Goal: Information Seeking & Learning: Check status

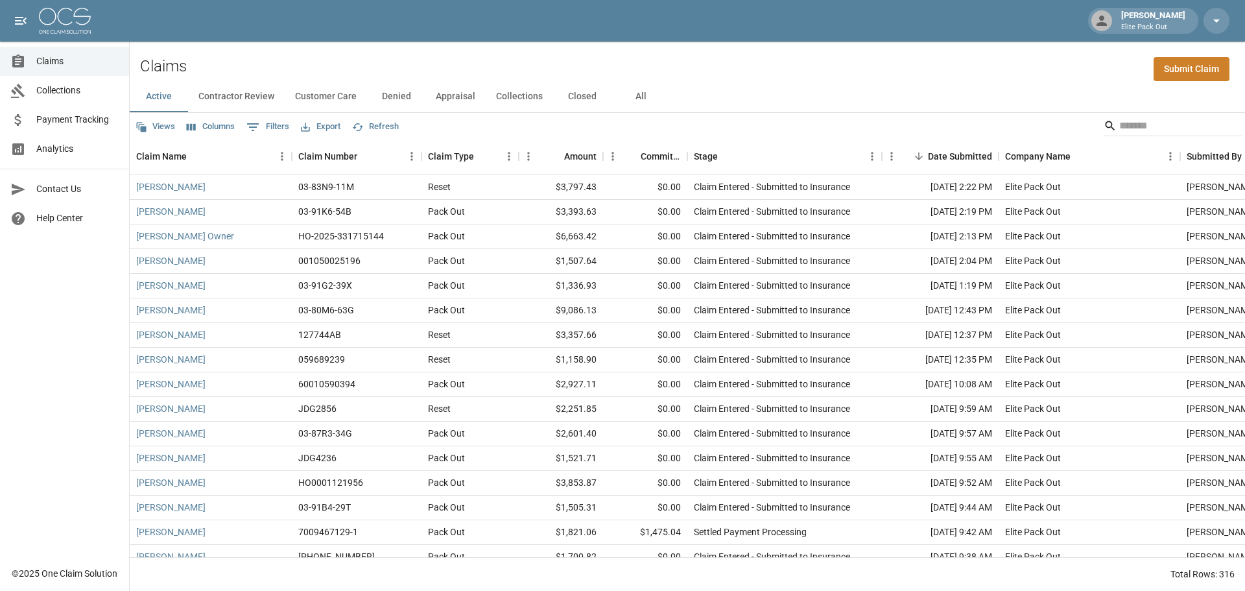
click at [641, 93] on button "All" at bounding box center [640, 96] width 58 height 31
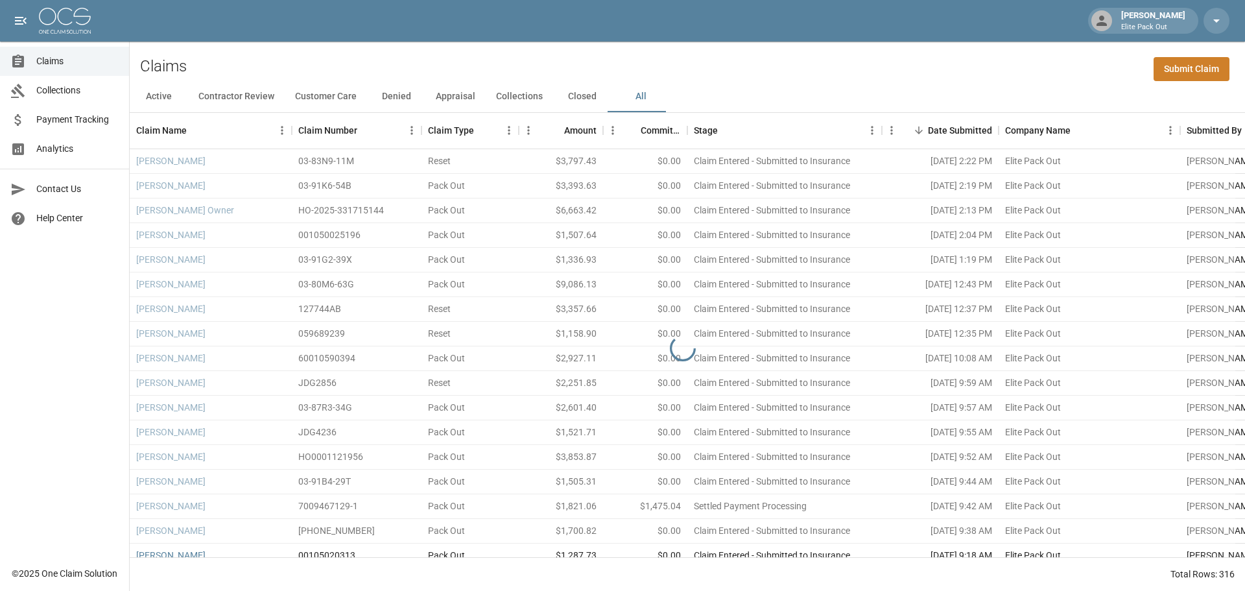
click at [1000, 75] on div "Claims Submit Claim" at bounding box center [687, 61] width 1115 height 40
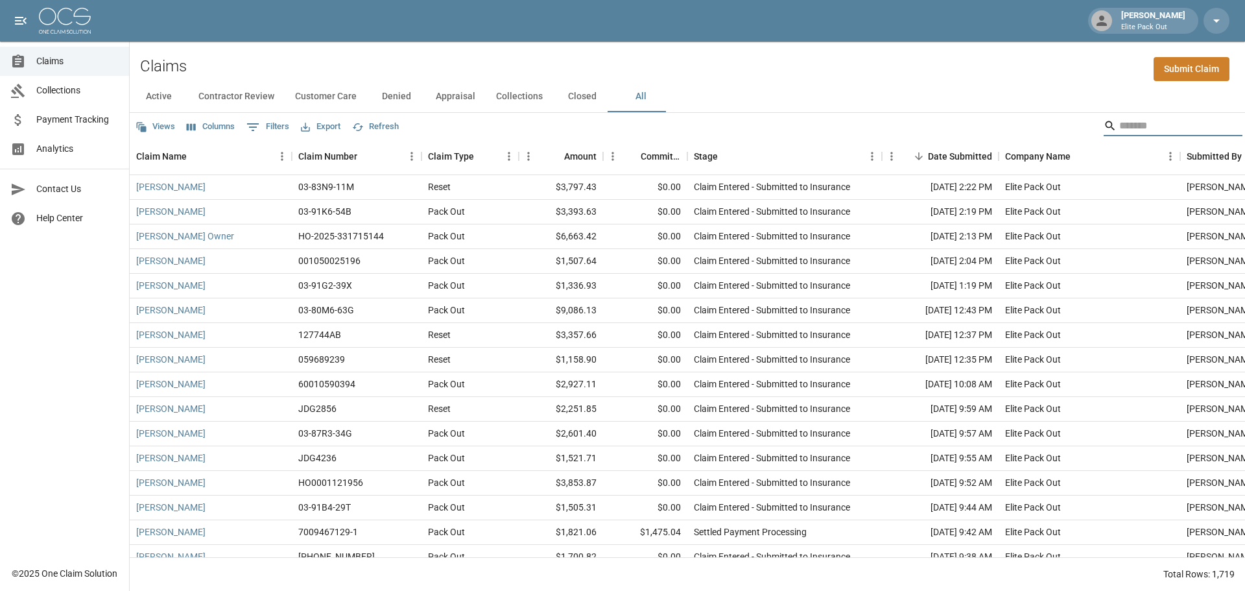
click at [1145, 122] on input "Search" at bounding box center [1171, 125] width 104 height 21
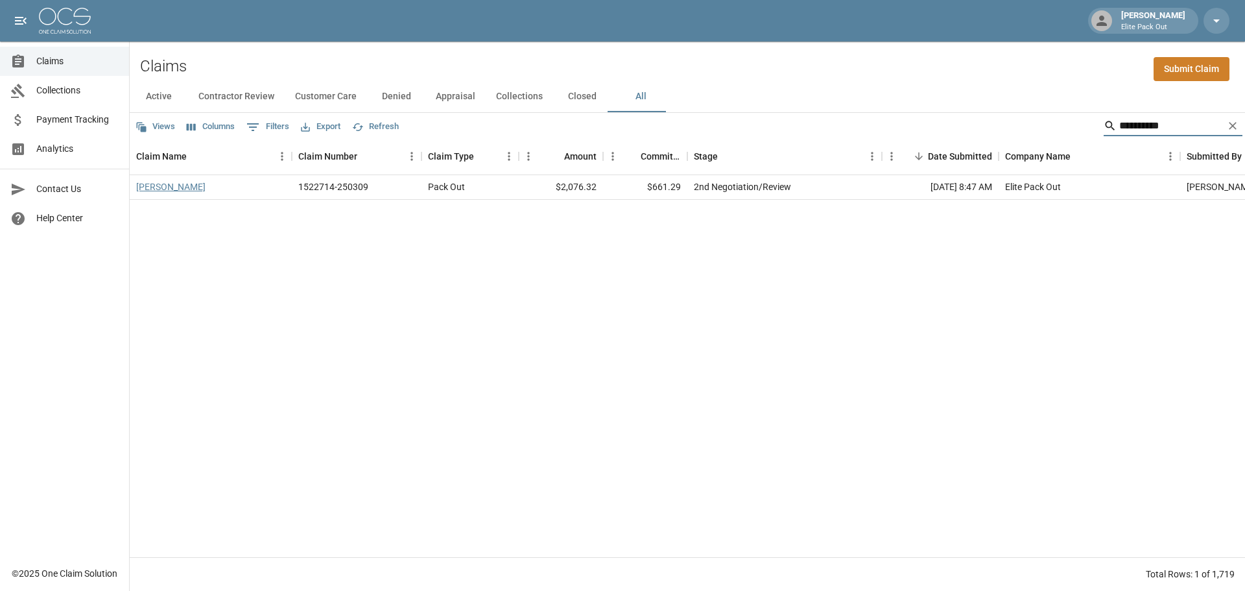
type input "**********"
click at [150, 187] on link "[PERSON_NAME]" at bounding box center [170, 186] width 69 height 13
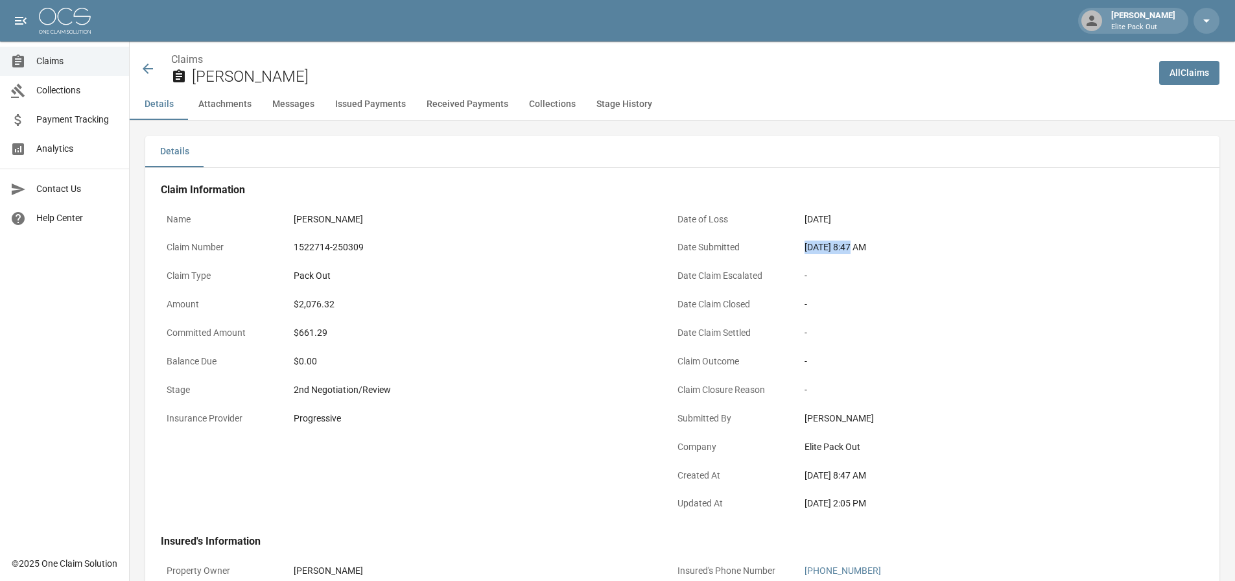
drag, startPoint x: 804, startPoint y: 244, endPoint x: 851, endPoint y: 245, distance: 47.3
click at [851, 245] on div "[DATE] 8:47 AM" at bounding box center [983, 247] width 368 height 25
copy div "[DATE]"
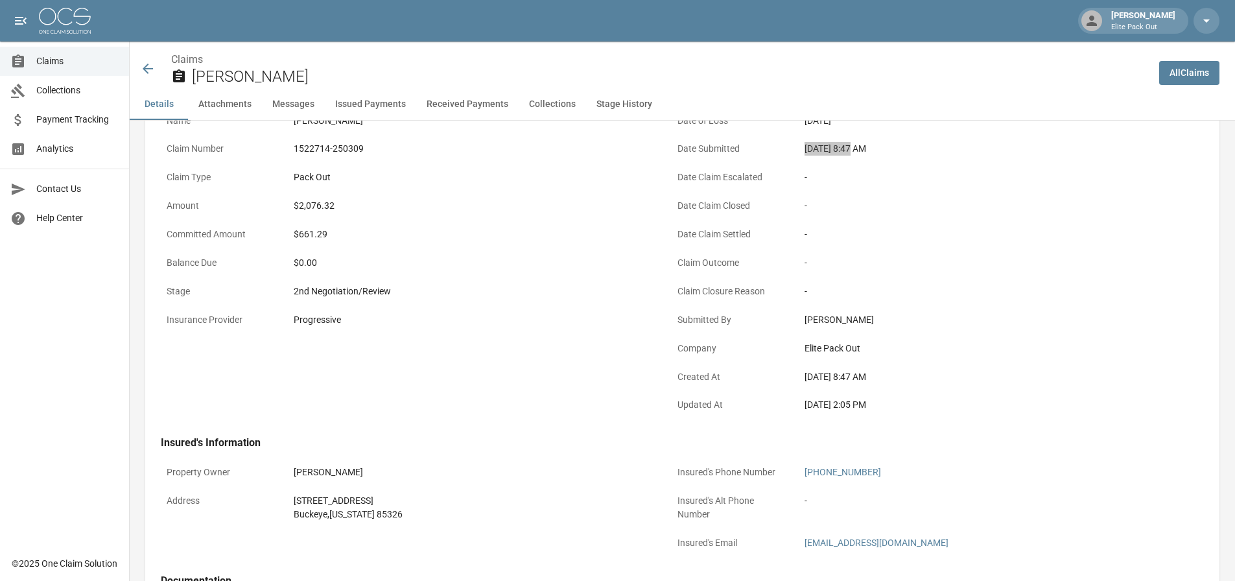
scroll to position [130, 0]
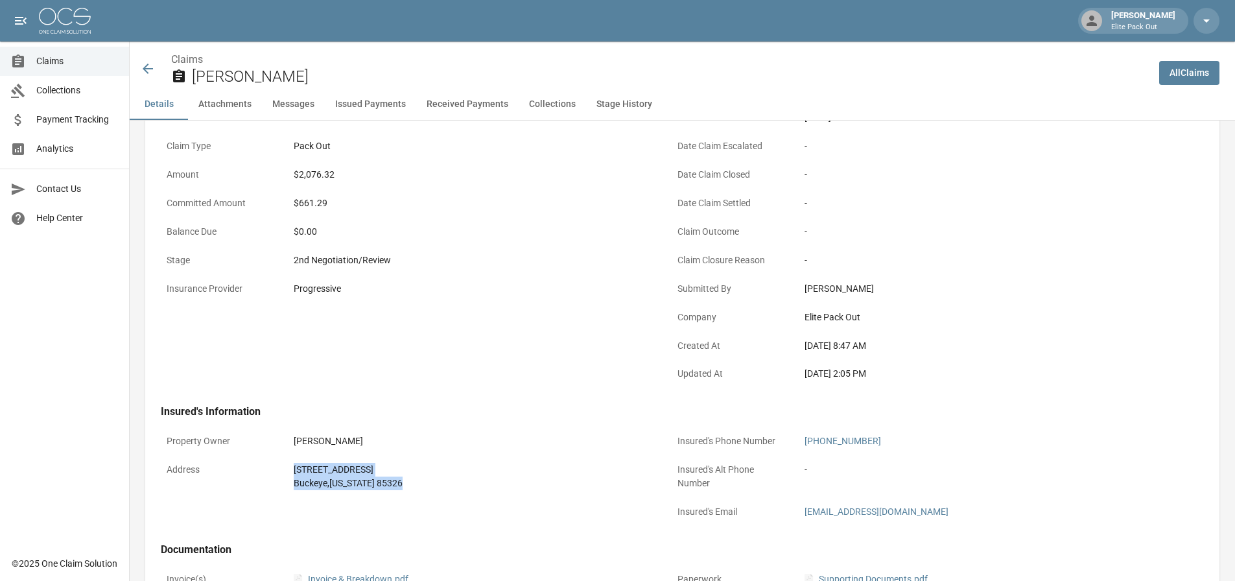
drag, startPoint x: 287, startPoint y: 469, endPoint x: 419, endPoint y: 491, distance: 134.0
click at [419, 491] on div "Address [STREET_ADDRESS][US_STATE]" at bounding box center [408, 476] width 495 height 39
copy div "[STREET_ADDRESS][US_STATE]"
click at [451, 271] on div "2nd Negotiation/Review" at bounding box center [472, 260] width 368 height 25
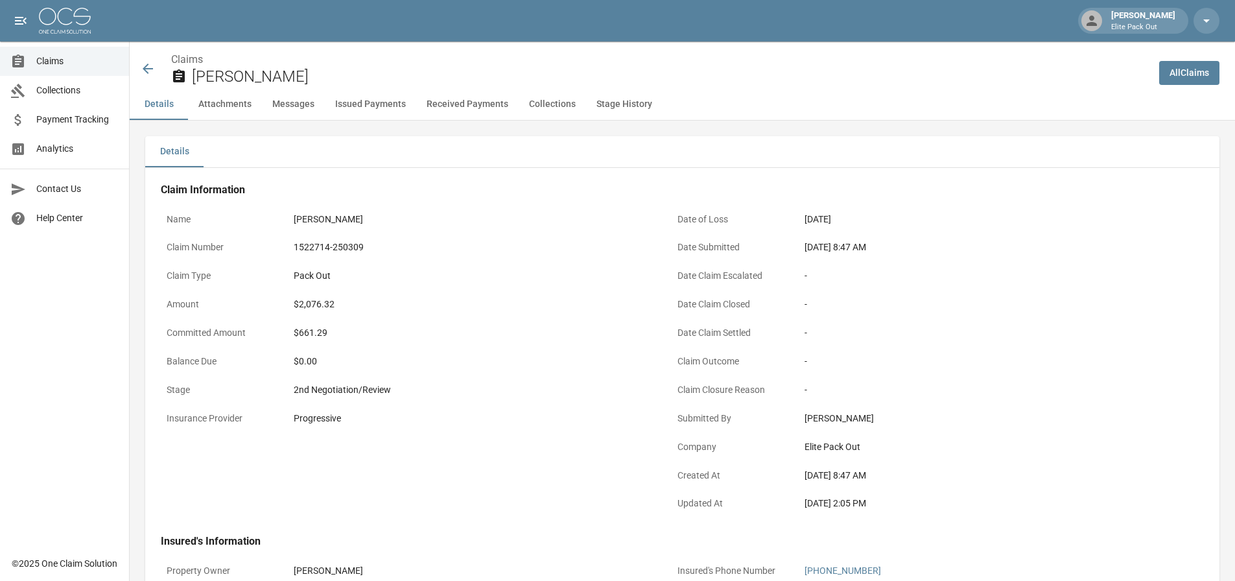
click at [331, 248] on div "1522714-250309" at bounding box center [472, 248] width 357 height 14
copy div "1522714-250309"
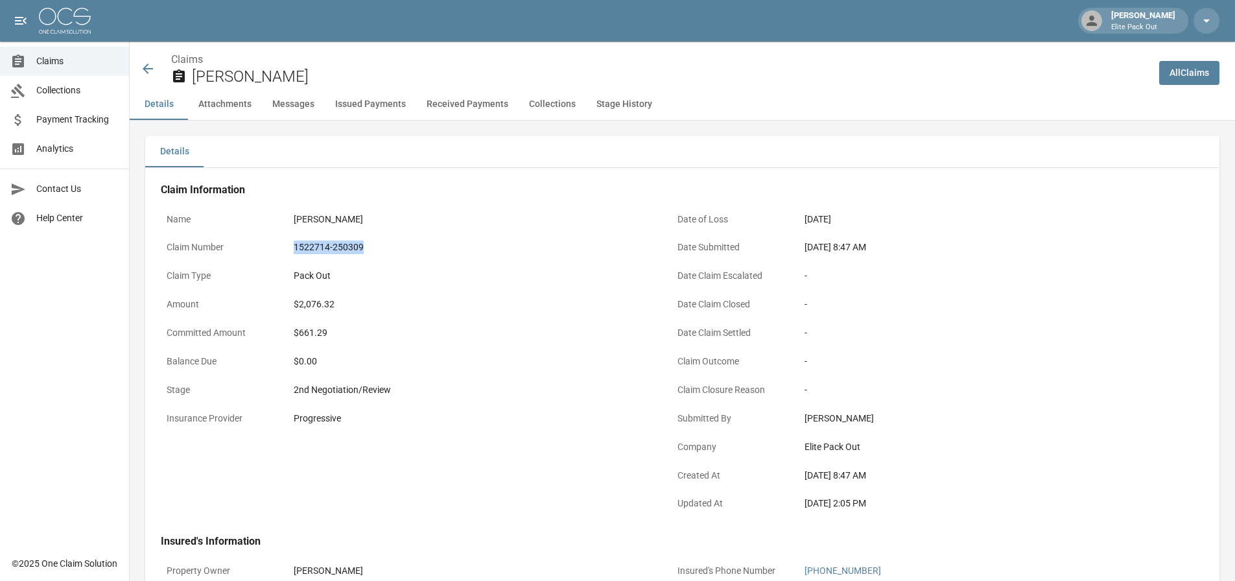
click at [312, 300] on div "$2,076.32" at bounding box center [472, 305] width 357 height 14
copy div "$2,076.32"
click at [149, 72] on icon at bounding box center [148, 69] width 16 height 16
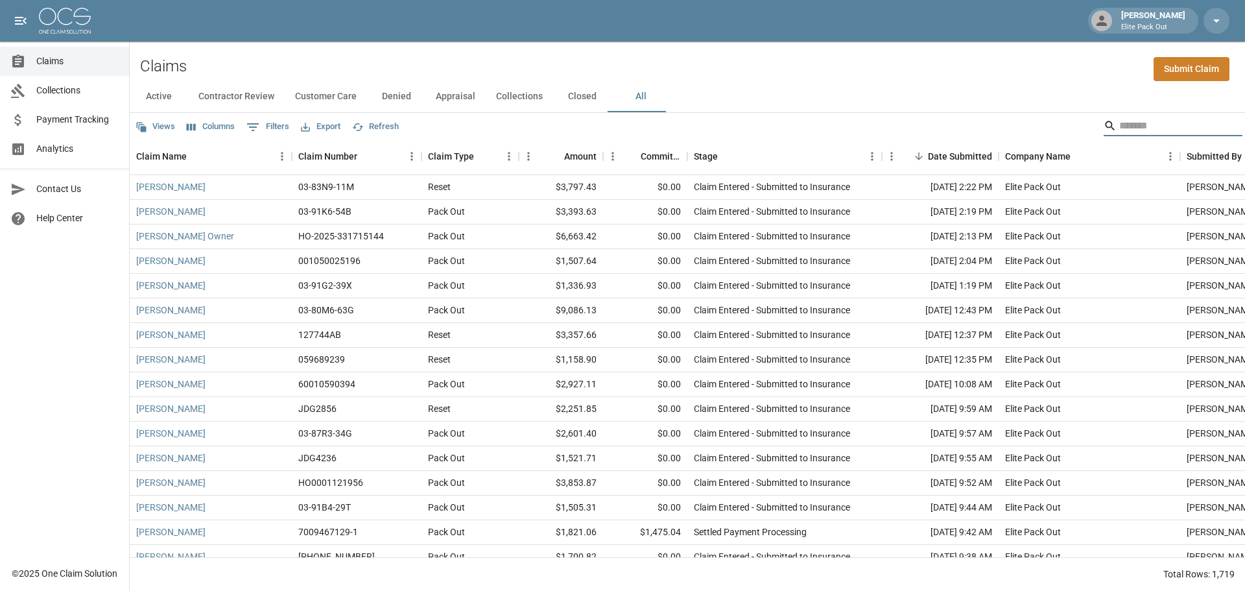
click at [1119, 128] on input "Search" at bounding box center [1171, 125] width 104 height 21
click at [1119, 119] on input "Search" at bounding box center [1171, 125] width 104 height 21
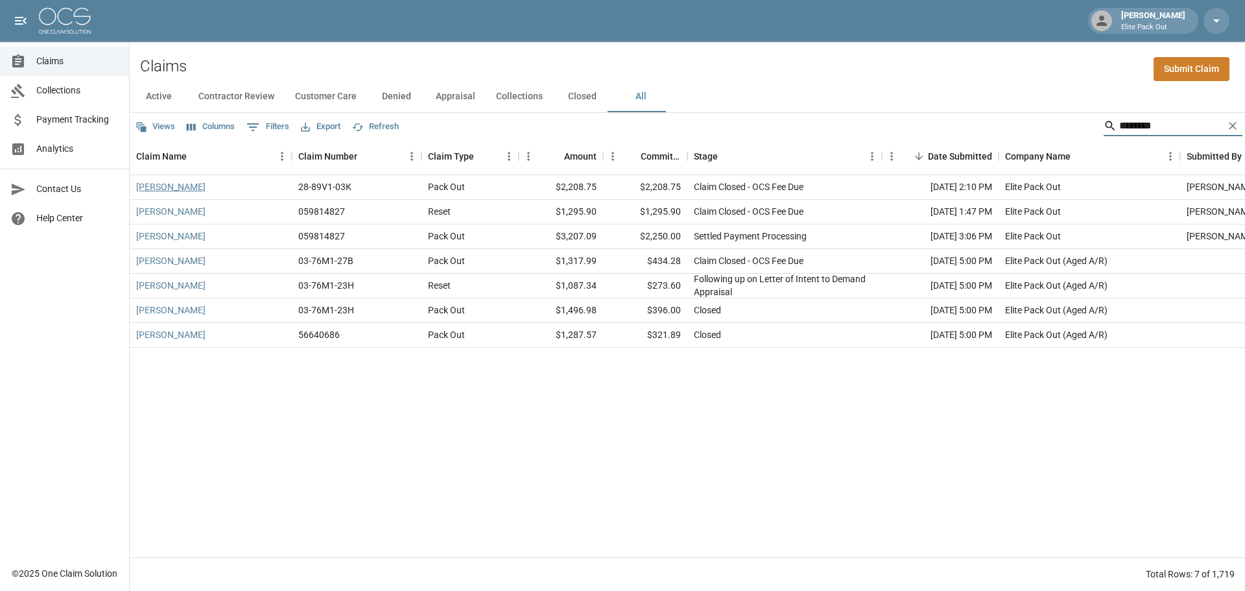
type input "********"
click at [167, 183] on link "[PERSON_NAME]" at bounding box center [170, 186] width 69 height 13
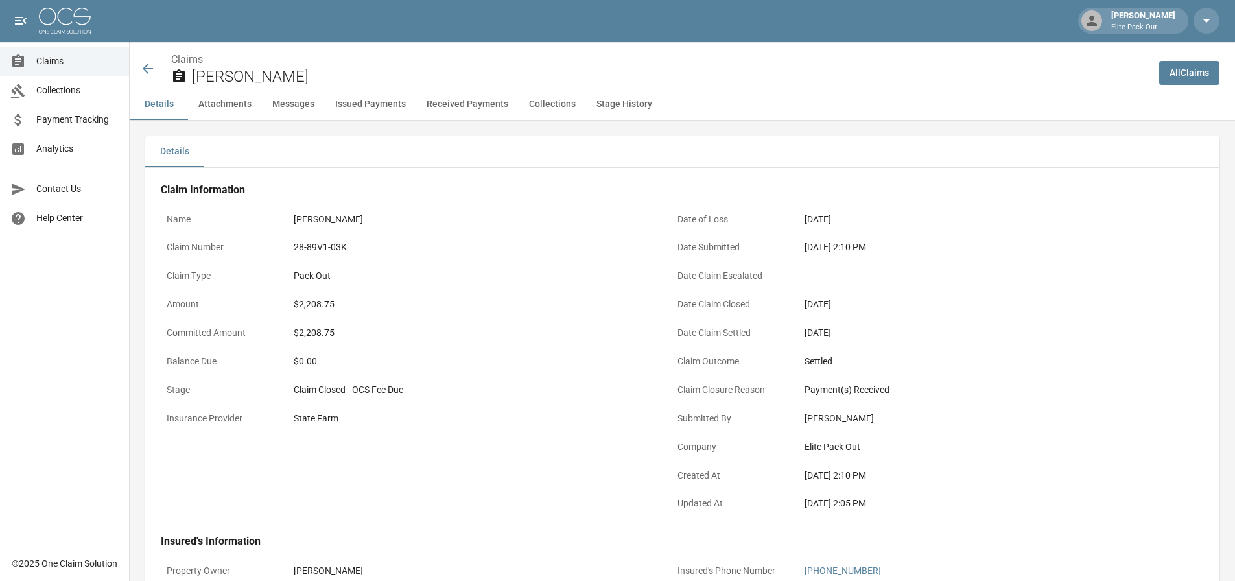
click at [316, 248] on div "28-89V1-03K" at bounding box center [472, 248] width 357 height 14
copy div "28-89V1-03K"
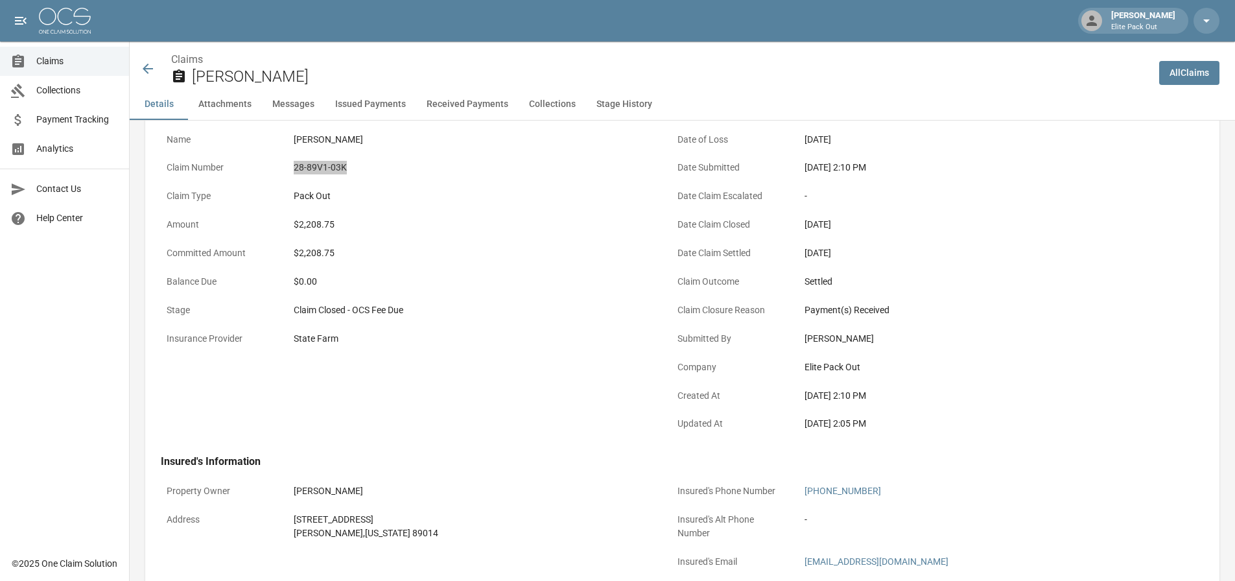
scroll to position [130, 0]
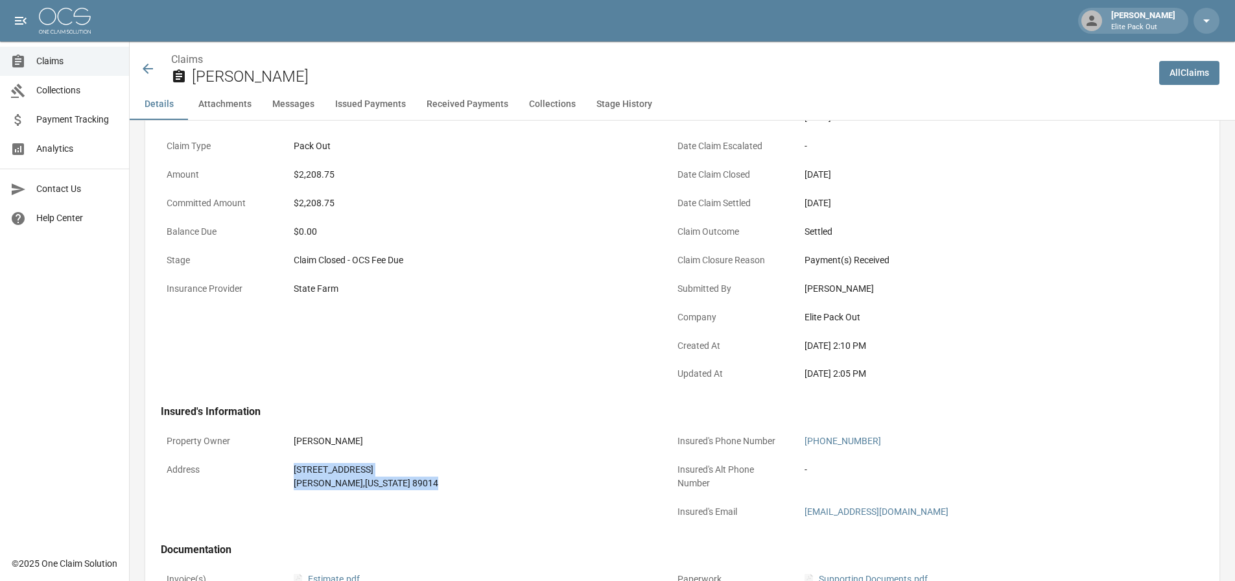
drag, startPoint x: 285, startPoint y: 468, endPoint x: 403, endPoint y: 486, distance: 118.6
click at [403, 486] on div "Address [STREET_ADDRESS][PERSON_NAME][US_STATE]" at bounding box center [408, 476] width 495 height 39
copy div "[STREET_ADDRESS][PERSON_NAME][US_STATE]"
click at [325, 169] on div "$2,208.75" at bounding box center [472, 175] width 357 height 14
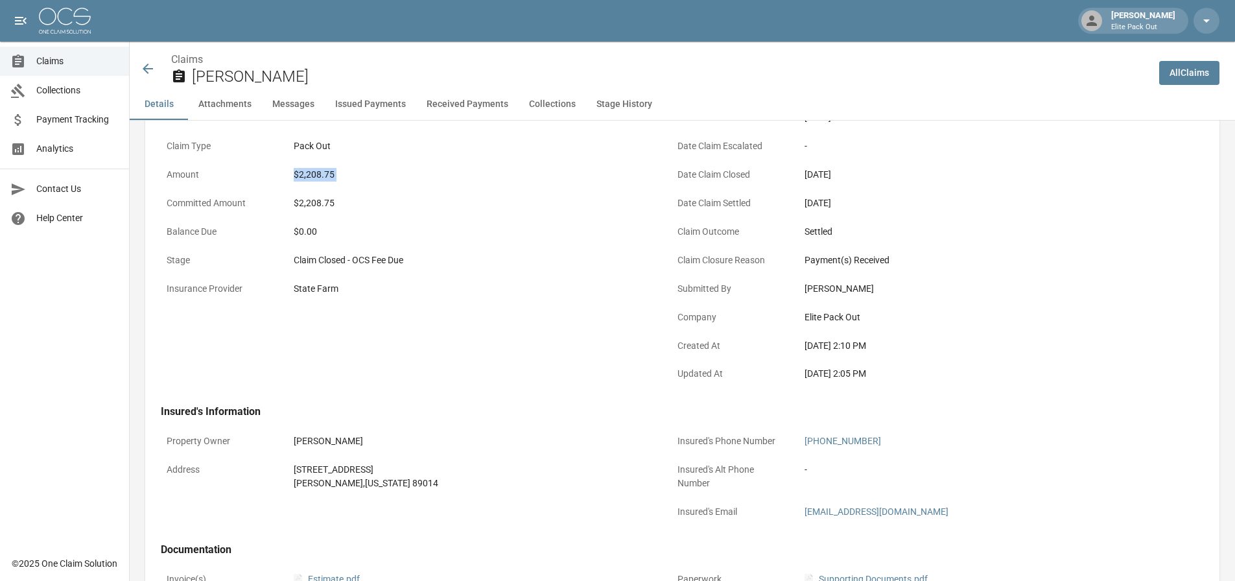
click at [325, 169] on div "$2,208.75" at bounding box center [472, 175] width 357 height 14
copy div "$2,208.75"
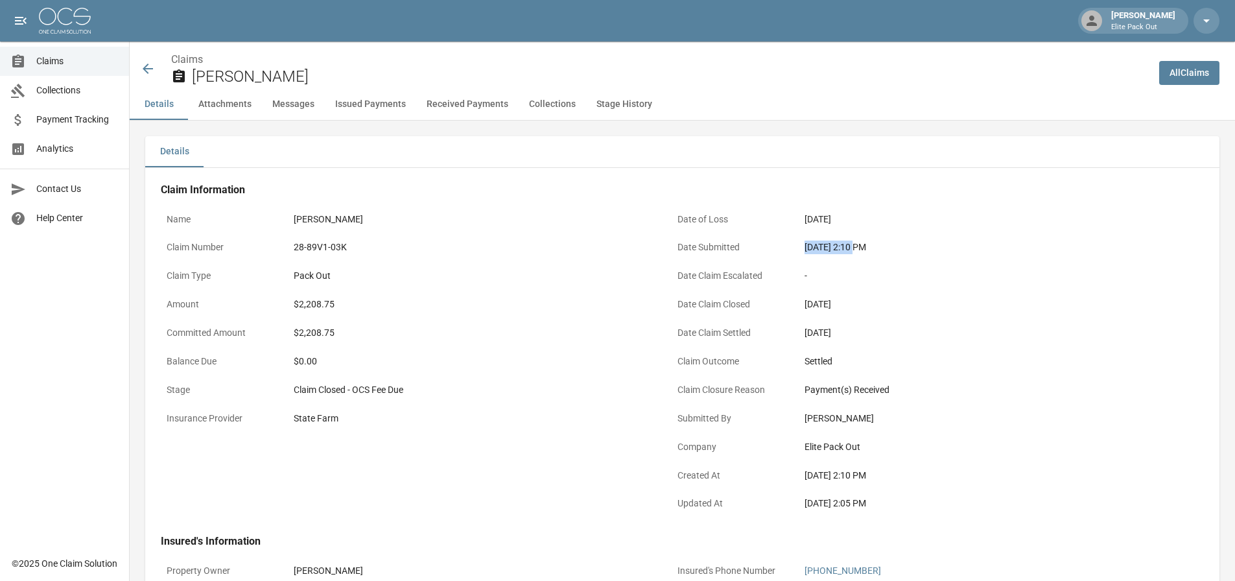
drag, startPoint x: 804, startPoint y: 246, endPoint x: 853, endPoint y: 247, distance: 48.6
click at [853, 247] on div "[DATE] 2:10 PM" at bounding box center [983, 247] width 368 height 25
copy div "[DATE]"
click at [145, 70] on icon at bounding box center [148, 69] width 10 height 10
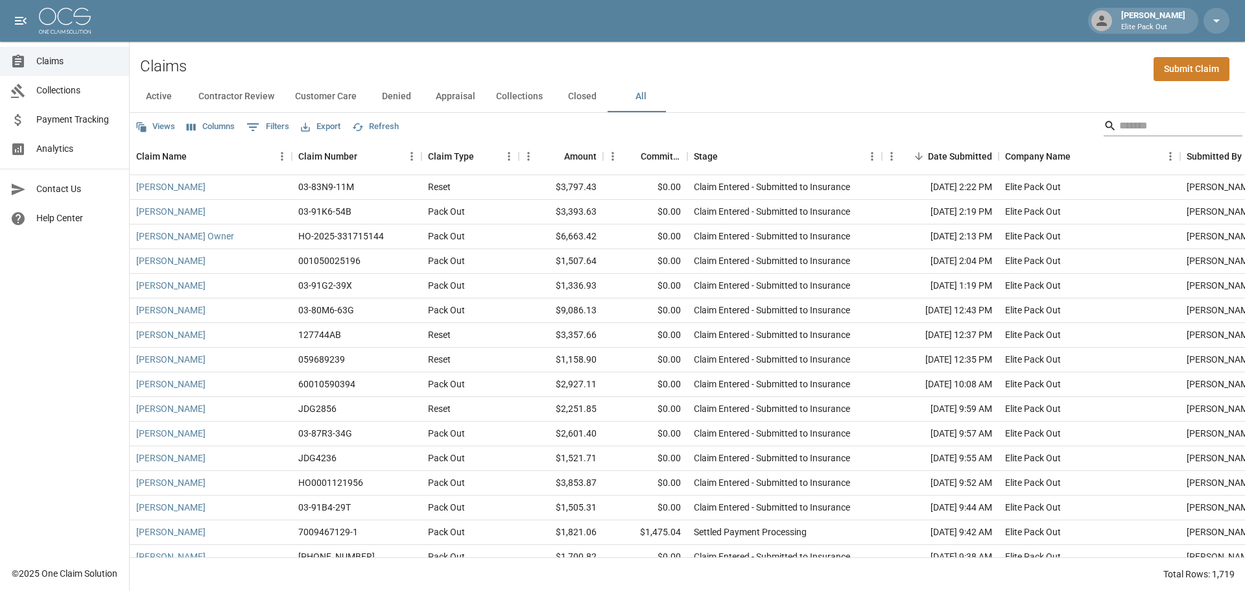
click at [1165, 131] on input "Search" at bounding box center [1171, 125] width 104 height 21
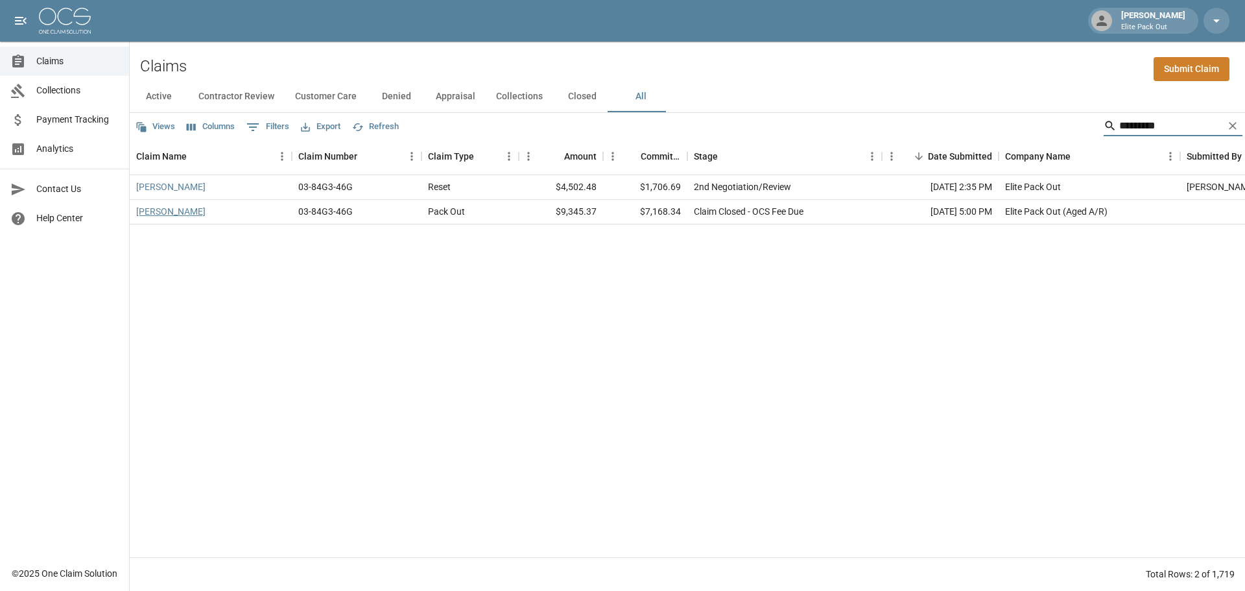
type input "*********"
click at [171, 214] on link "[PERSON_NAME]" at bounding box center [170, 211] width 69 height 13
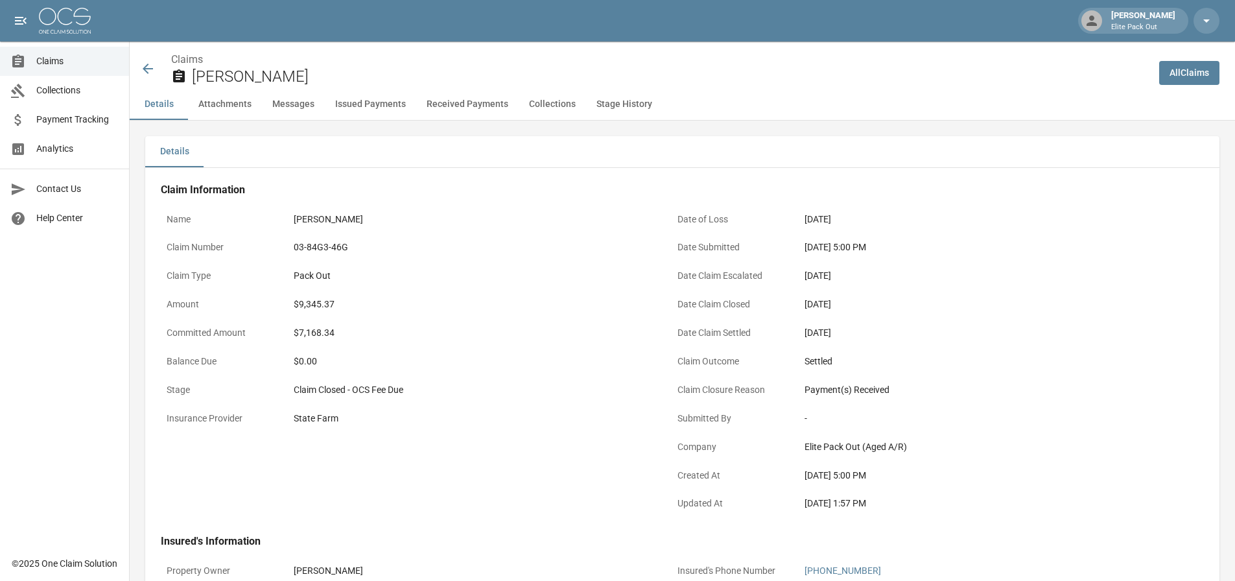
click at [322, 252] on div "03-84G3-46G" at bounding box center [472, 248] width 357 height 14
copy div "03-84G3-46G"
drag, startPoint x: 800, startPoint y: 246, endPoint x: 853, endPoint y: 249, distance: 53.3
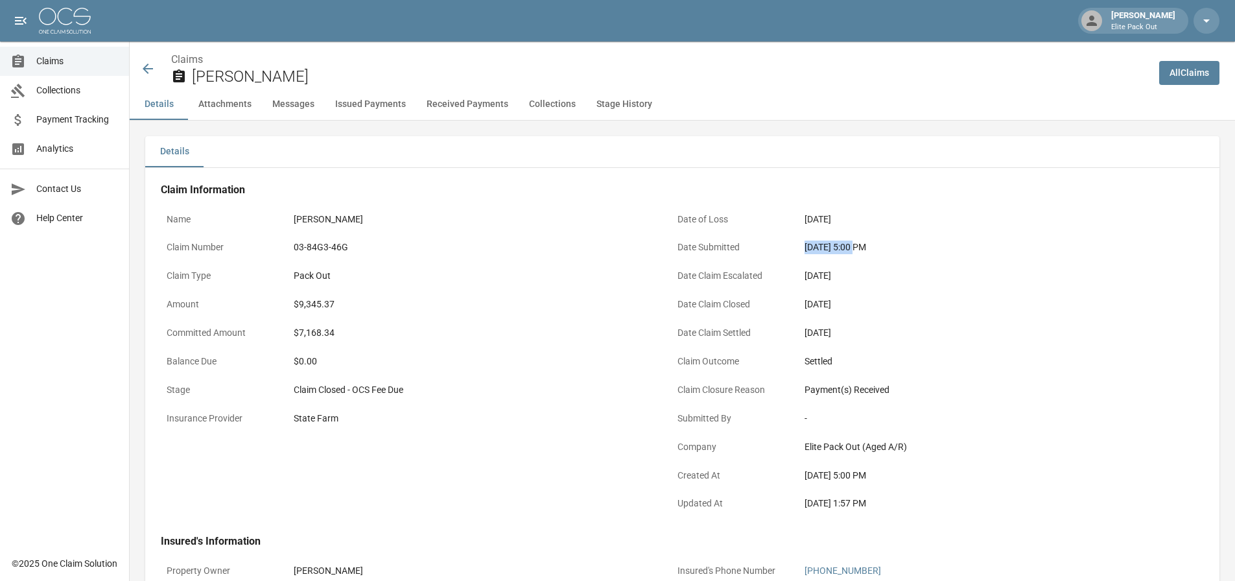
click at [853, 249] on div "[DATE] 5:00 PM" at bounding box center [983, 247] width 368 height 25
copy div "[DATE]"
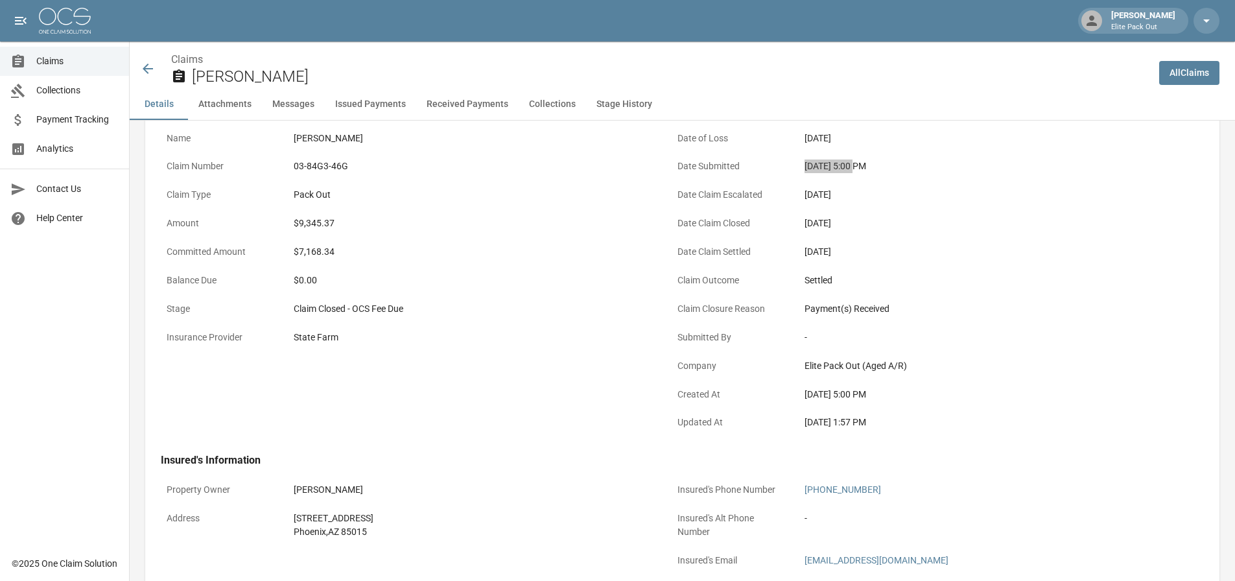
scroll to position [130, 0]
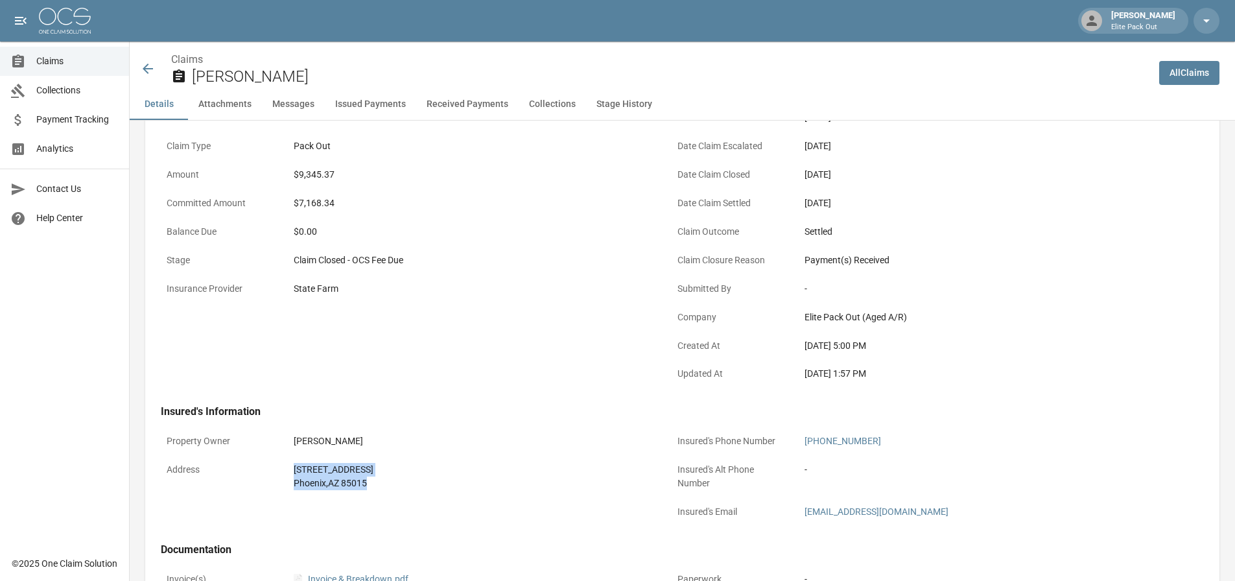
drag, startPoint x: 287, startPoint y: 467, endPoint x: 435, endPoint y: 490, distance: 149.5
click at [435, 490] on div "Address [STREET_ADDRESS]" at bounding box center [408, 476] width 495 height 39
click at [315, 177] on div "$9,345.37" at bounding box center [472, 175] width 357 height 14
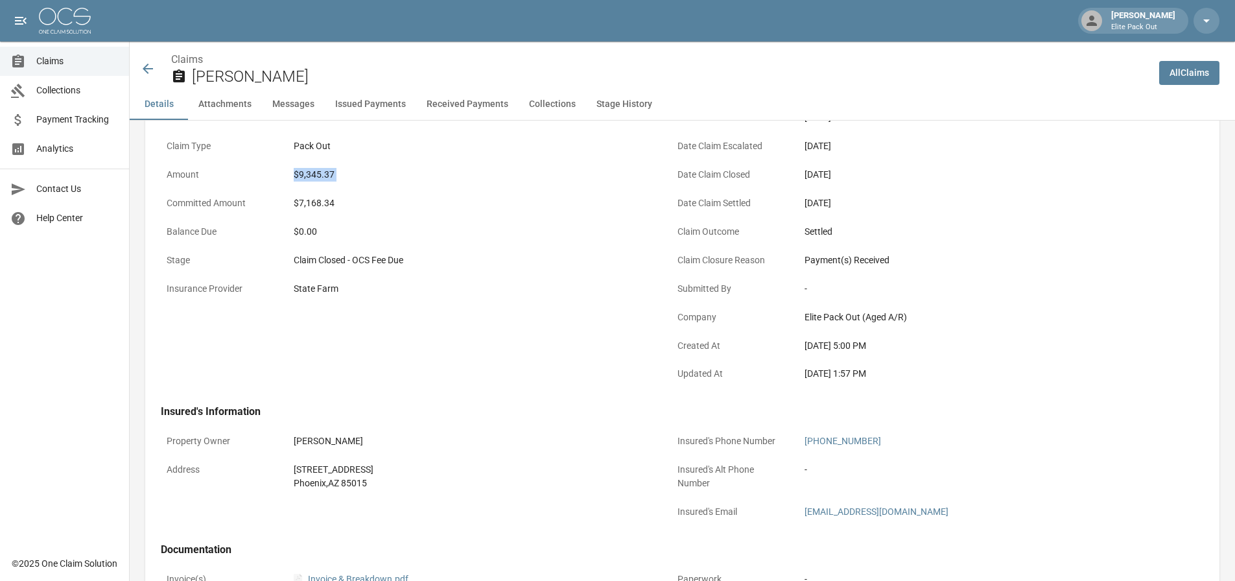
click at [144, 72] on icon at bounding box center [148, 69] width 16 height 16
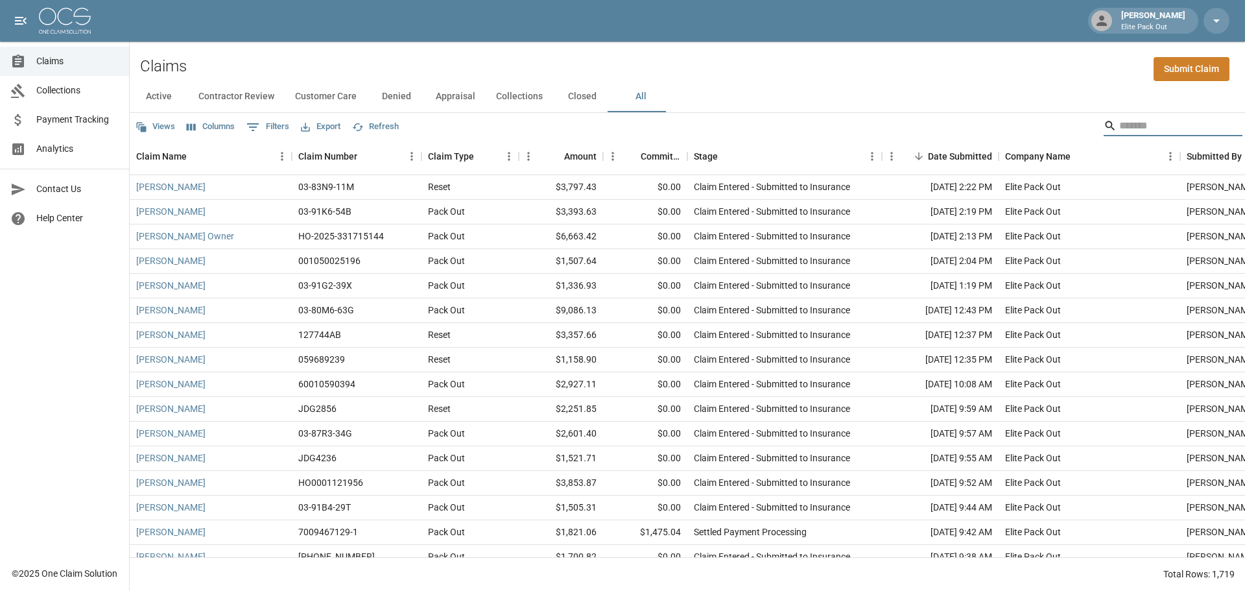
click at [1119, 121] on input "Search" at bounding box center [1171, 125] width 104 height 21
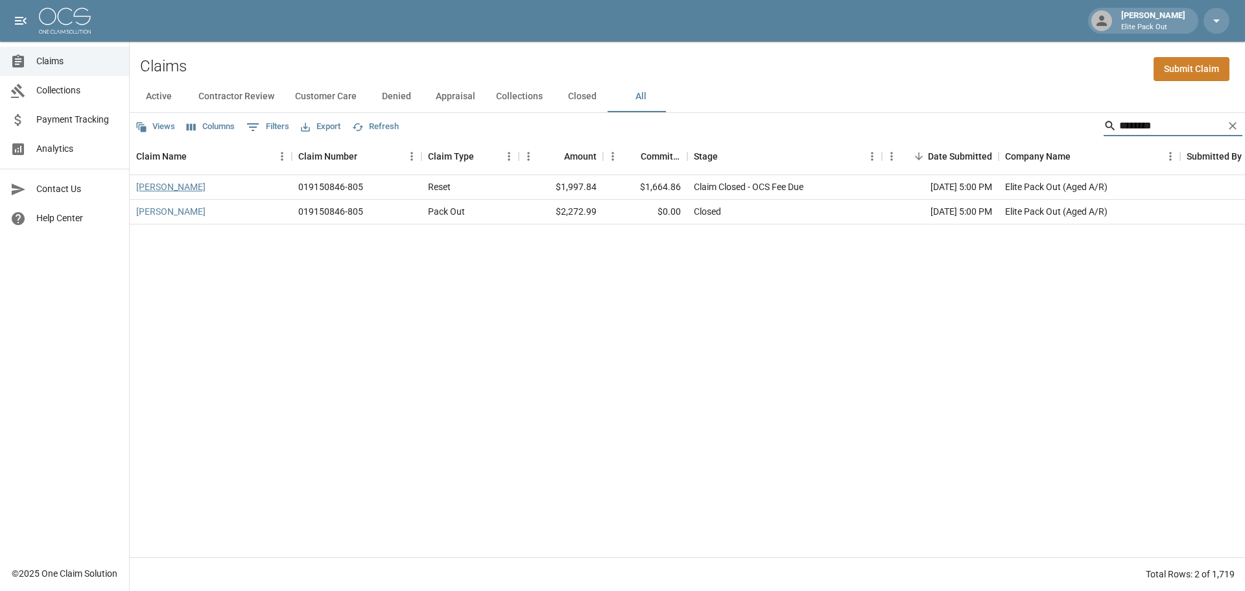
type input "********"
click at [155, 187] on link "[PERSON_NAME]" at bounding box center [170, 186] width 69 height 13
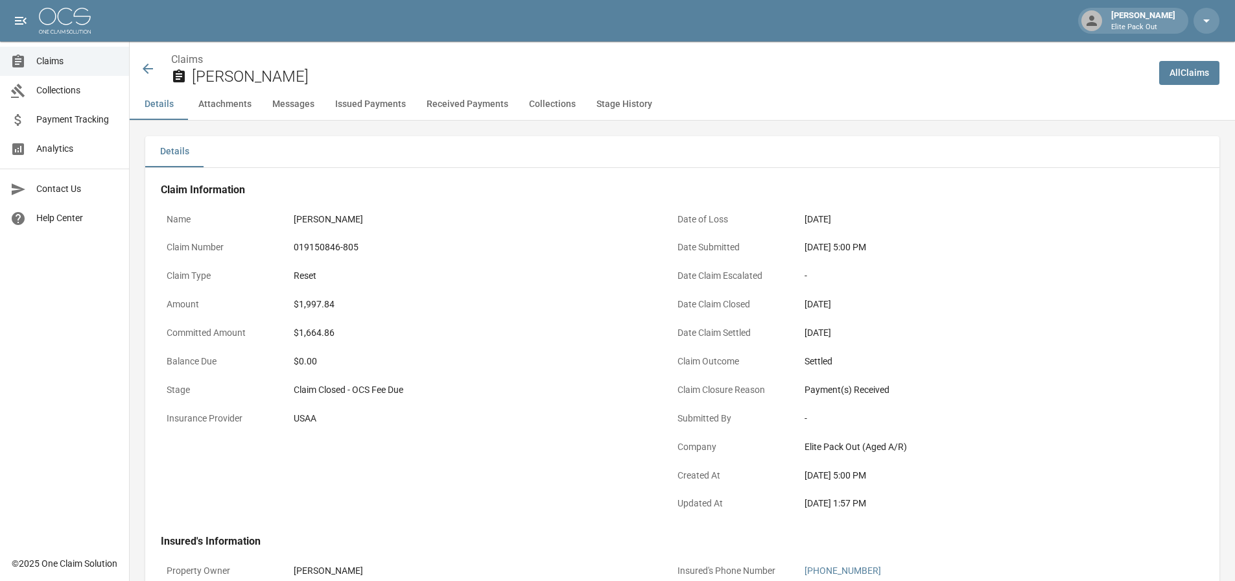
click at [324, 250] on div "019150846-805" at bounding box center [472, 248] width 357 height 14
click at [318, 305] on div "$1,997.84" at bounding box center [472, 305] width 357 height 14
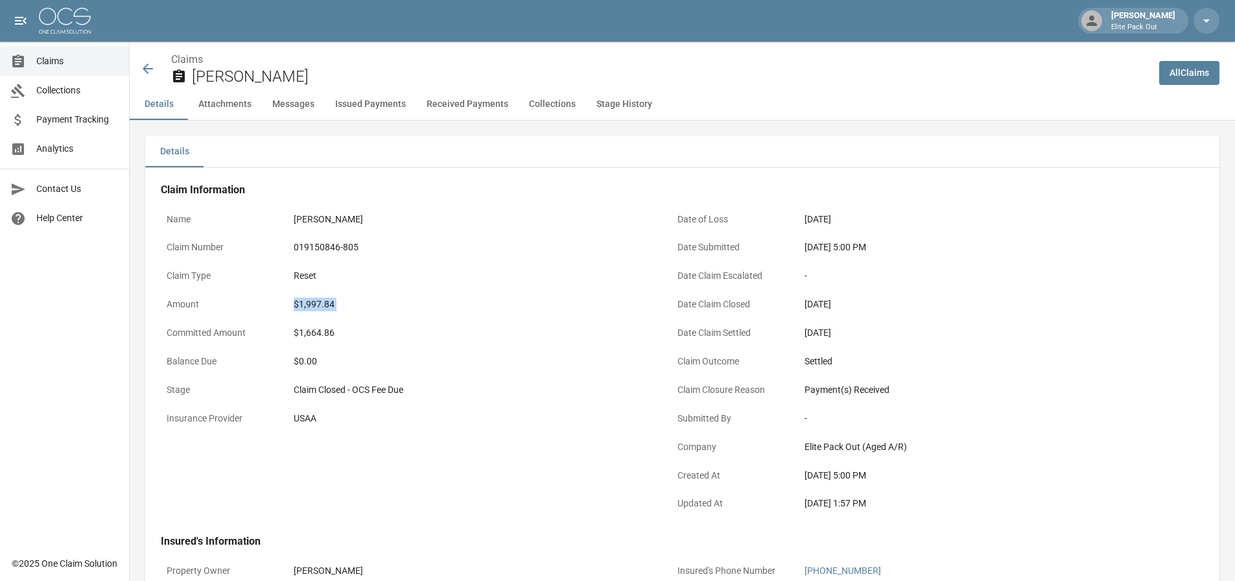
click at [318, 305] on div "$1,997.84" at bounding box center [472, 305] width 357 height 14
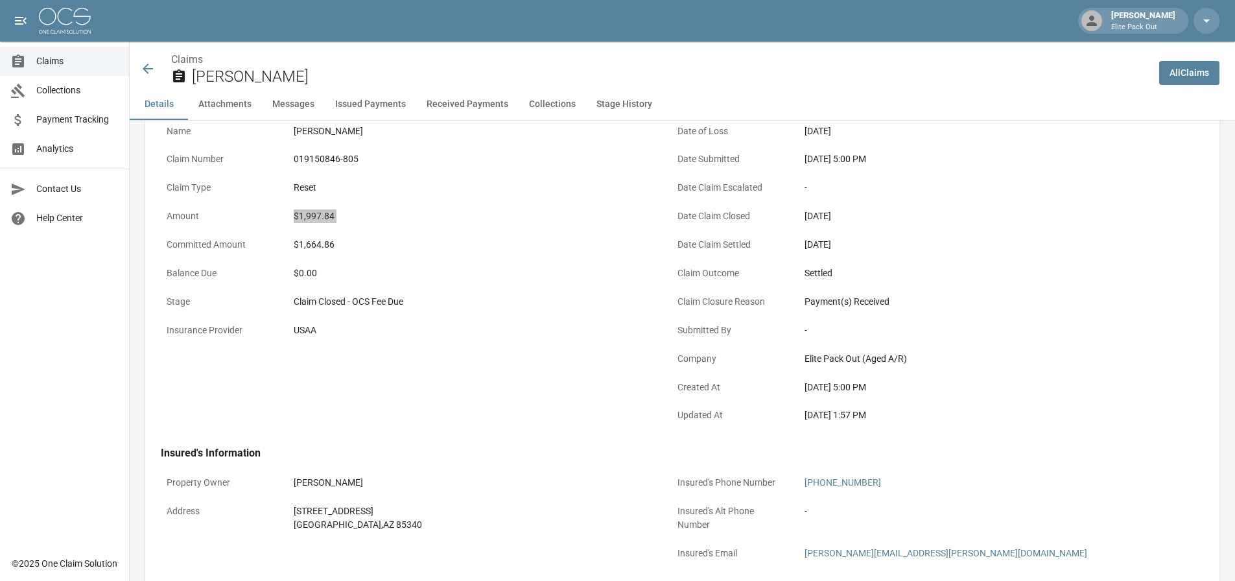
scroll to position [130, 0]
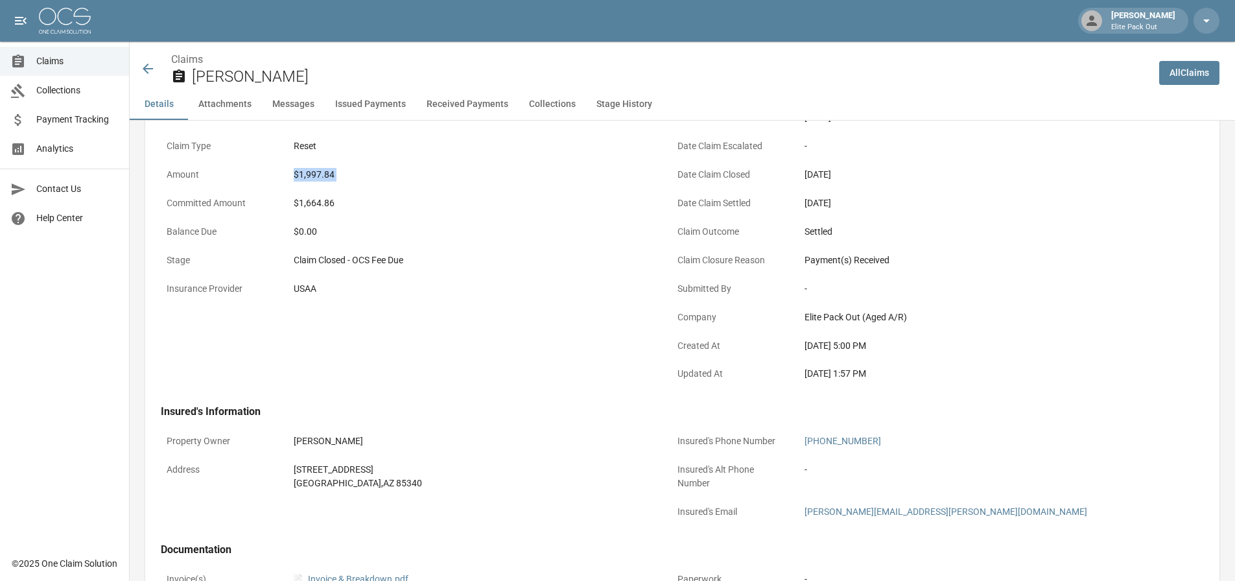
drag, startPoint x: 287, startPoint y: 472, endPoint x: 458, endPoint y: 472, distance: 171.8
click at [458, 472] on div "Address [STREET_ADDRESS]" at bounding box center [408, 476] width 495 height 39
click at [366, 488] on div "[GEOGRAPHIC_DATA]" at bounding box center [472, 484] width 357 height 14
drag, startPoint x: 289, startPoint y: 466, endPoint x: 402, endPoint y: 493, distance: 116.1
click at [402, 493] on div "[STREET_ADDRESS]" at bounding box center [472, 476] width 368 height 39
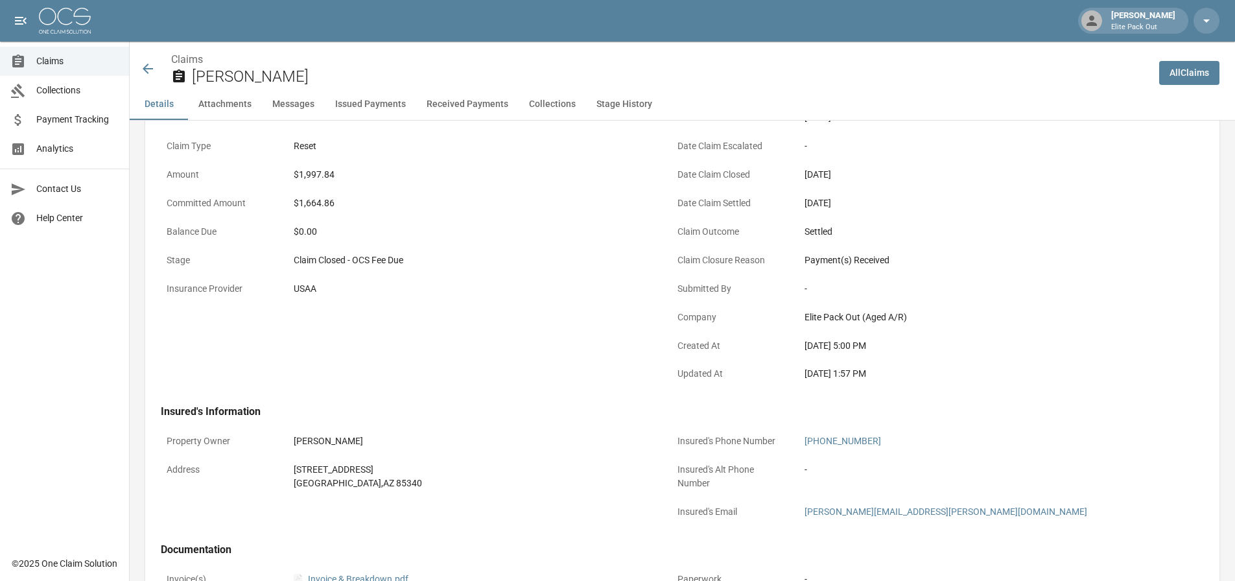
click at [790, 204] on div "Date Claim Settled [DATE]" at bounding box center [919, 205] width 495 height 29
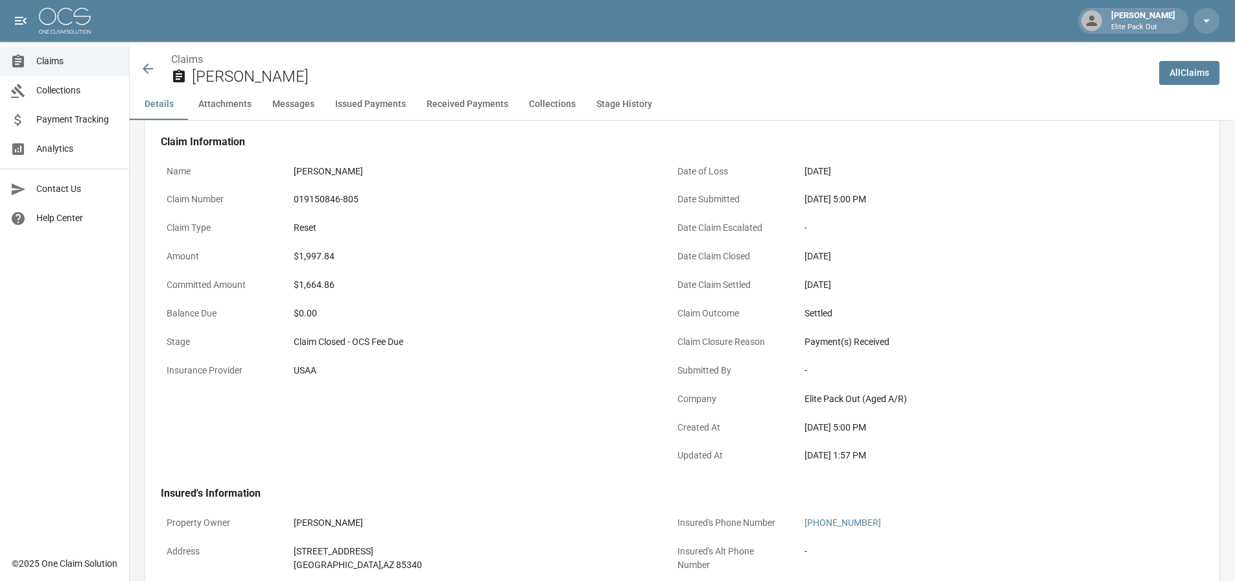
scroll to position [0, 0]
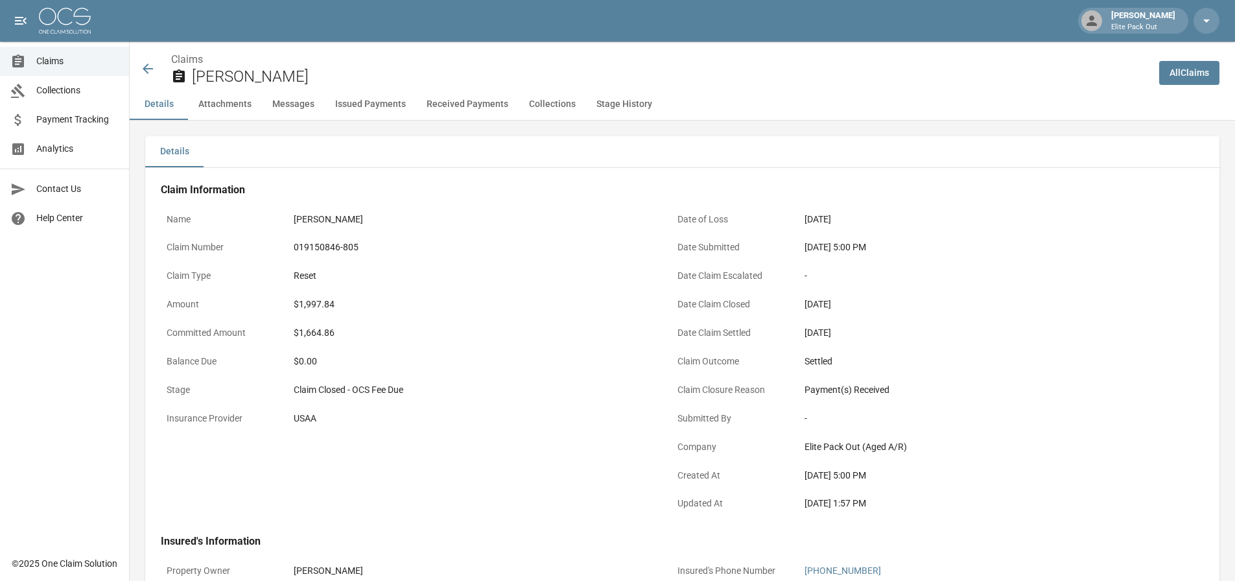
click at [807, 252] on div "[DATE] 5:00 PM" at bounding box center [983, 248] width 357 height 14
drag, startPoint x: 803, startPoint y: 248, endPoint x: 849, endPoint y: 250, distance: 46.1
click at [849, 250] on div "[DATE] 5:00 PM" at bounding box center [983, 247] width 368 height 25
click at [145, 68] on icon at bounding box center [148, 69] width 10 height 10
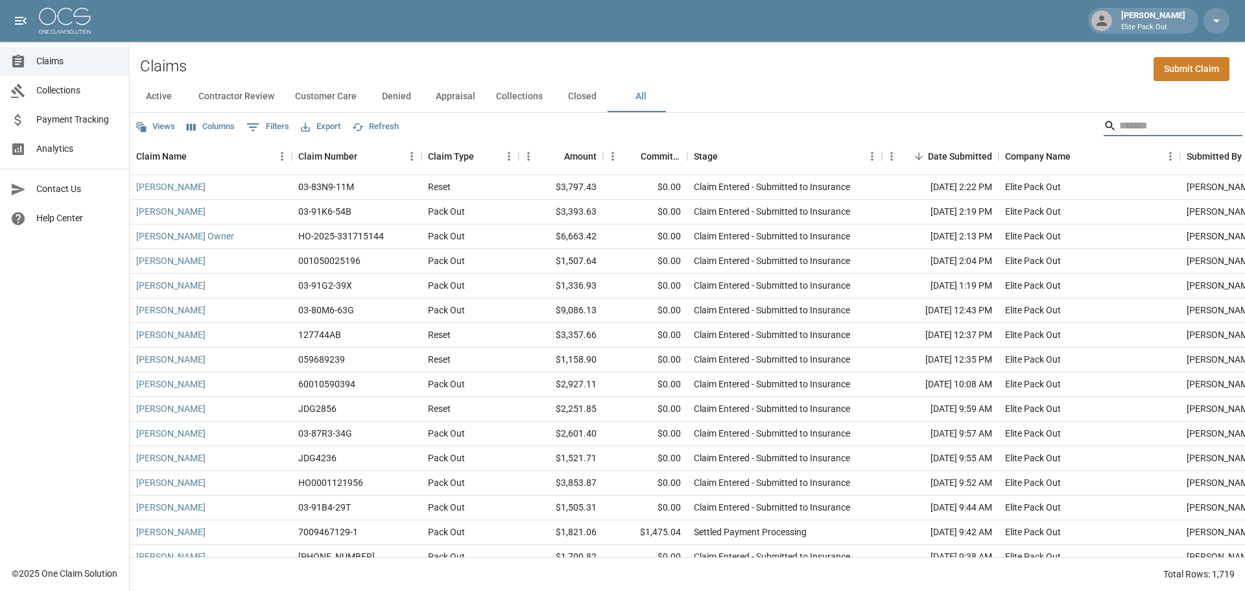
click at [1137, 132] on input "Search" at bounding box center [1171, 125] width 104 height 21
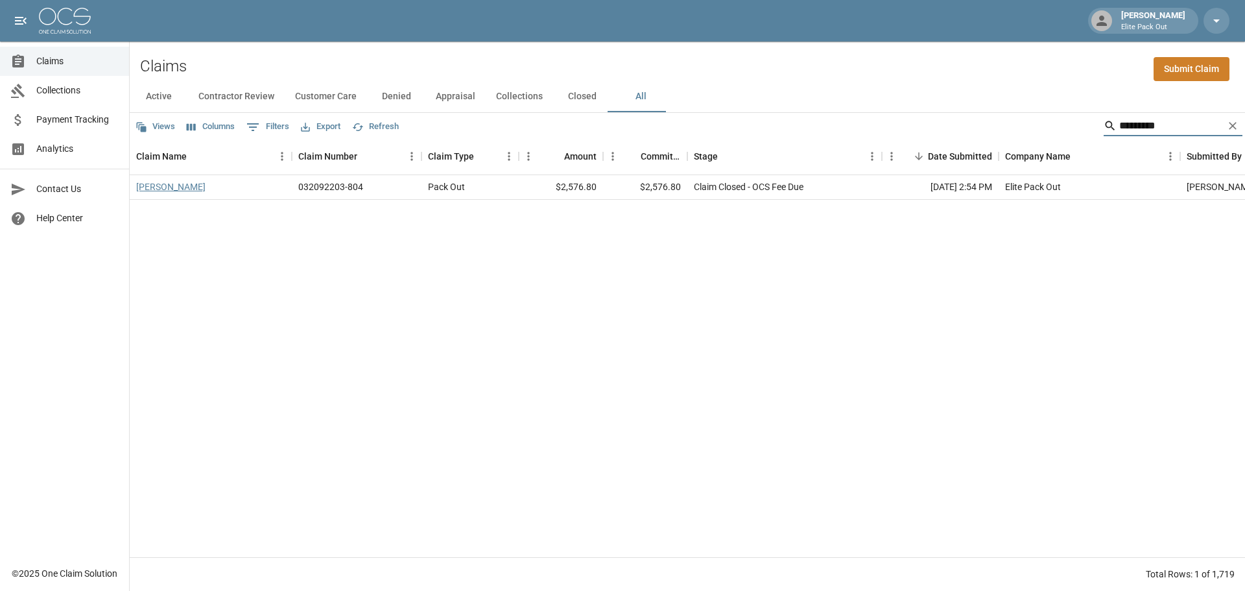
type input "*********"
click at [175, 187] on link "[PERSON_NAME]" at bounding box center [170, 186] width 69 height 13
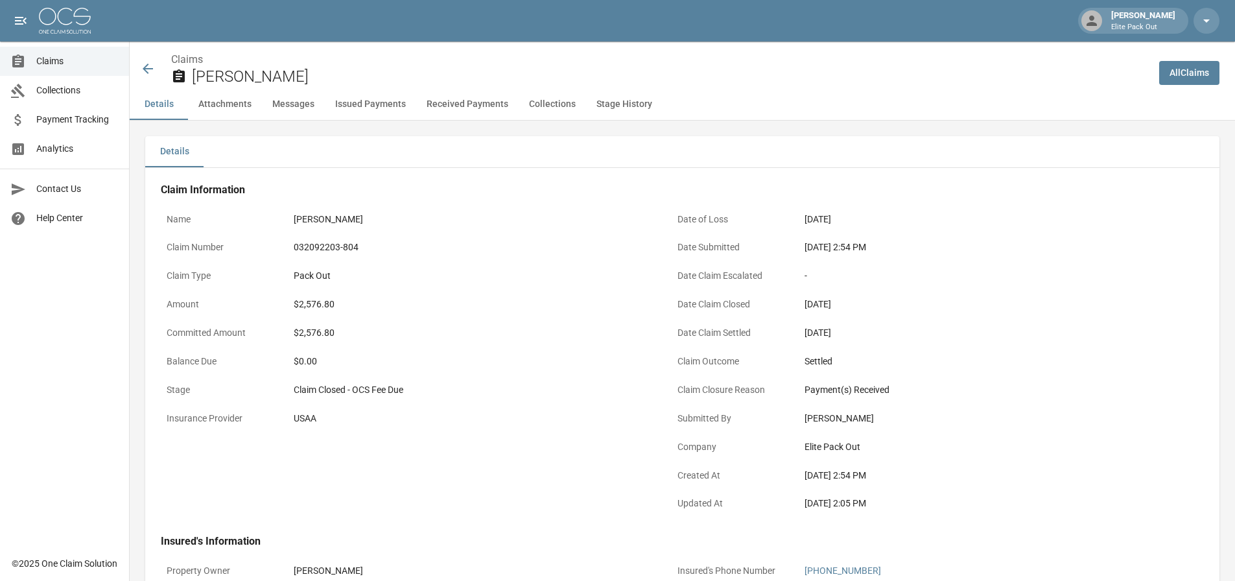
click at [324, 245] on div "032092203-804" at bounding box center [472, 248] width 357 height 14
click at [316, 309] on div "$2,576.80" at bounding box center [472, 305] width 357 height 14
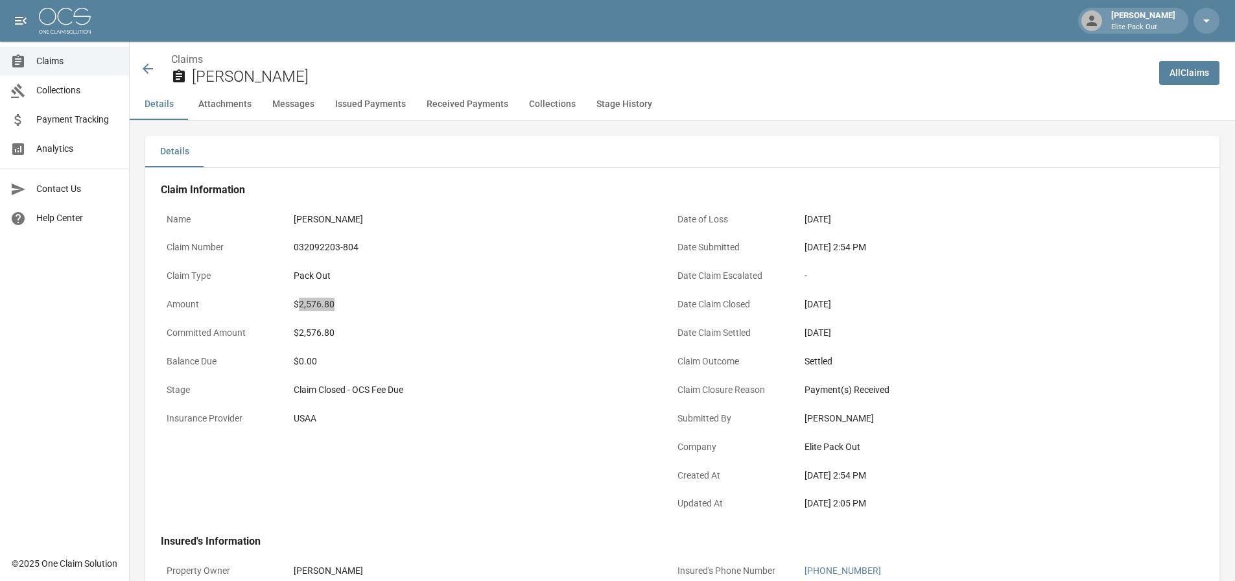
scroll to position [130, 0]
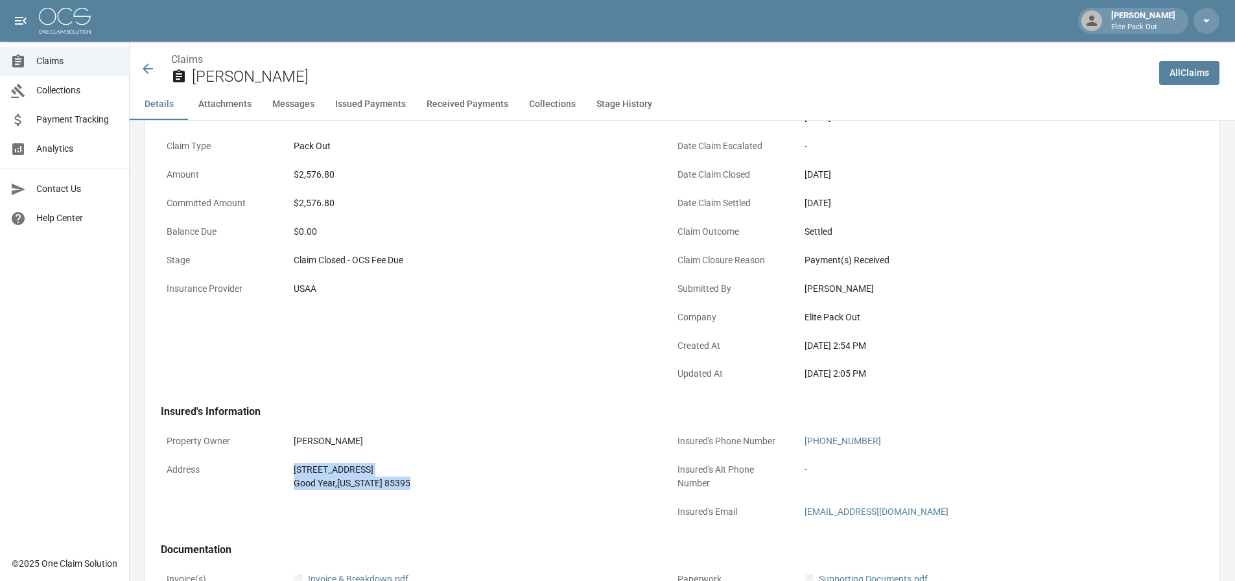
drag, startPoint x: 289, startPoint y: 462, endPoint x: 410, endPoint y: 497, distance: 126.6
click at [410, 497] on div "Property Owner [PERSON_NAME] Address [STREET_ADDRESS][US_STATE]" at bounding box center [400, 470] width 511 height 115
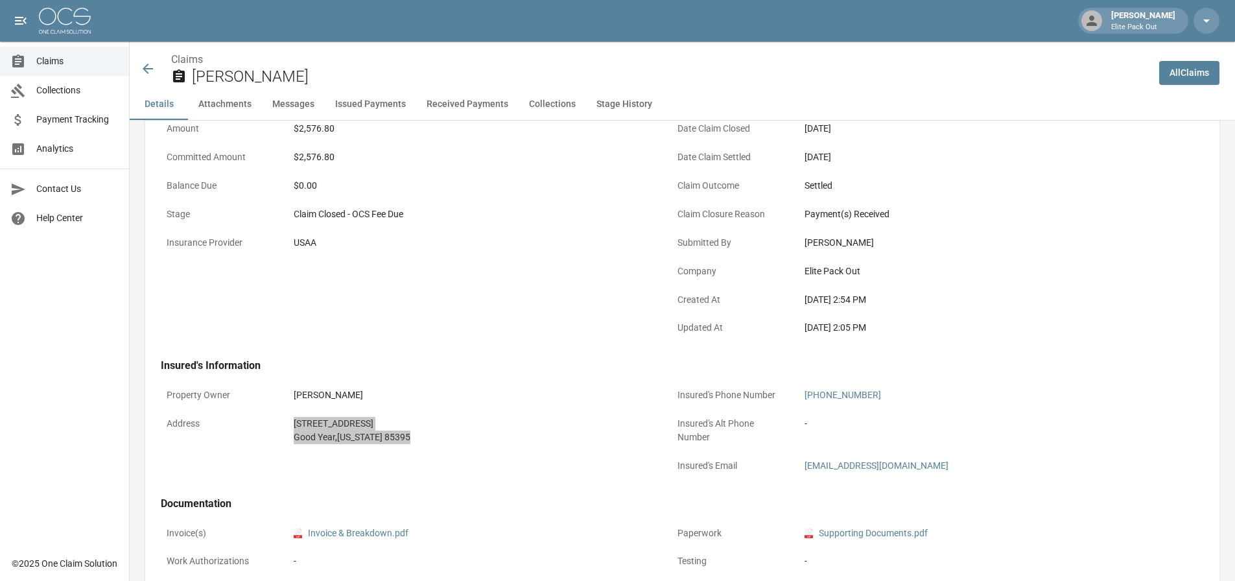
scroll to position [0, 0]
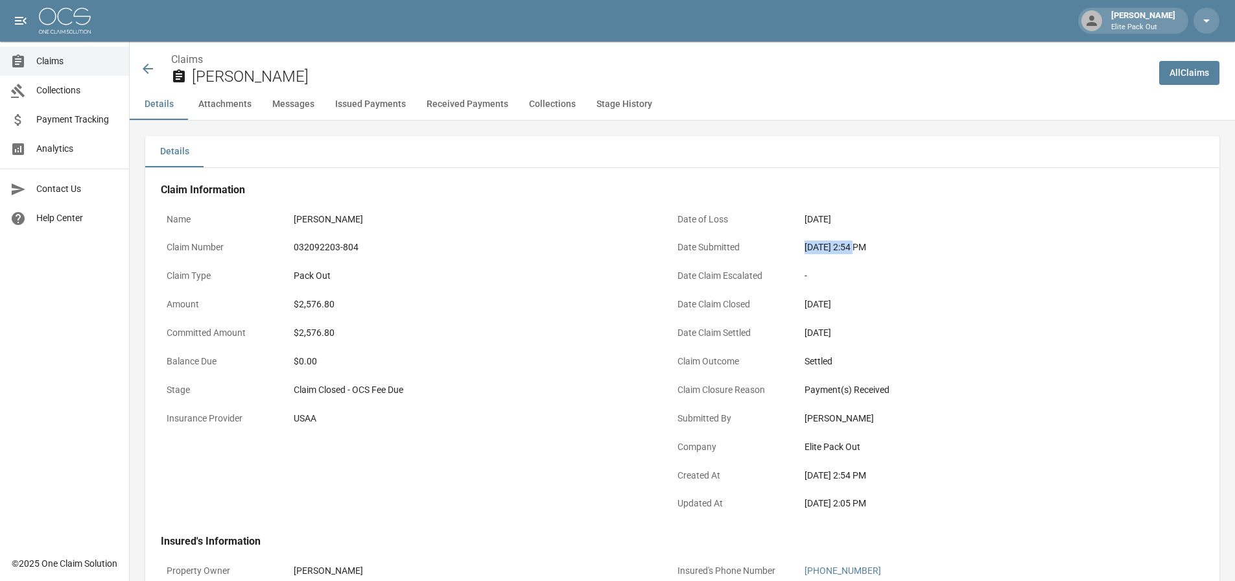
drag, startPoint x: 798, startPoint y: 249, endPoint x: 857, endPoint y: 249, distance: 59.0
click at [857, 249] on div "Date Submitted [DATE] 2:54 PM" at bounding box center [919, 249] width 495 height 29
click at [149, 64] on icon at bounding box center [148, 69] width 16 height 16
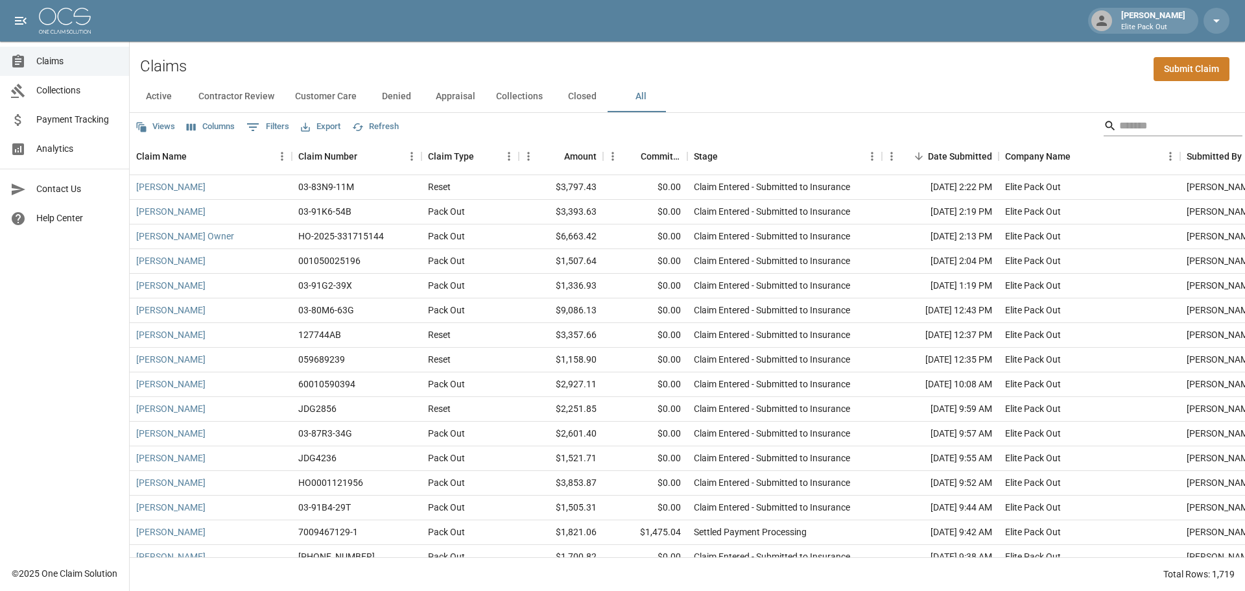
click at [1125, 125] on input "Search" at bounding box center [1171, 125] width 104 height 21
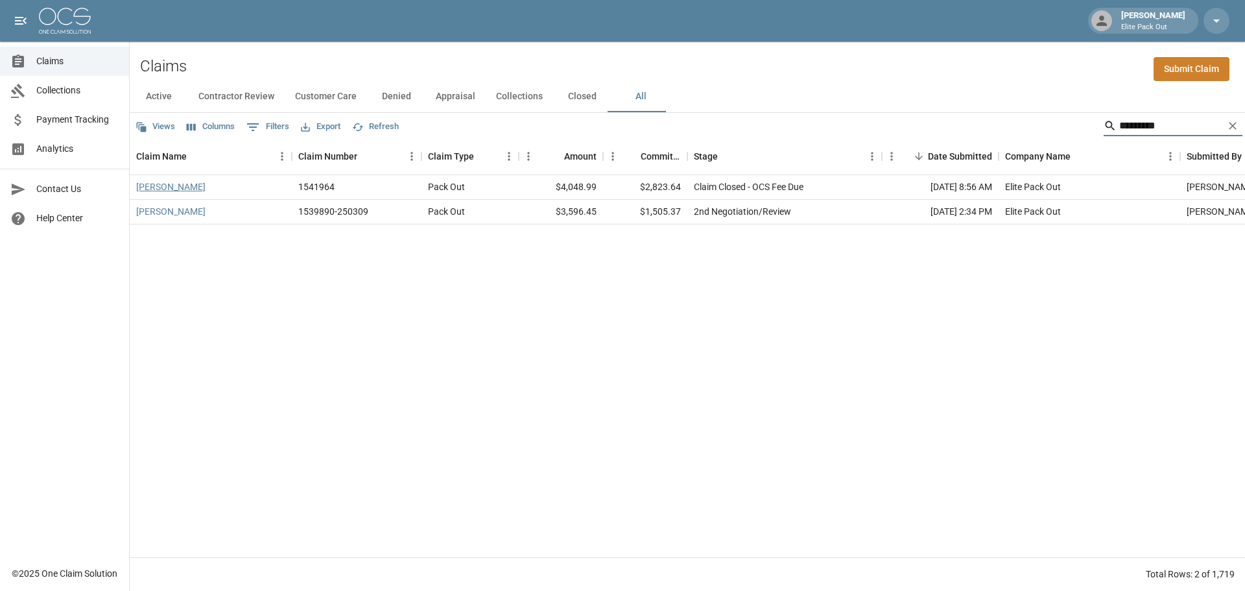
type input "*********"
click at [165, 186] on link "[PERSON_NAME]" at bounding box center [170, 186] width 69 height 13
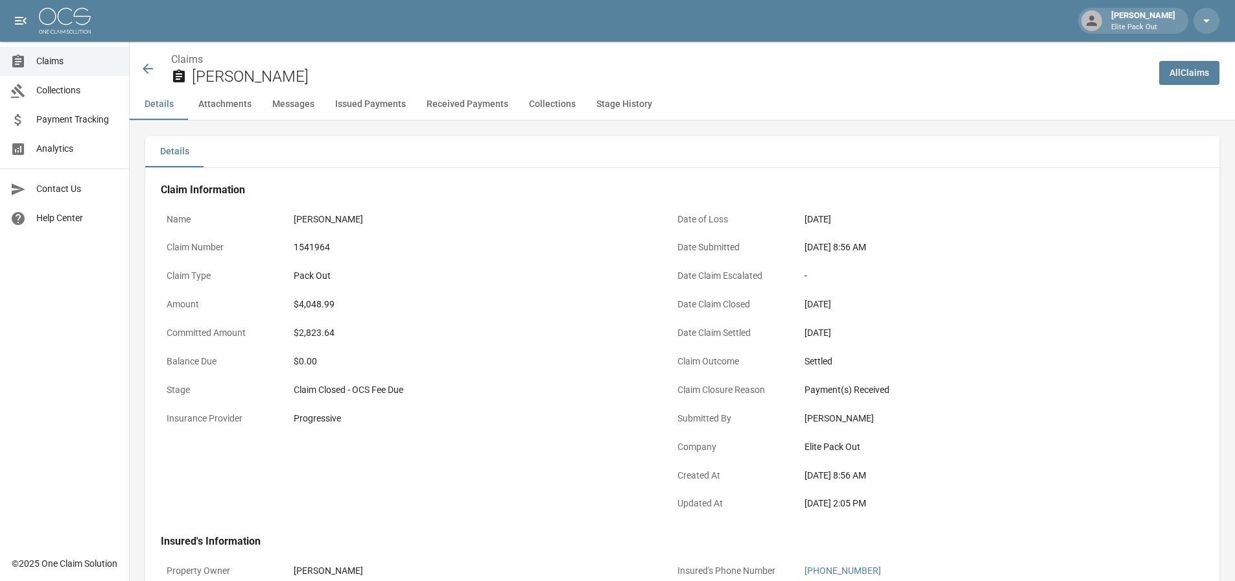
click at [320, 244] on div "1541964" at bounding box center [472, 248] width 357 height 14
drag, startPoint x: 782, startPoint y: 247, endPoint x: 856, endPoint y: 248, distance: 73.9
click at [856, 248] on div "Date Submitted [DATE] 8:56 AM" at bounding box center [919, 249] width 495 height 29
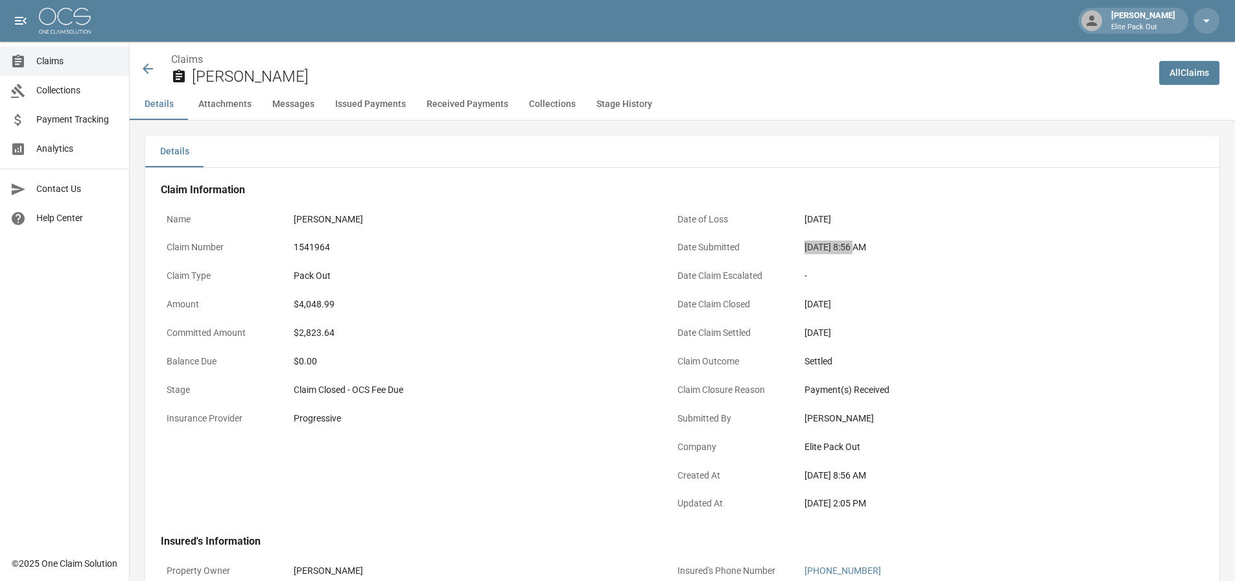
scroll to position [130, 0]
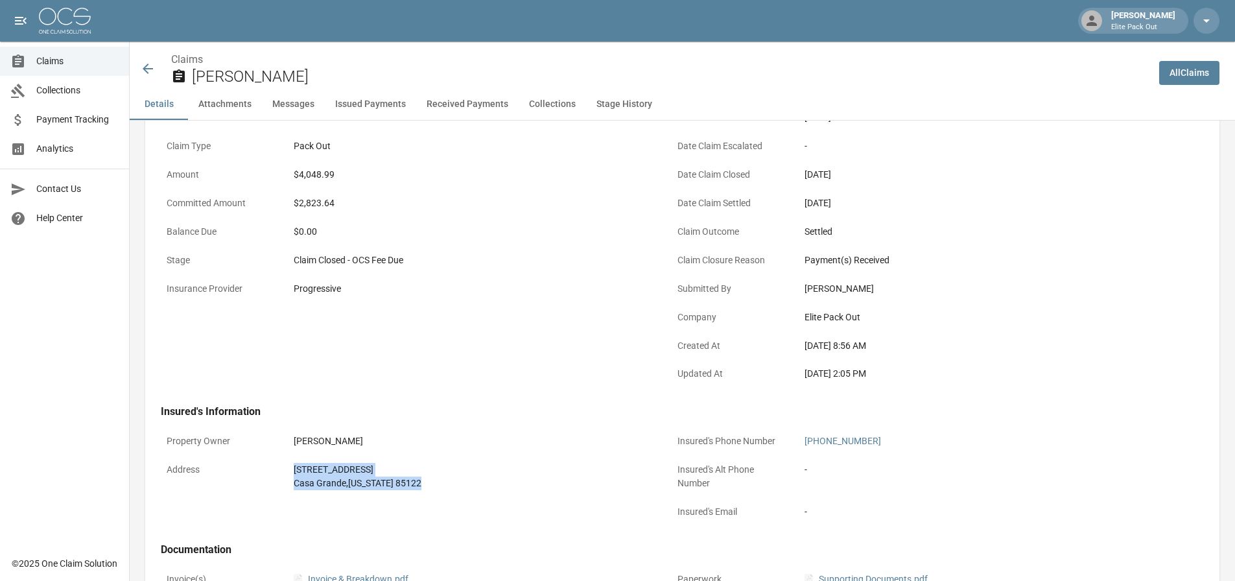
drag, startPoint x: 289, startPoint y: 468, endPoint x: 420, endPoint y: 495, distance: 134.4
click at [420, 495] on div "[STREET_ADDRESS][US_STATE]" at bounding box center [472, 476] width 368 height 39
click at [535, 336] on div "Name [PERSON_NAME] Claim Number 1541964 Claim Type Pack Out Amount $4,048.99 Co…" at bounding box center [400, 226] width 511 height 329
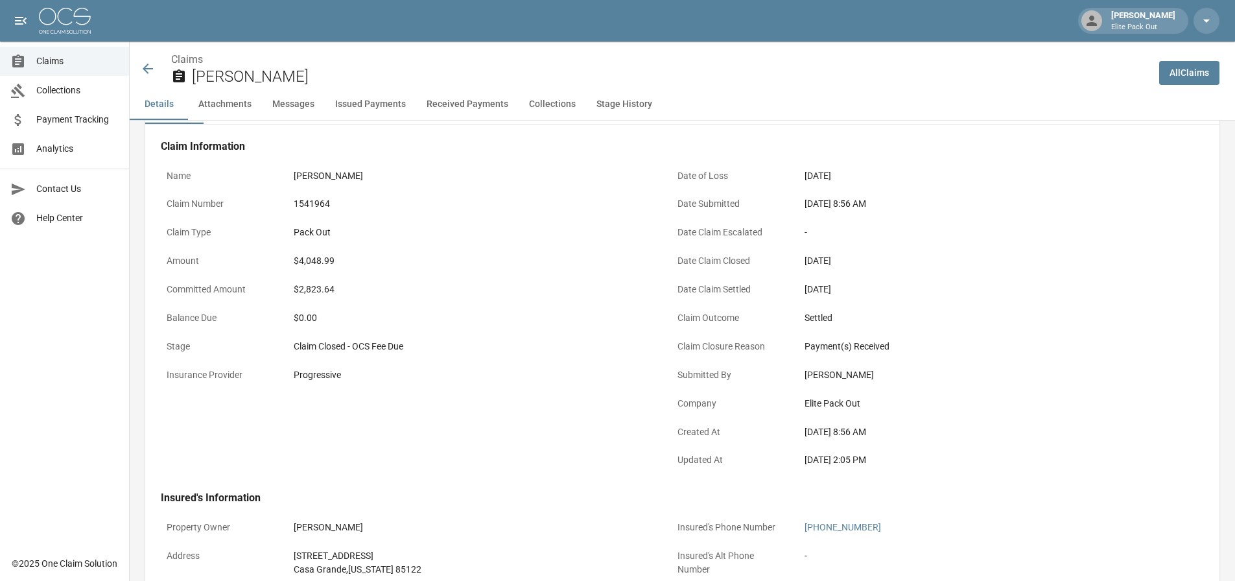
scroll to position [0, 0]
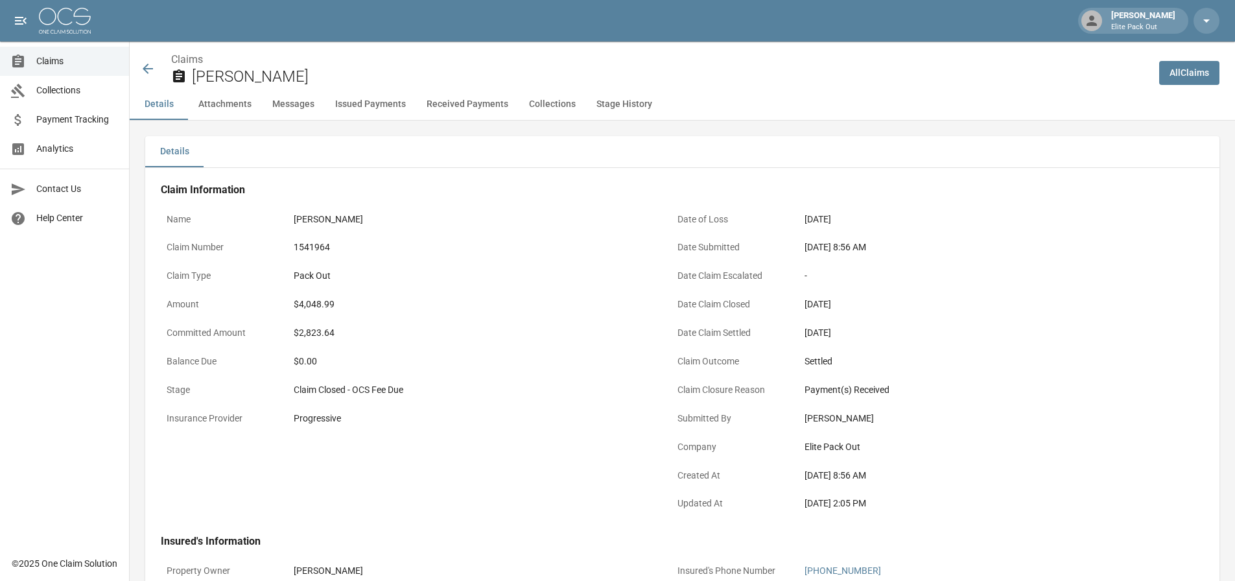
click at [317, 300] on div "$4,048.99" at bounding box center [472, 305] width 357 height 14
click at [148, 72] on icon at bounding box center [148, 69] width 16 height 16
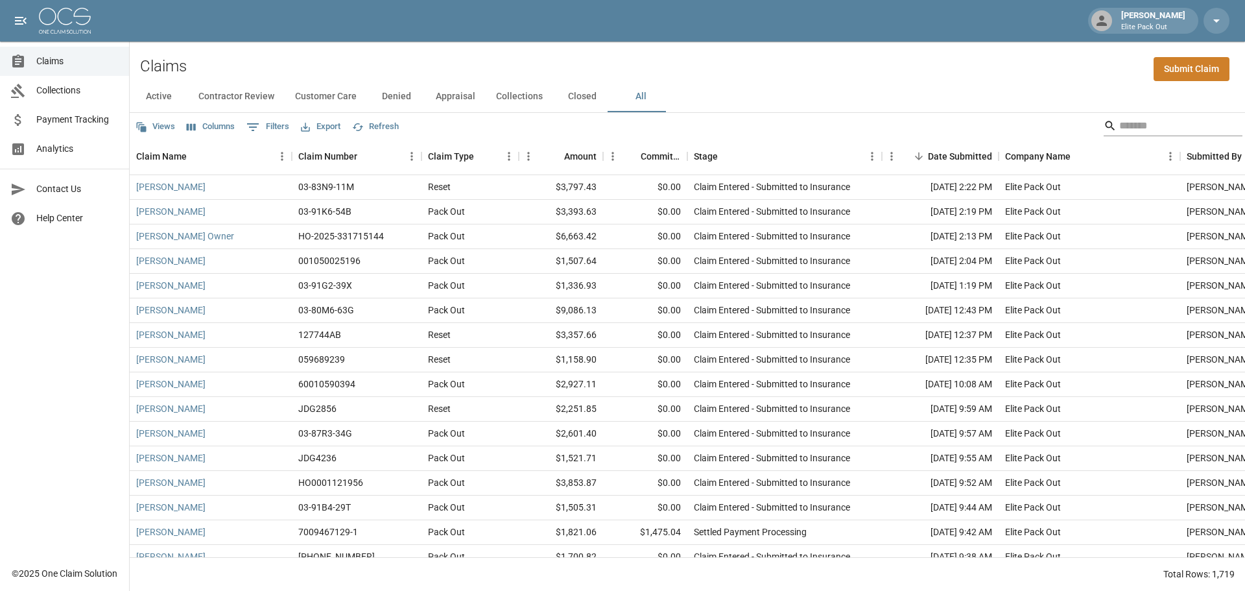
click at [1197, 127] on input "Search" at bounding box center [1171, 125] width 104 height 21
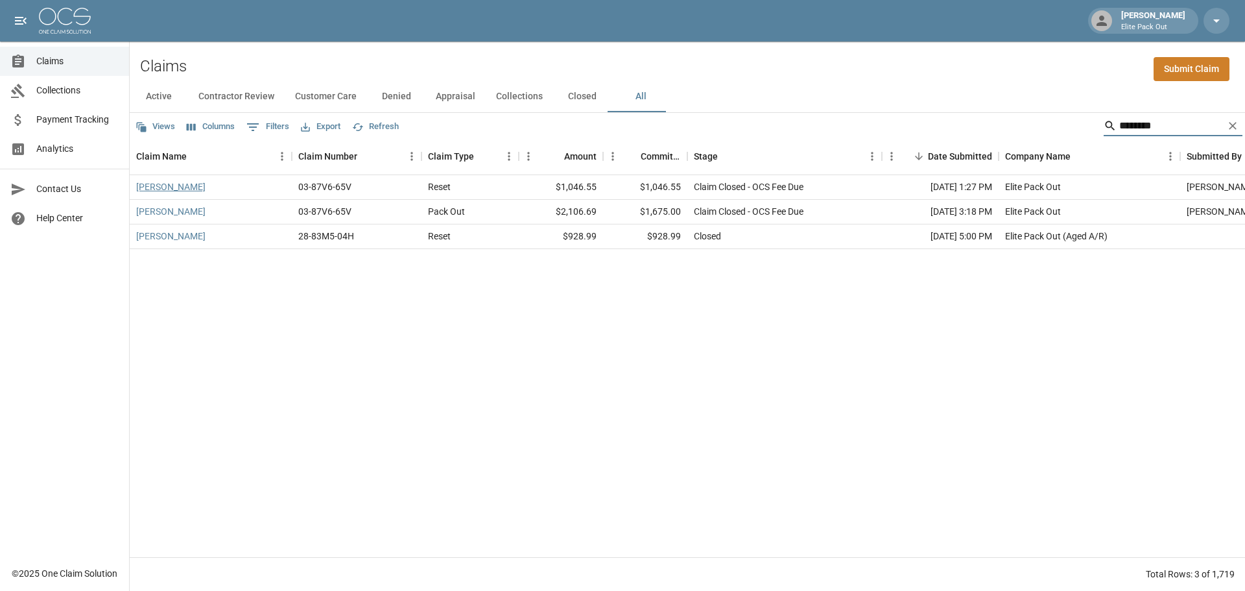
type input "********"
click at [148, 181] on link "[PERSON_NAME]" at bounding box center [170, 186] width 69 height 13
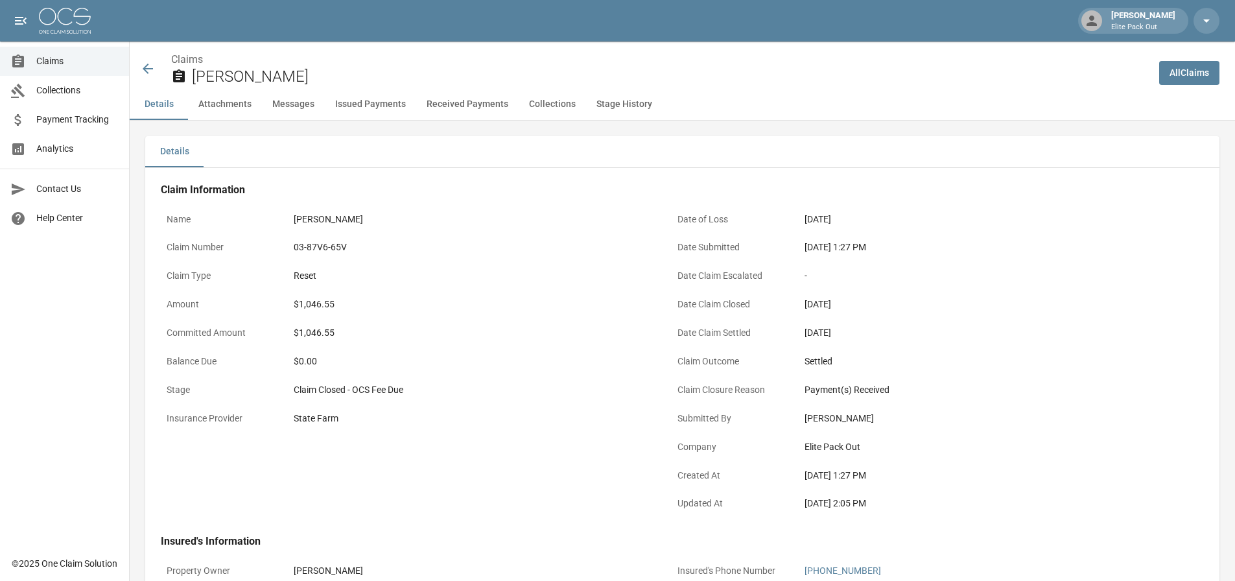
click at [324, 246] on div "03-87V6-65V" at bounding box center [472, 248] width 357 height 14
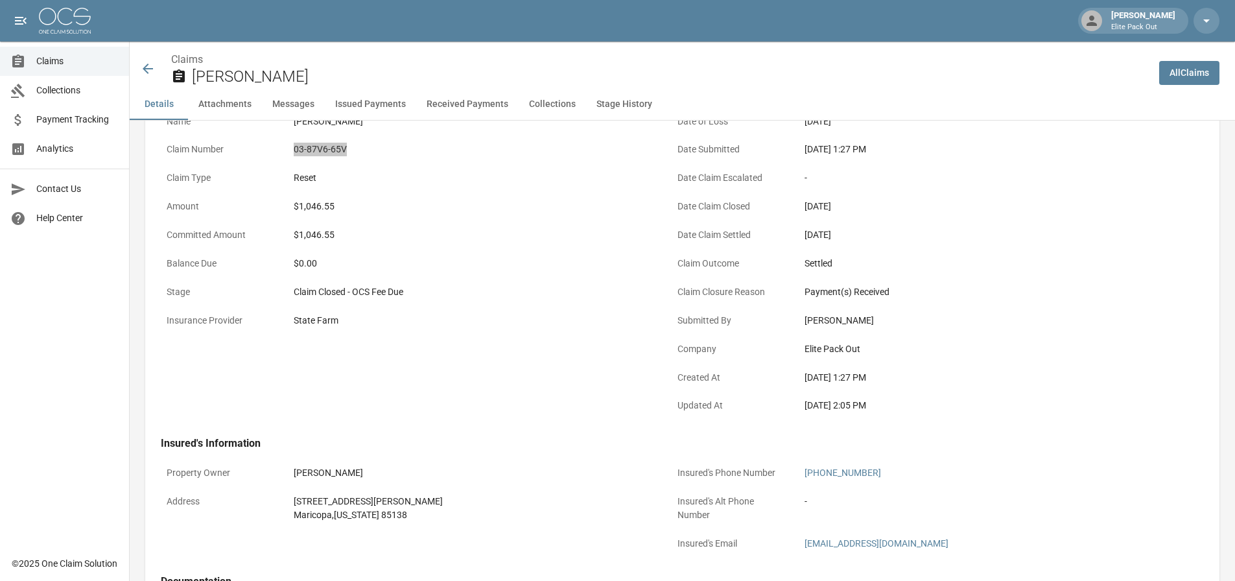
scroll to position [130, 0]
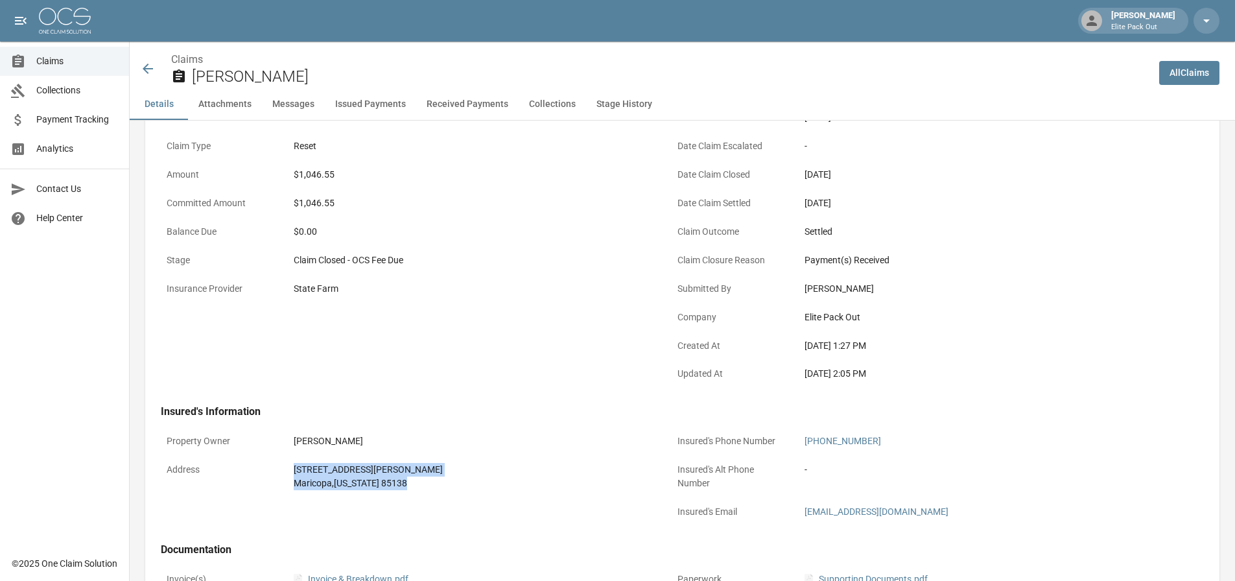
drag, startPoint x: 275, startPoint y: 465, endPoint x: 488, endPoint y: 497, distance: 215.0
click at [488, 497] on div "Property Owner [PERSON_NAME] Address [STREET_ADDRESS][PERSON_NAME][US_STATE]" at bounding box center [400, 470] width 511 height 115
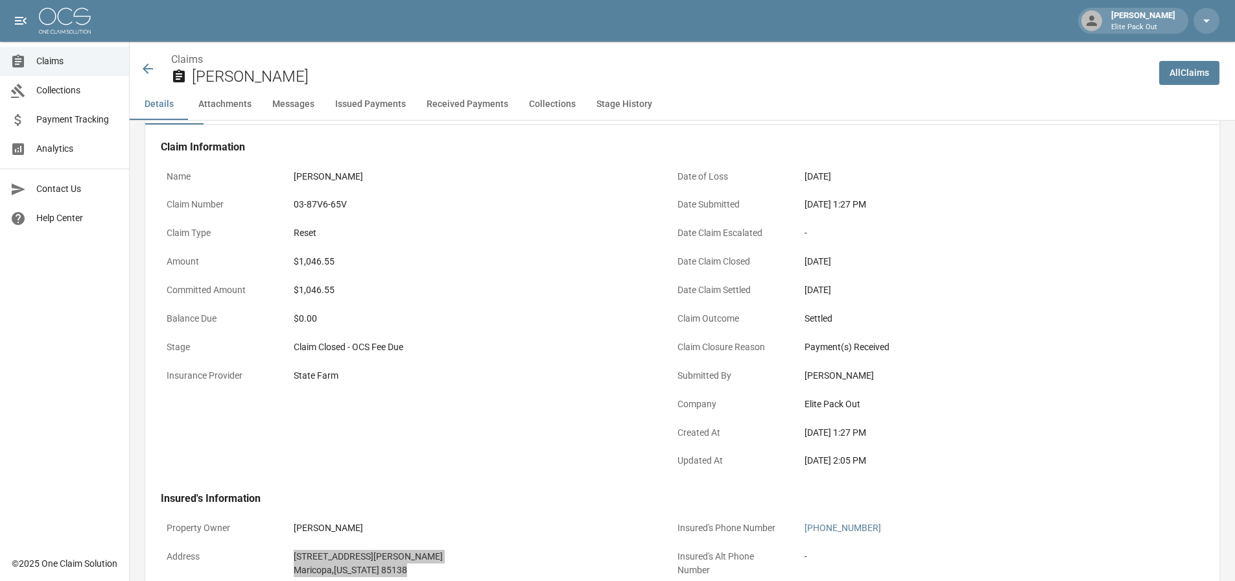
scroll to position [0, 0]
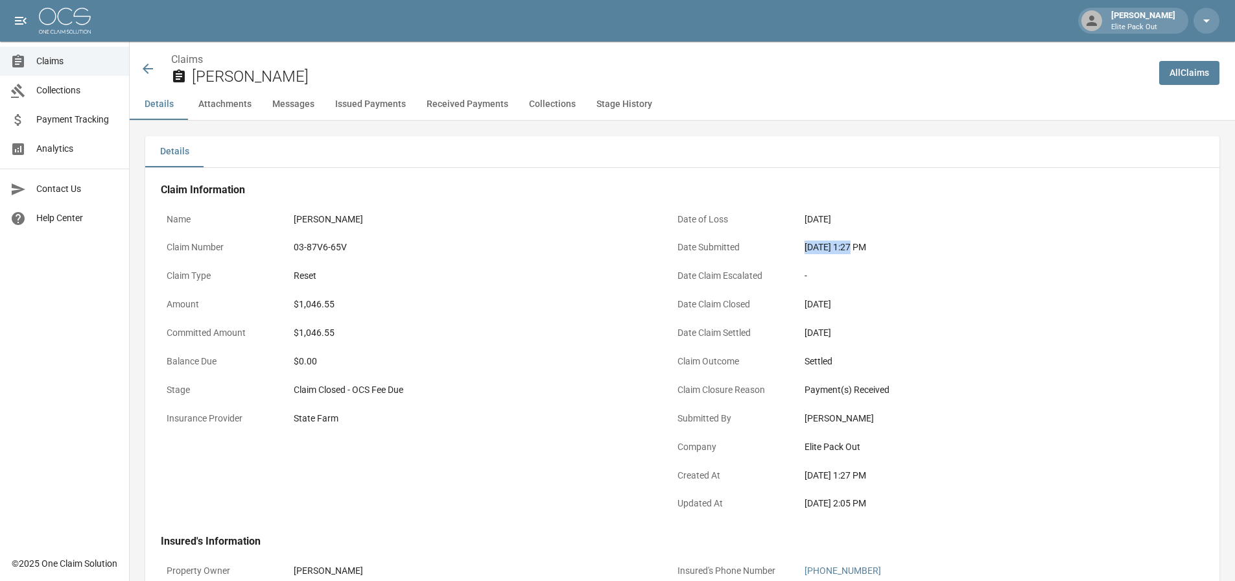
drag, startPoint x: 801, startPoint y: 243, endPoint x: 850, endPoint y: 250, distance: 49.1
click at [850, 250] on div "[DATE] 1:27 PM" at bounding box center [983, 247] width 368 height 25
click at [312, 302] on div "$1,046.55" at bounding box center [472, 305] width 357 height 14
click at [150, 71] on icon at bounding box center [148, 69] width 16 height 16
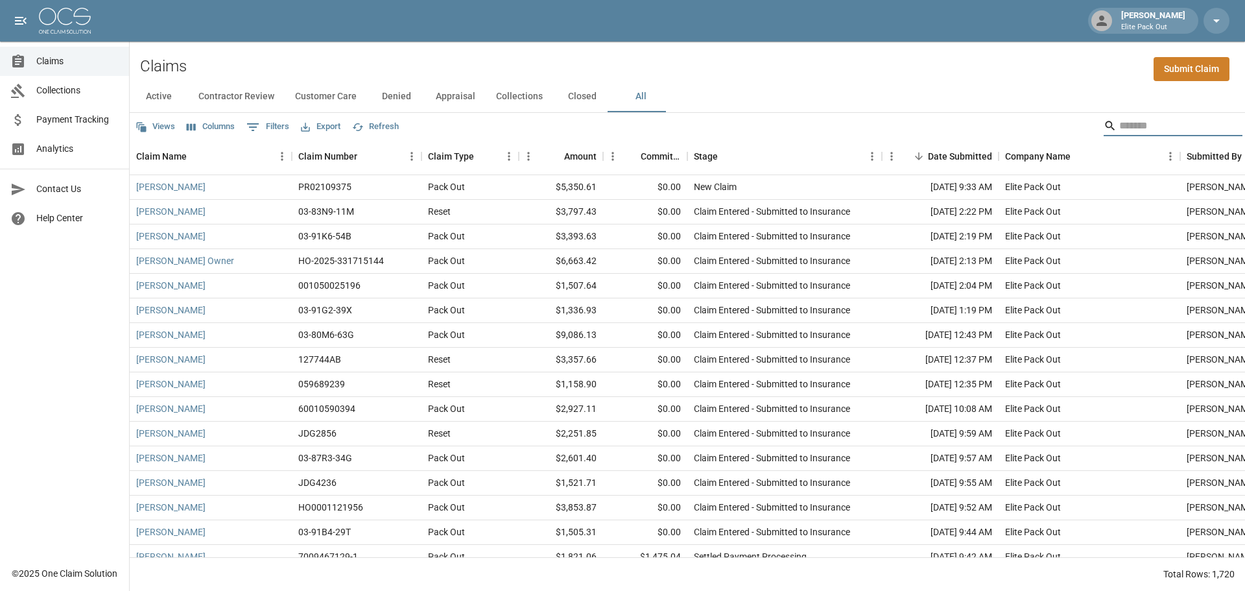
click at [1137, 126] on input "Search" at bounding box center [1171, 125] width 104 height 21
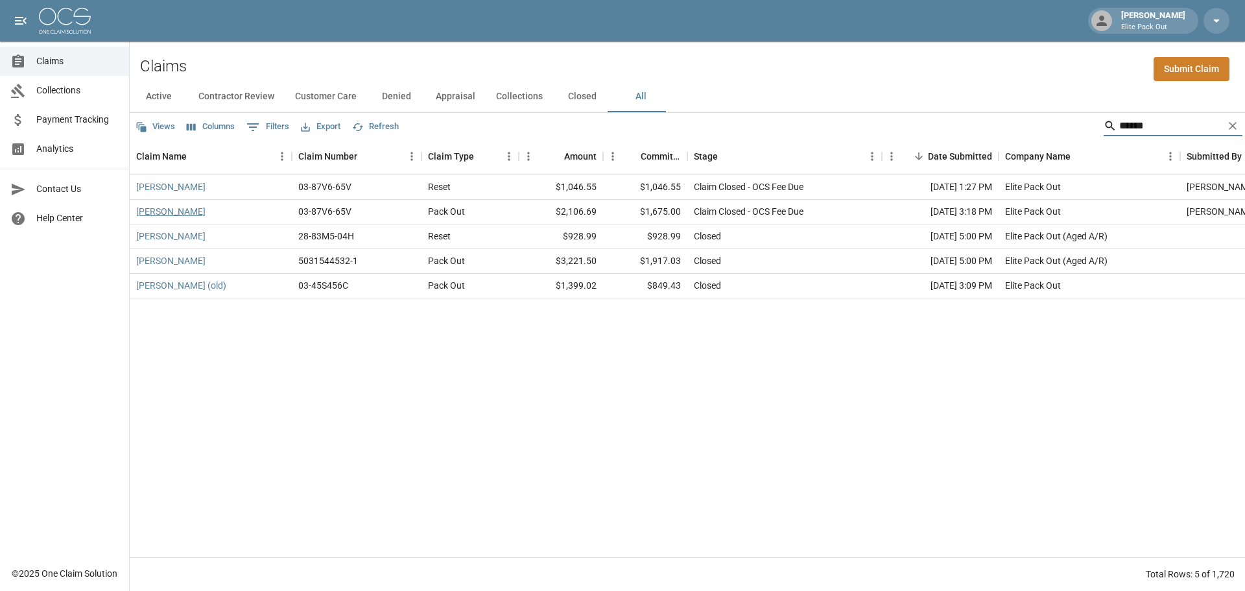
type input "******"
click at [170, 208] on link "[PERSON_NAME]" at bounding box center [170, 211] width 69 height 13
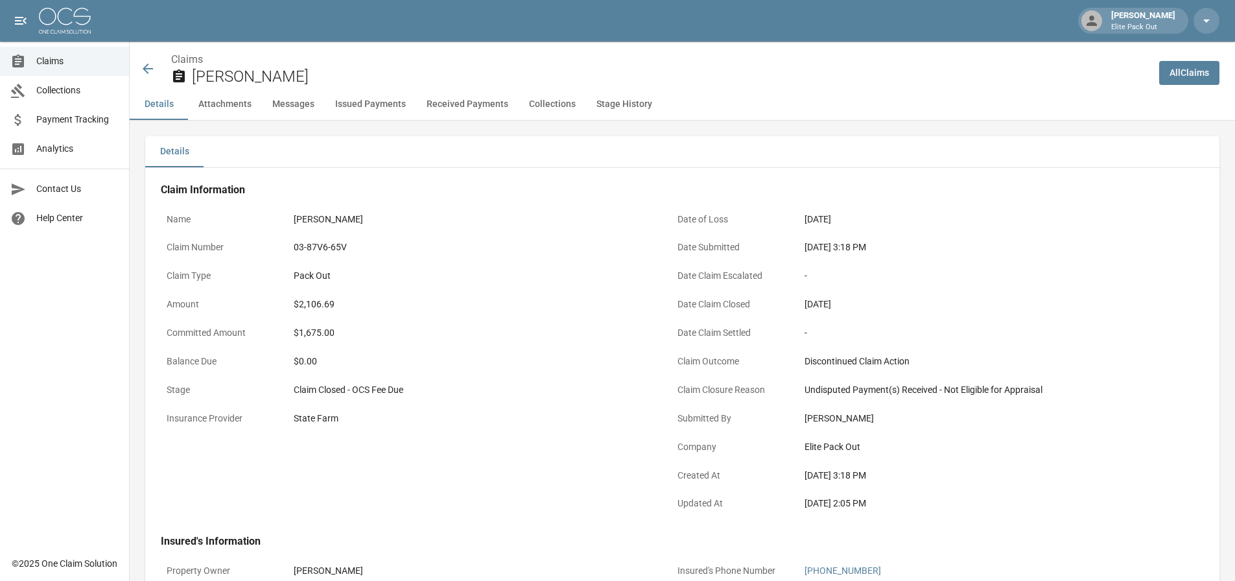
click at [319, 301] on div "$2,106.69" at bounding box center [472, 305] width 357 height 14
drag, startPoint x: 803, startPoint y: 250, endPoint x: 851, endPoint y: 250, distance: 48.0
click at [851, 250] on div "[DATE] 3:18 PM" at bounding box center [983, 247] width 368 height 25
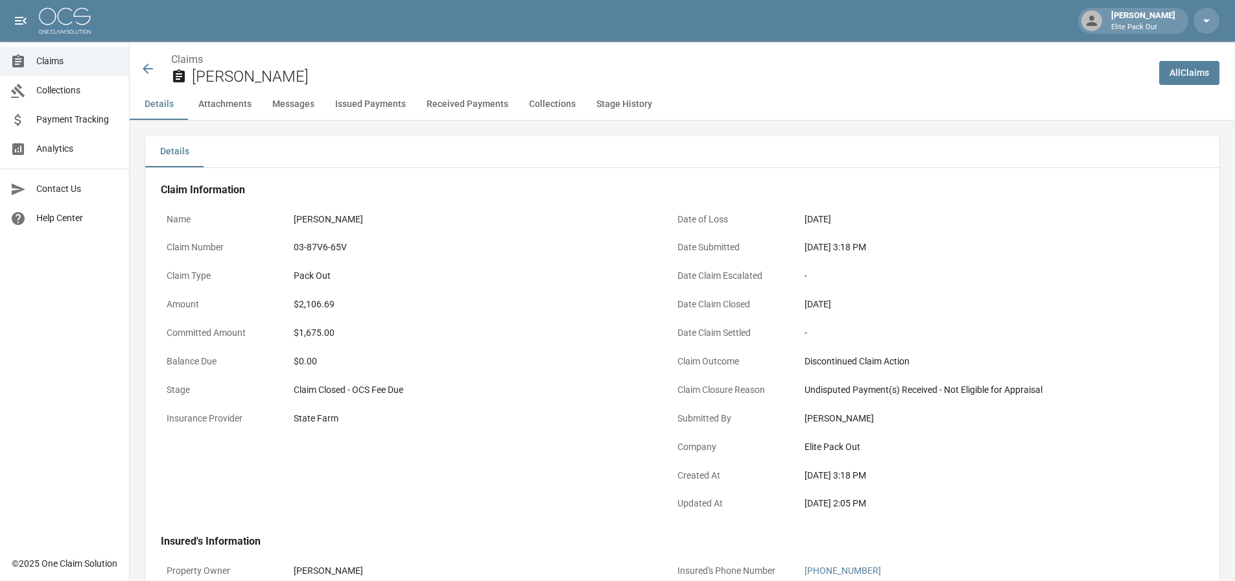
click at [305, 304] on div "$2,106.69" at bounding box center [472, 305] width 357 height 14
click at [147, 74] on icon at bounding box center [148, 69] width 16 height 16
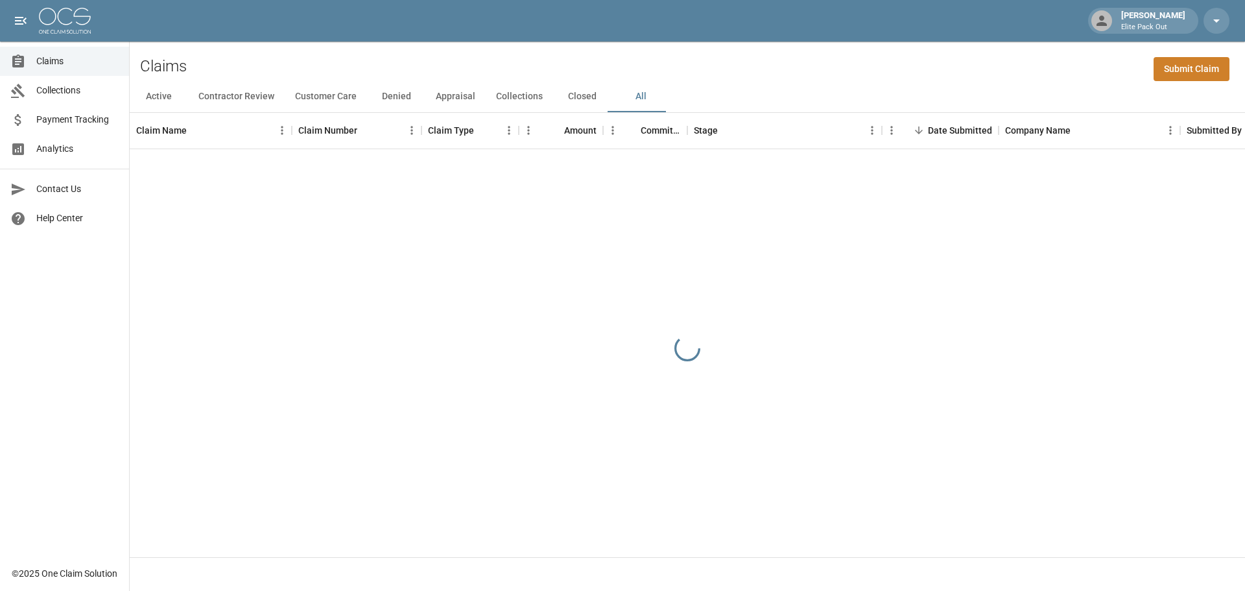
click at [755, 64] on div "Claims Submit Claim" at bounding box center [687, 61] width 1115 height 40
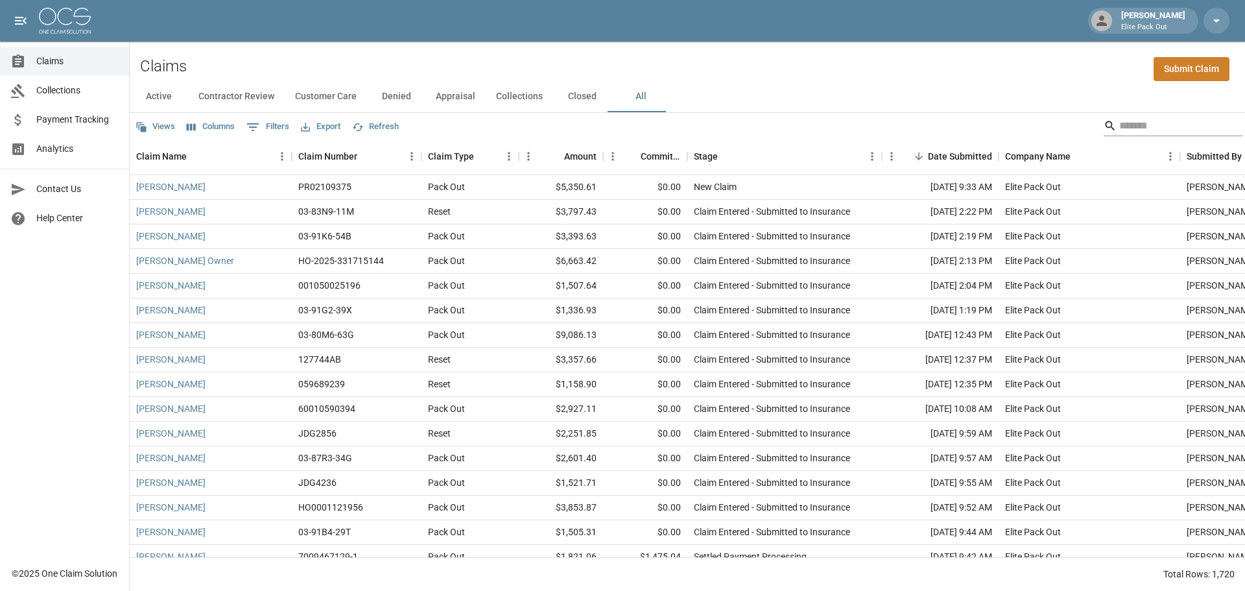
click at [1127, 122] on input "Search" at bounding box center [1171, 125] width 104 height 21
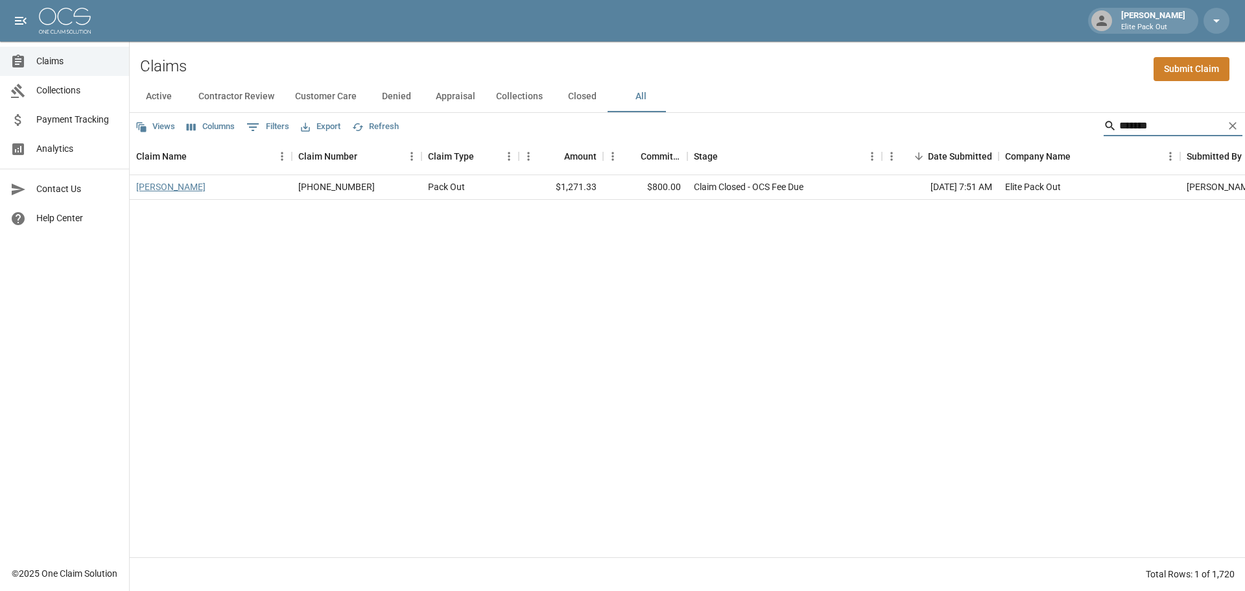
type input "*******"
click at [161, 187] on link "[PERSON_NAME]" at bounding box center [170, 186] width 69 height 13
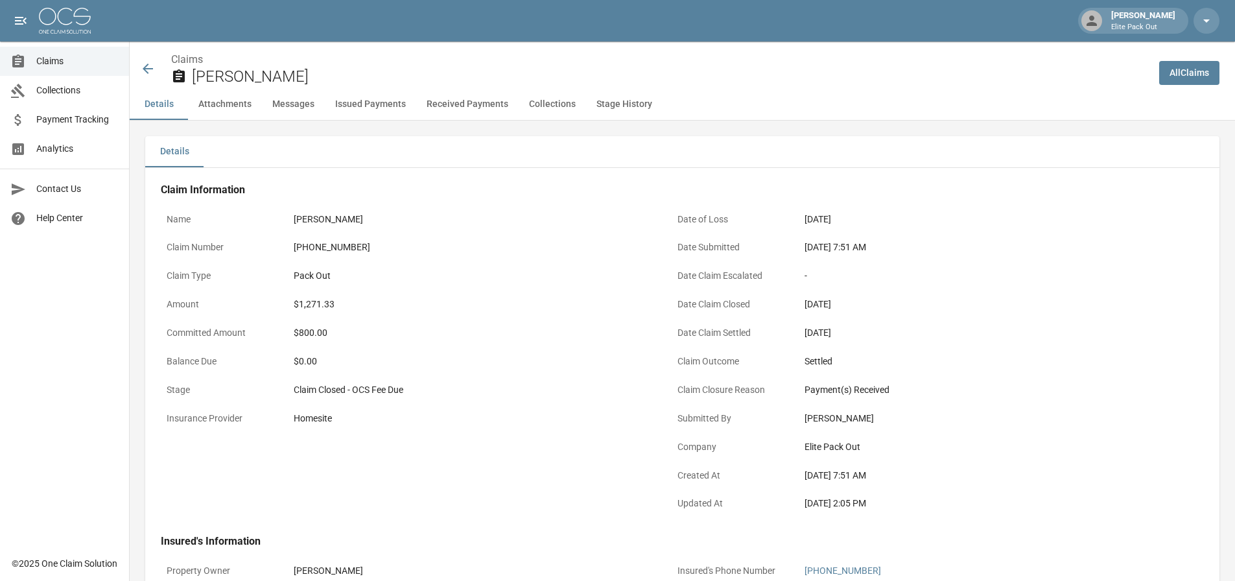
click at [344, 248] on div "[PHONE_NUMBER]" at bounding box center [472, 248] width 357 height 14
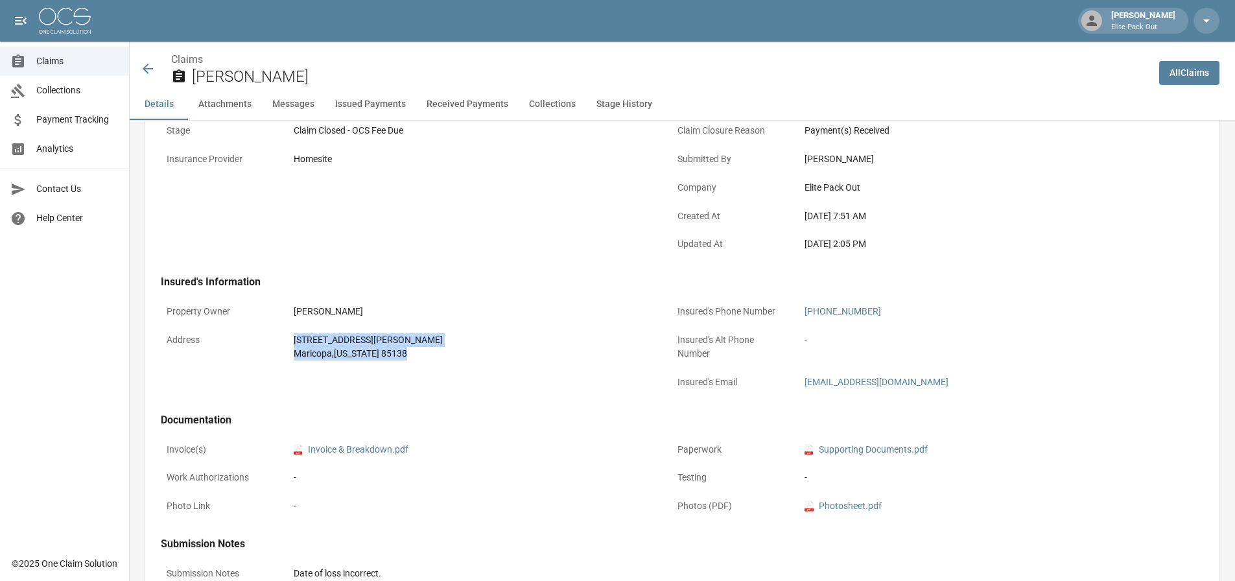
drag, startPoint x: 287, startPoint y: 342, endPoint x: 453, endPoint y: 366, distance: 167.1
click at [453, 366] on div "Address [STREET_ADDRESS][PERSON_NAME][US_STATE]" at bounding box center [408, 346] width 495 height 39
click at [600, 334] on div "[STREET_ADDRESS][PERSON_NAME]" at bounding box center [472, 340] width 357 height 14
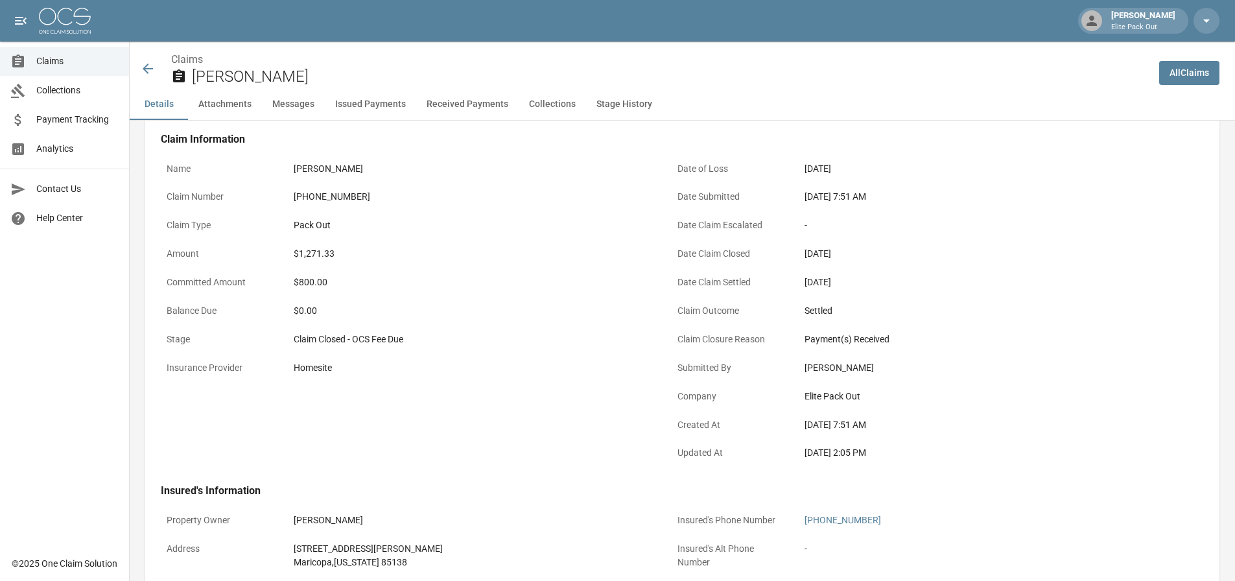
scroll to position [0, 0]
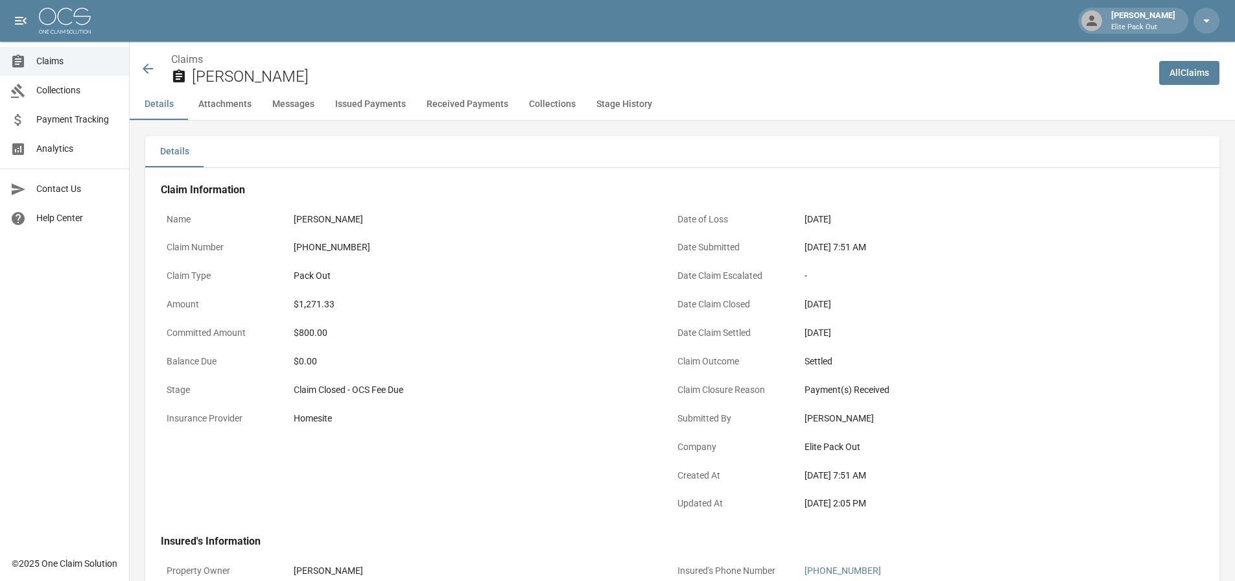
click at [320, 300] on div "$1,271.33" at bounding box center [472, 305] width 357 height 14
drag, startPoint x: 805, startPoint y: 245, endPoint x: 850, endPoint y: 247, distance: 45.4
click at [850, 247] on div "[DATE] 7:51 AM" at bounding box center [983, 248] width 357 height 14
click at [145, 62] on icon at bounding box center [148, 69] width 16 height 16
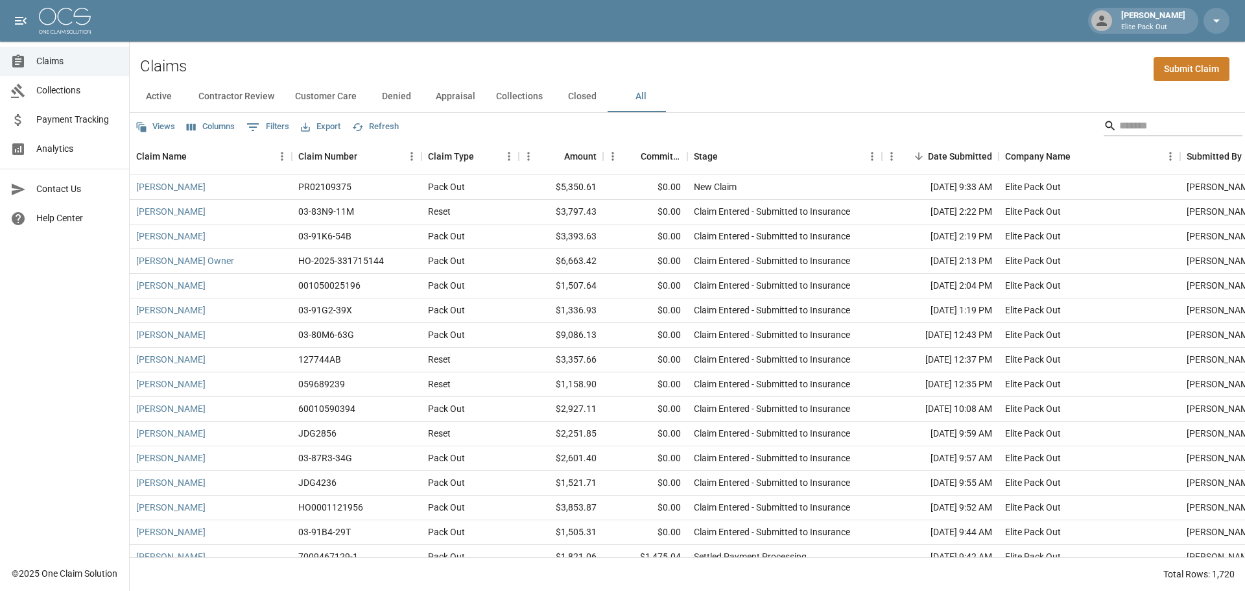
click at [1187, 120] on input "Search" at bounding box center [1171, 125] width 104 height 21
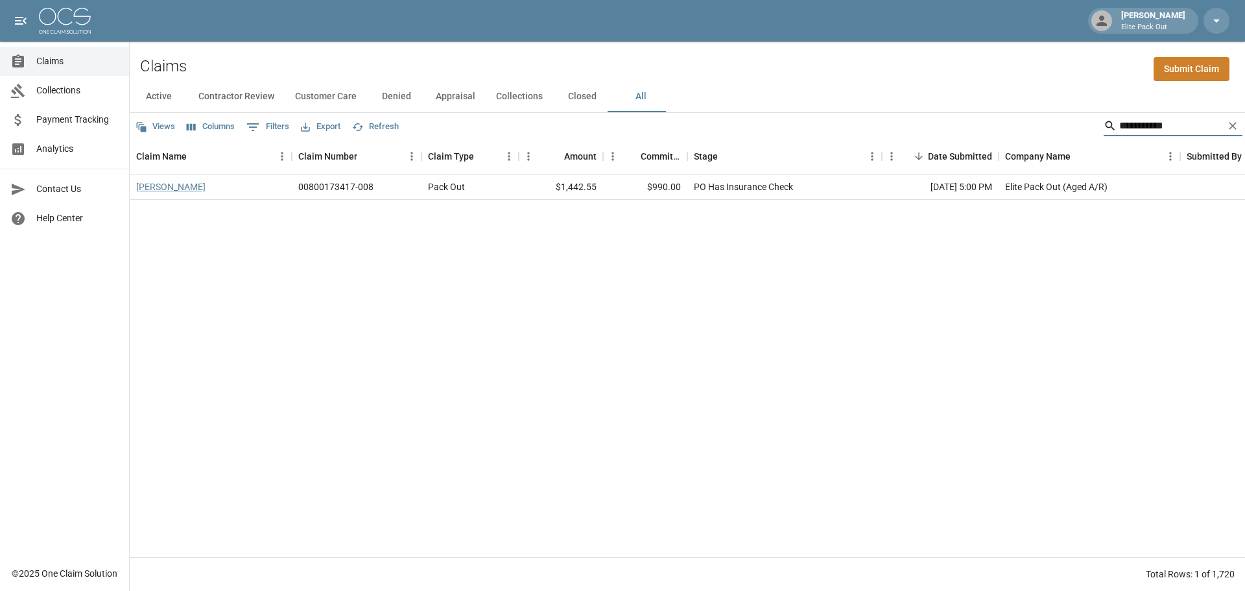
type input "**********"
click at [145, 191] on link "[PERSON_NAME]" at bounding box center [170, 186] width 69 height 13
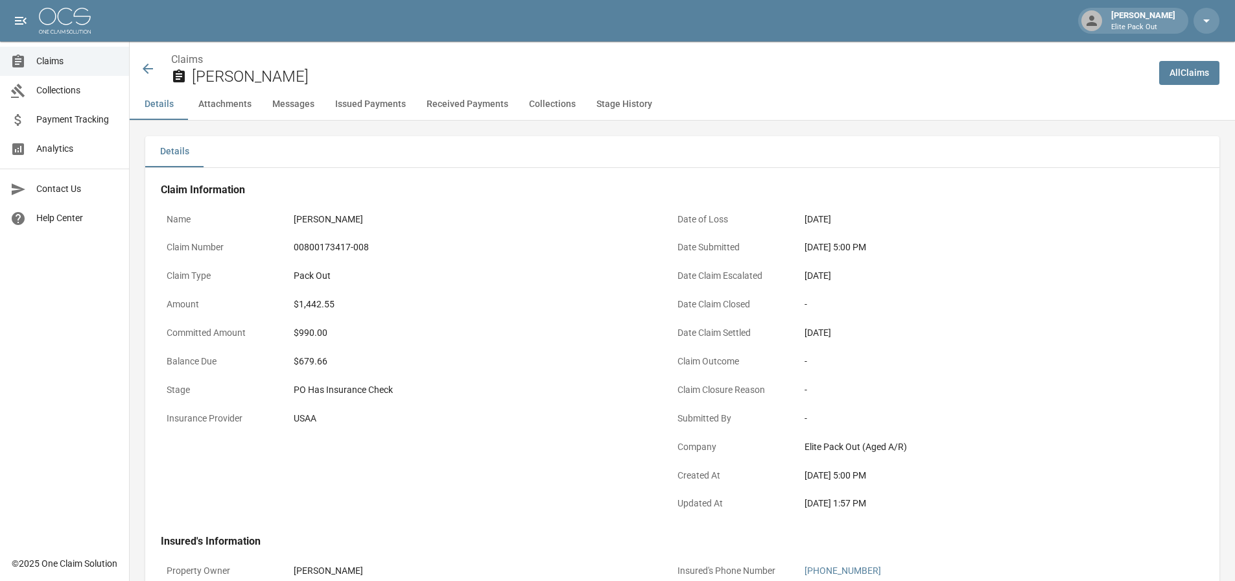
click at [335, 245] on div "00800173417-008" at bounding box center [472, 248] width 357 height 14
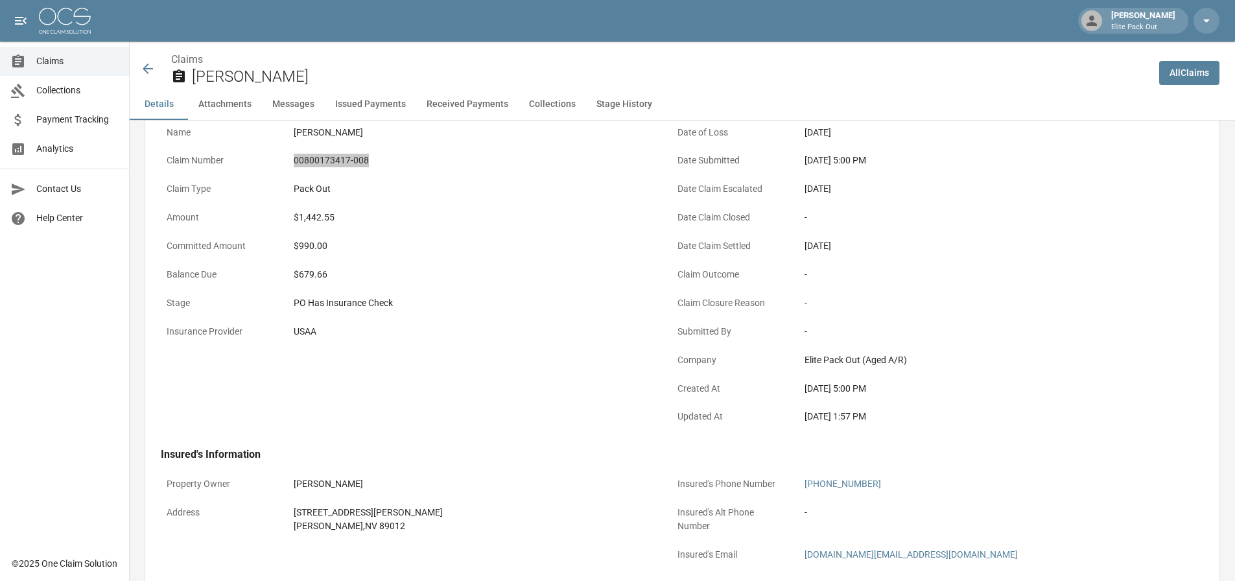
scroll to position [130, 0]
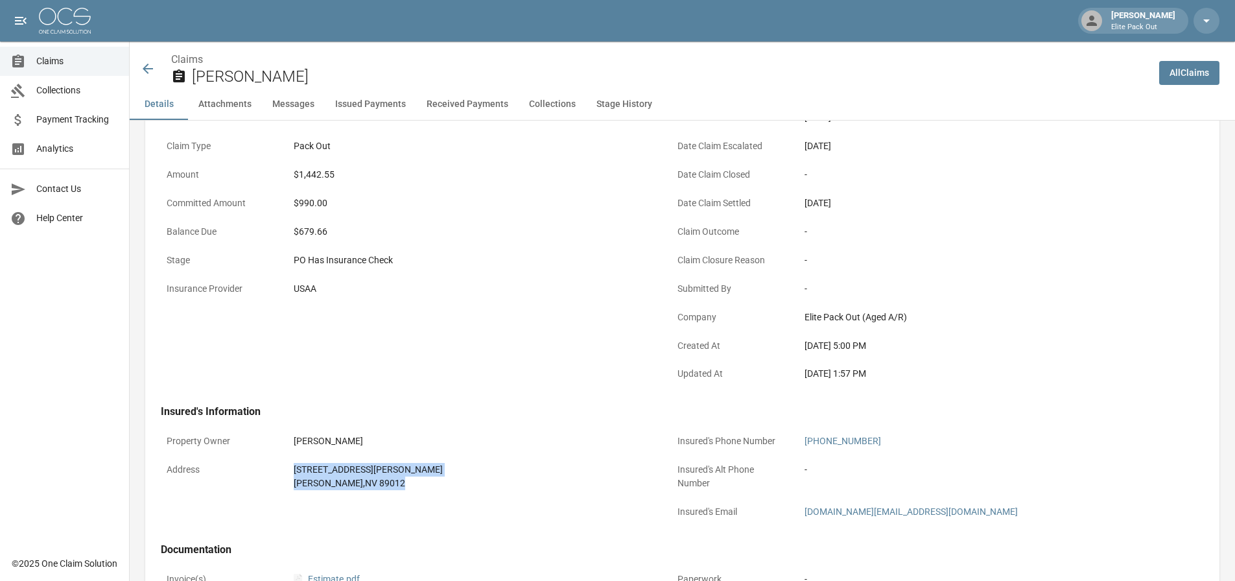
drag, startPoint x: 299, startPoint y: 473, endPoint x: 412, endPoint y: 497, distance: 116.0
click at [412, 497] on div "Property Owner [PERSON_NAME] Address [STREET_ADDRESS][PERSON_NAME][PERSON_NAME]" at bounding box center [400, 470] width 511 height 115
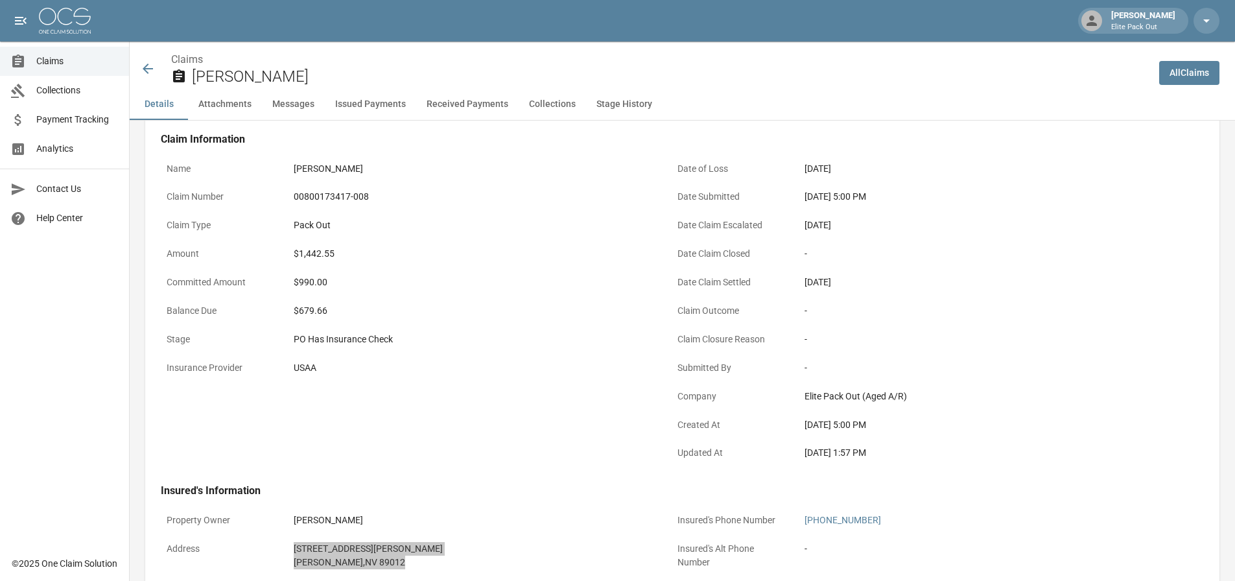
scroll to position [0, 0]
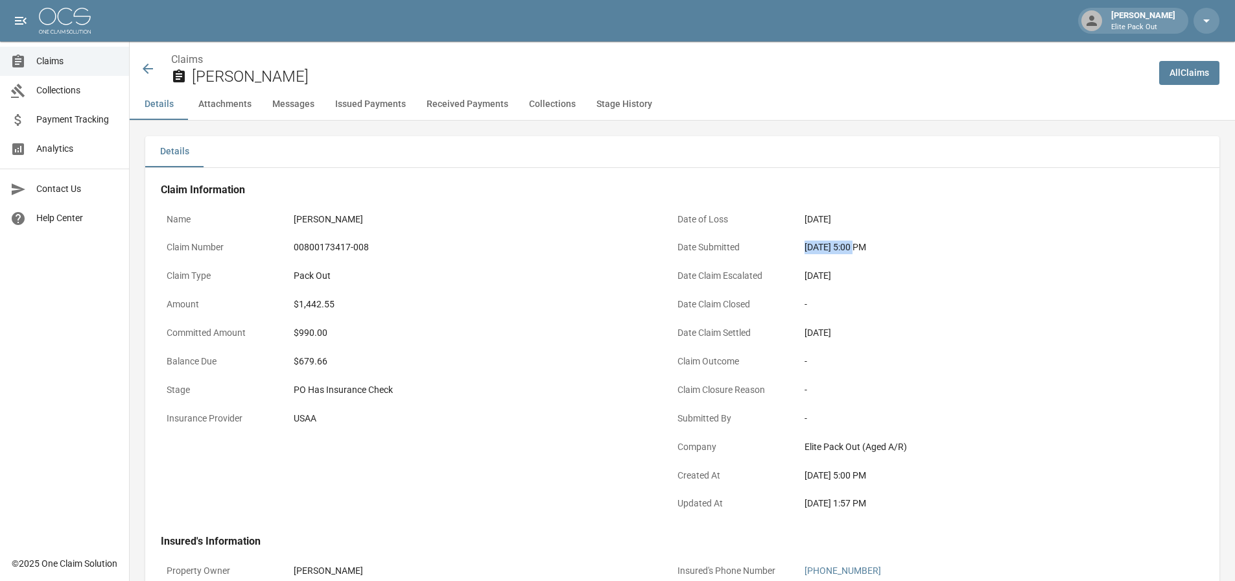
drag, startPoint x: 785, startPoint y: 245, endPoint x: 851, endPoint y: 246, distance: 66.1
click at [851, 246] on div "Date Submitted [DATE] 5:00 PM" at bounding box center [919, 249] width 495 height 29
click at [320, 305] on div "$1,442.55" at bounding box center [472, 305] width 357 height 14
click at [147, 70] on icon at bounding box center [148, 69] width 16 height 16
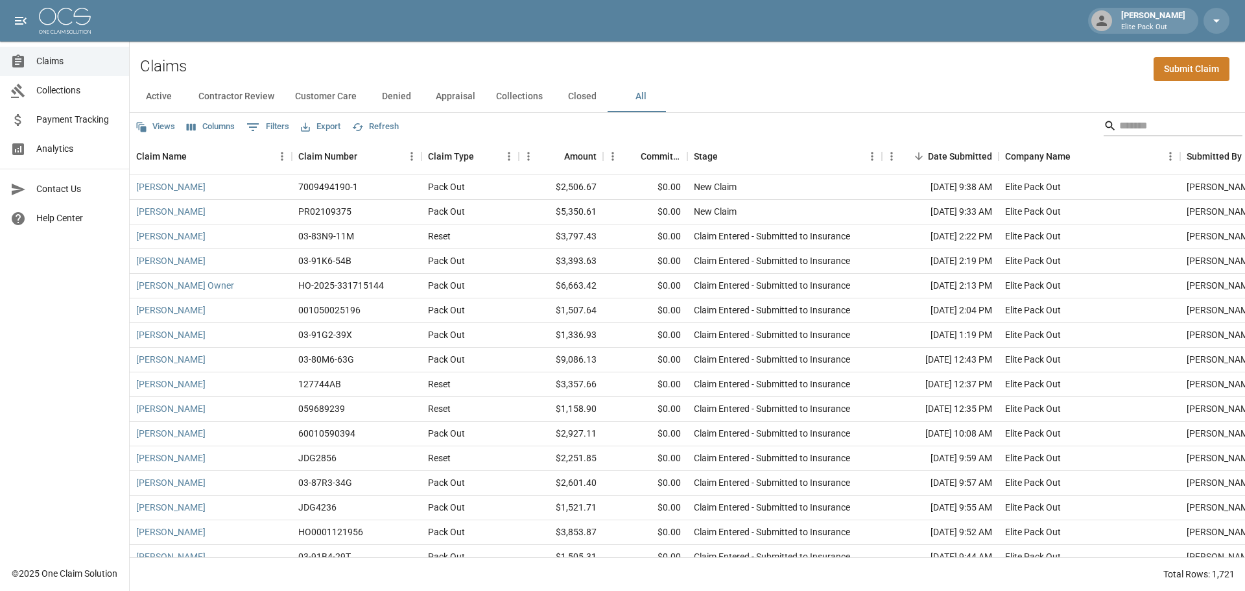
click at [1119, 130] on input "Search" at bounding box center [1171, 125] width 104 height 21
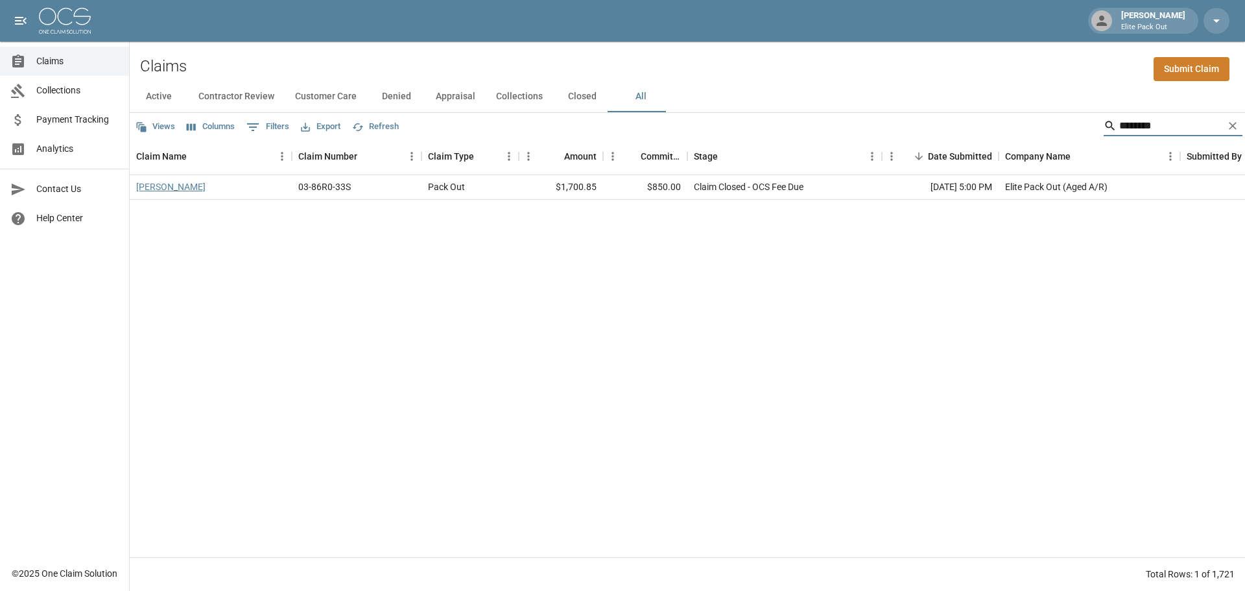
type input "********"
click at [149, 193] on link "[PERSON_NAME]" at bounding box center [170, 186] width 69 height 13
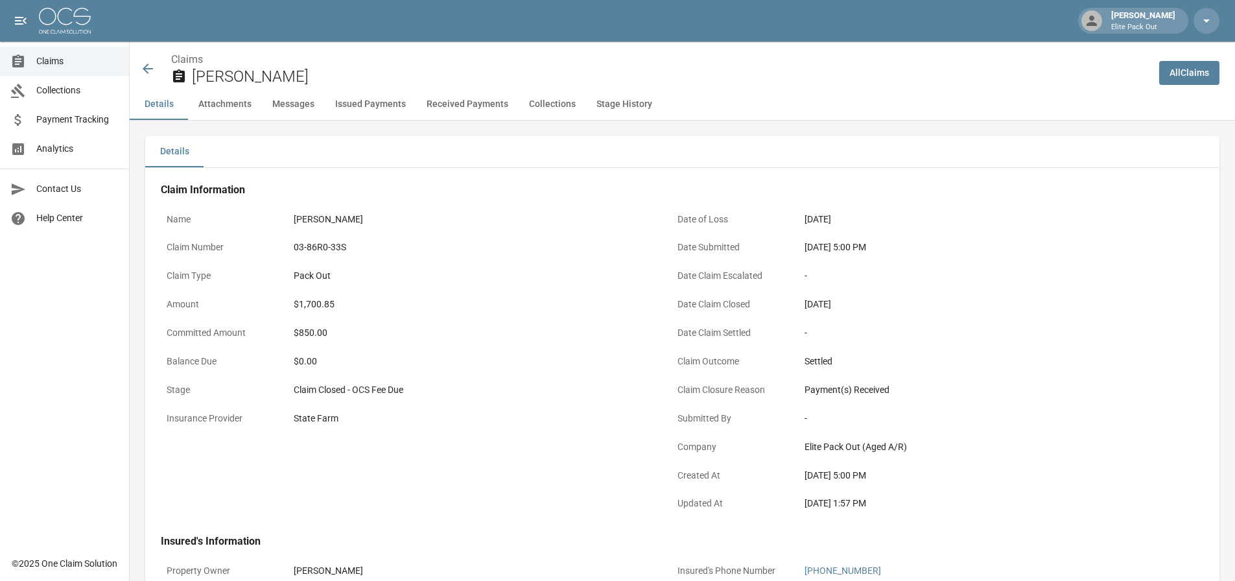
click at [338, 246] on div "03-86R0-33S" at bounding box center [472, 248] width 357 height 14
click at [306, 307] on div "$1,700.85" at bounding box center [472, 305] width 357 height 14
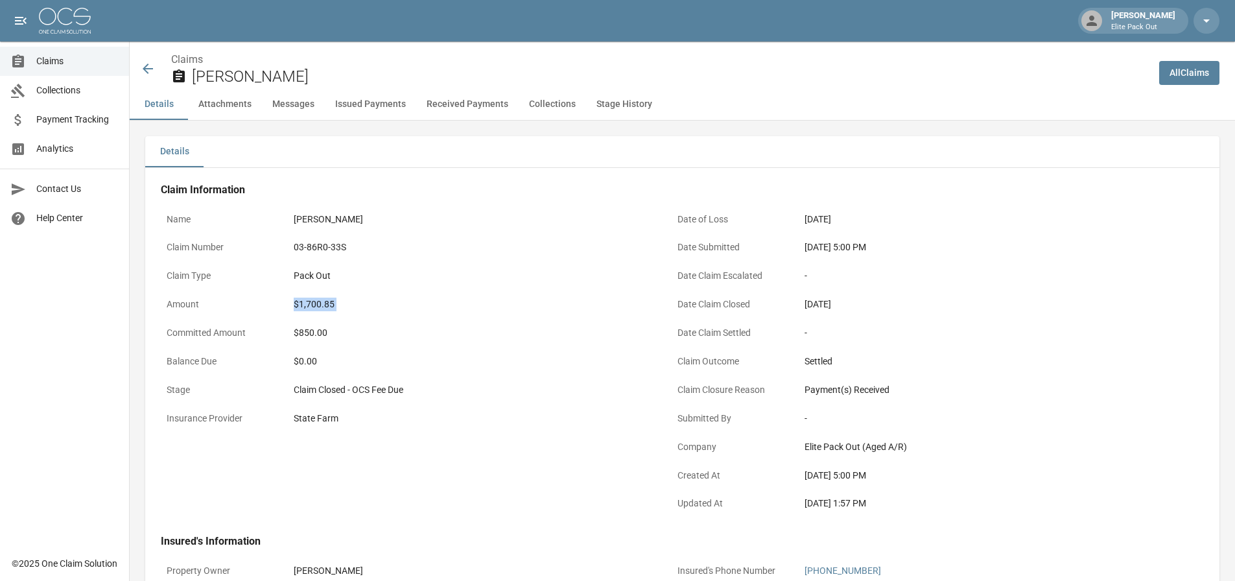
click at [306, 307] on div "$1,700.85" at bounding box center [472, 305] width 357 height 14
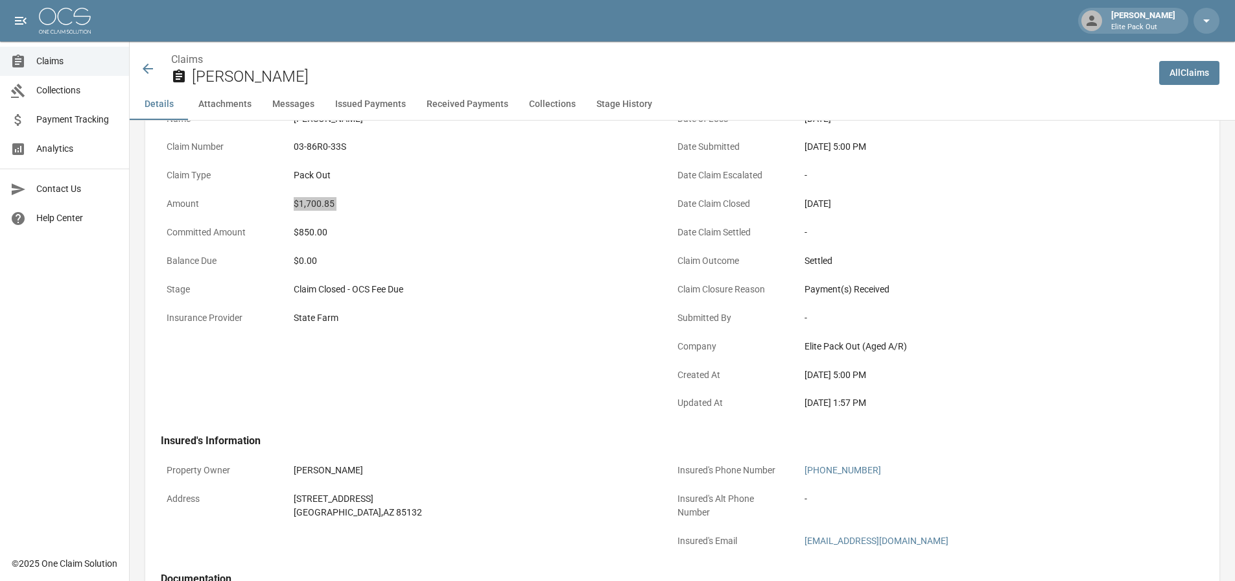
scroll to position [130, 0]
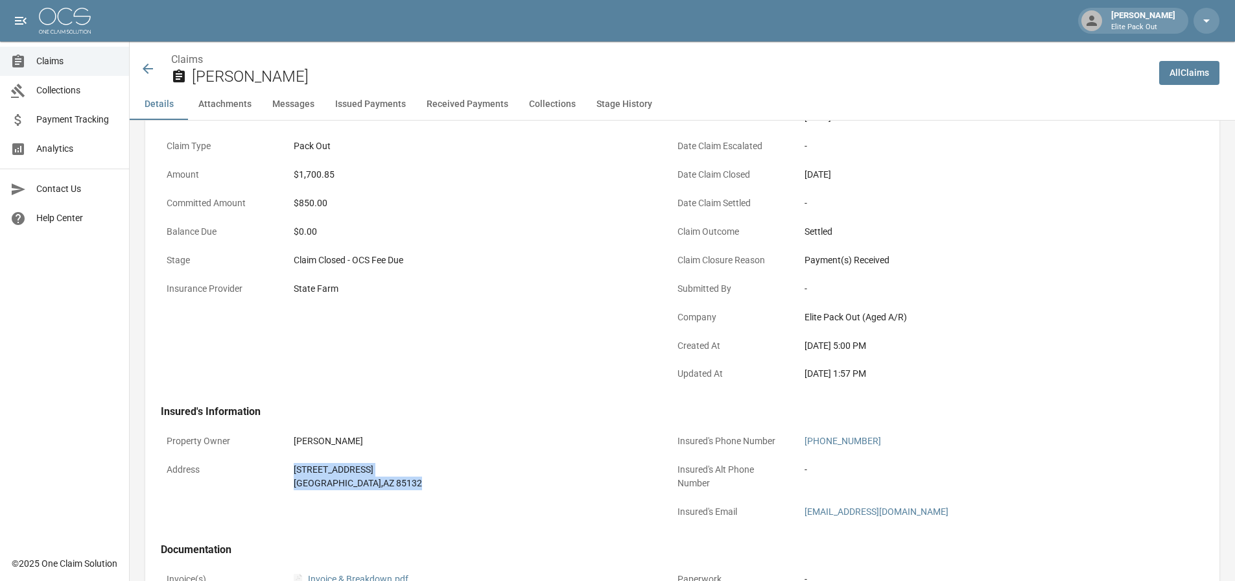
drag, startPoint x: 287, startPoint y: 467, endPoint x: 384, endPoint y: 484, distance: 98.8
click at [384, 484] on div "Address [STREET_ADDRESS]" at bounding box center [408, 476] width 495 height 39
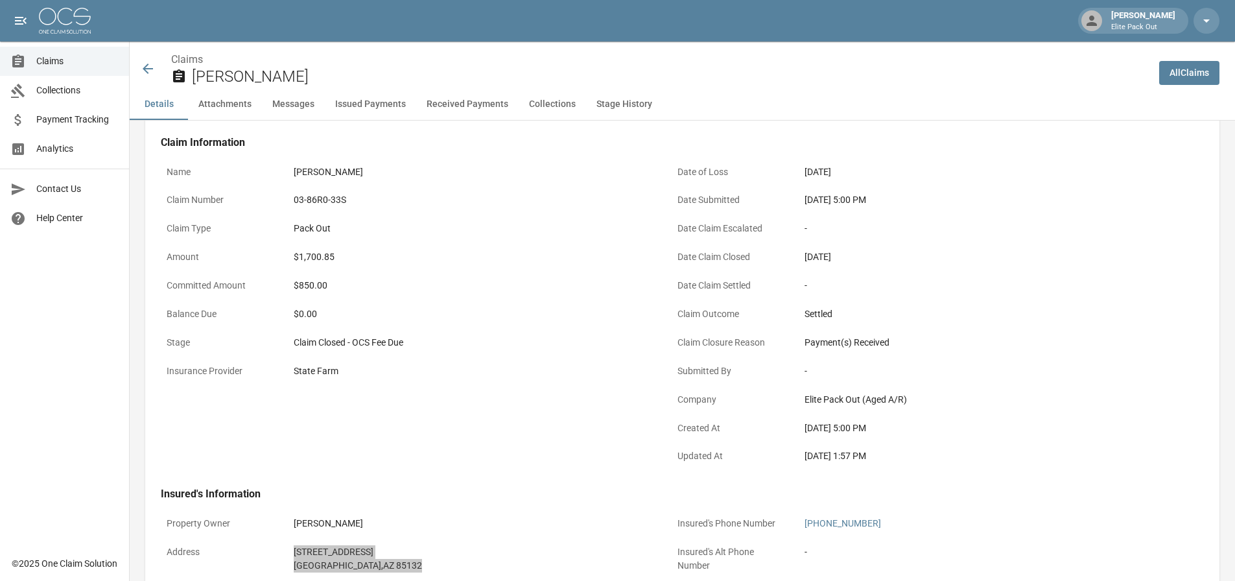
scroll to position [0, 0]
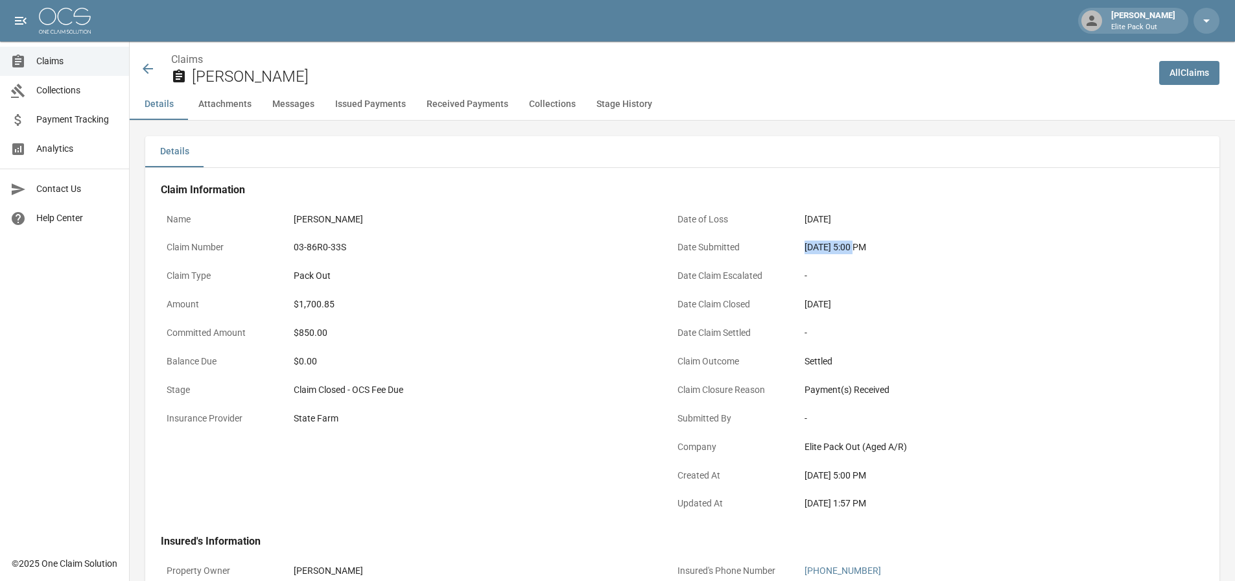
drag, startPoint x: 795, startPoint y: 244, endPoint x: 854, endPoint y: 259, distance: 60.9
click at [854, 259] on div "Date Submitted [DATE] 5:00 PM" at bounding box center [919, 249] width 495 height 29
click at [141, 61] on icon at bounding box center [148, 69] width 16 height 16
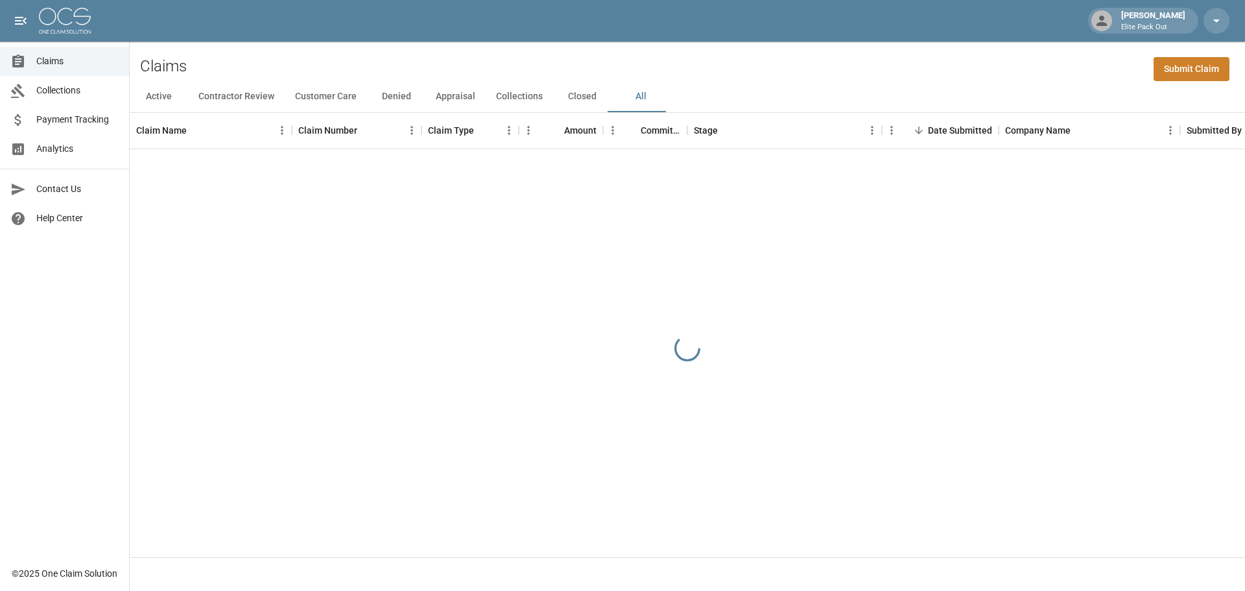
click at [920, 58] on div "Claims Submit Claim" at bounding box center [687, 61] width 1115 height 40
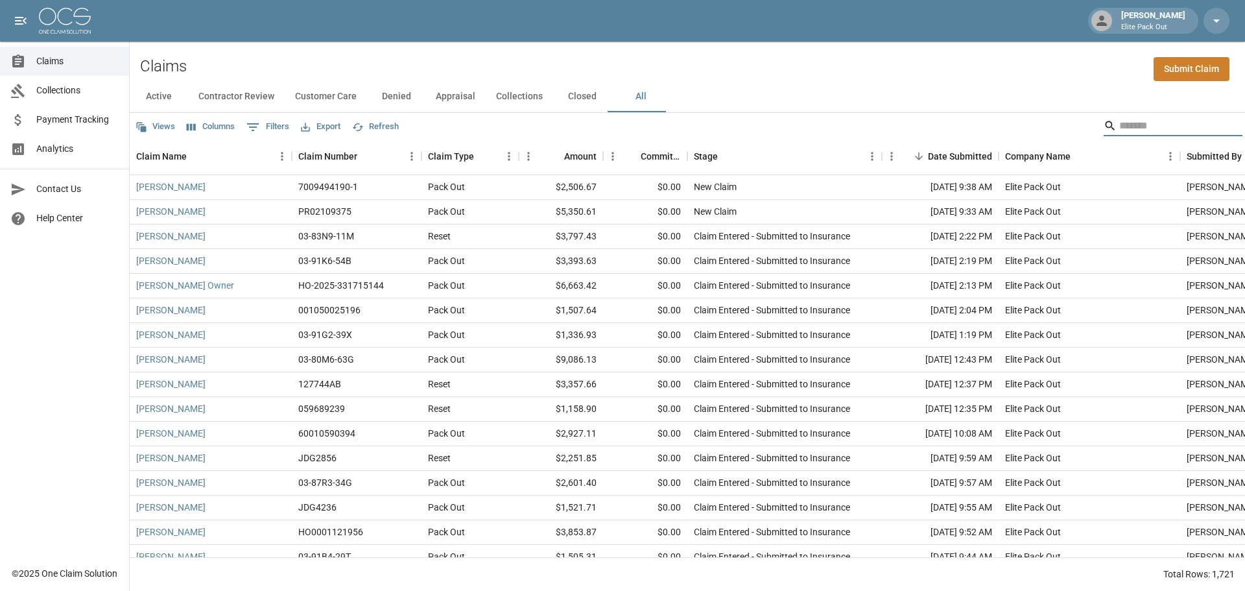
click at [1169, 123] on input "Search" at bounding box center [1171, 125] width 104 height 21
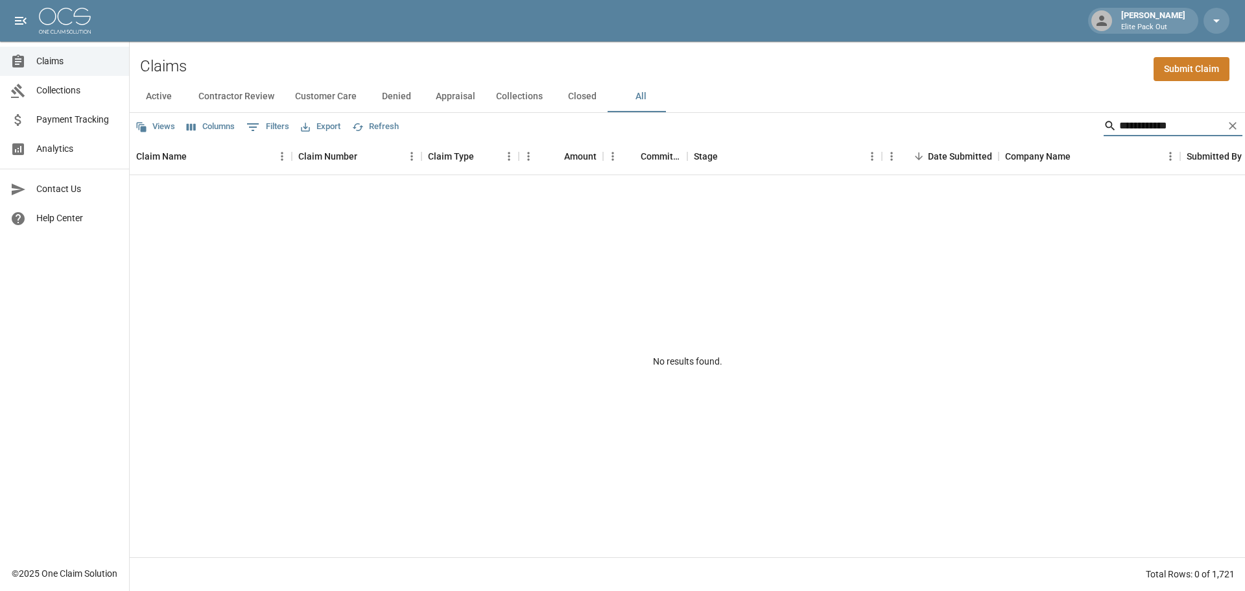
click at [1139, 126] on input "**********" at bounding box center [1171, 125] width 104 height 21
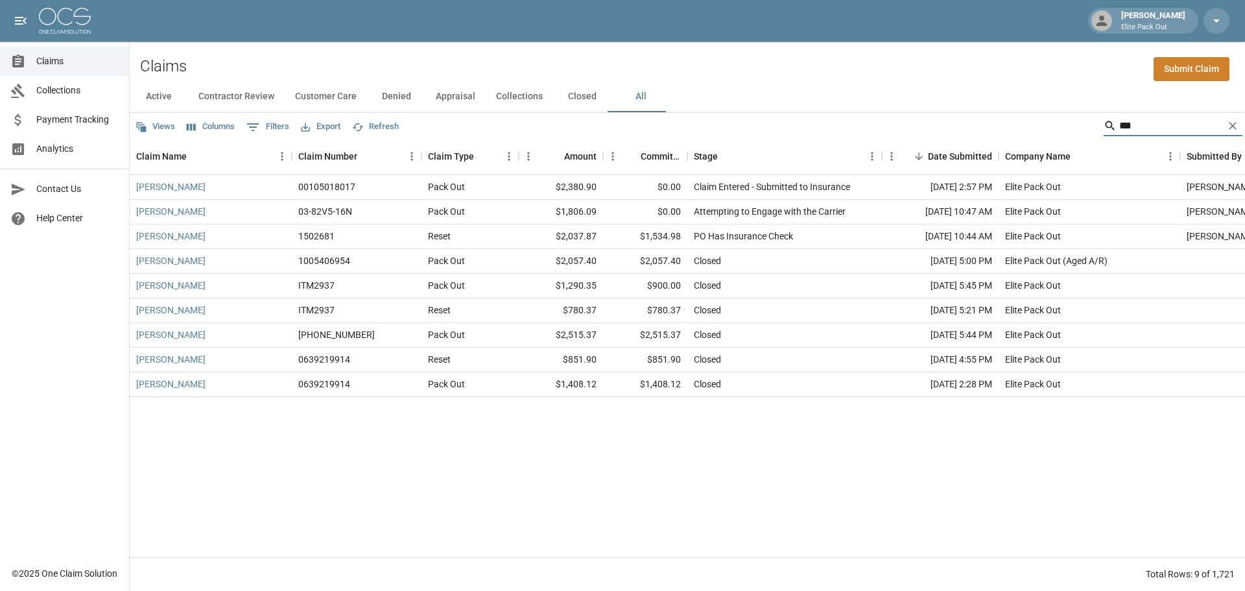
click at [1153, 124] on input "***" at bounding box center [1171, 125] width 104 height 21
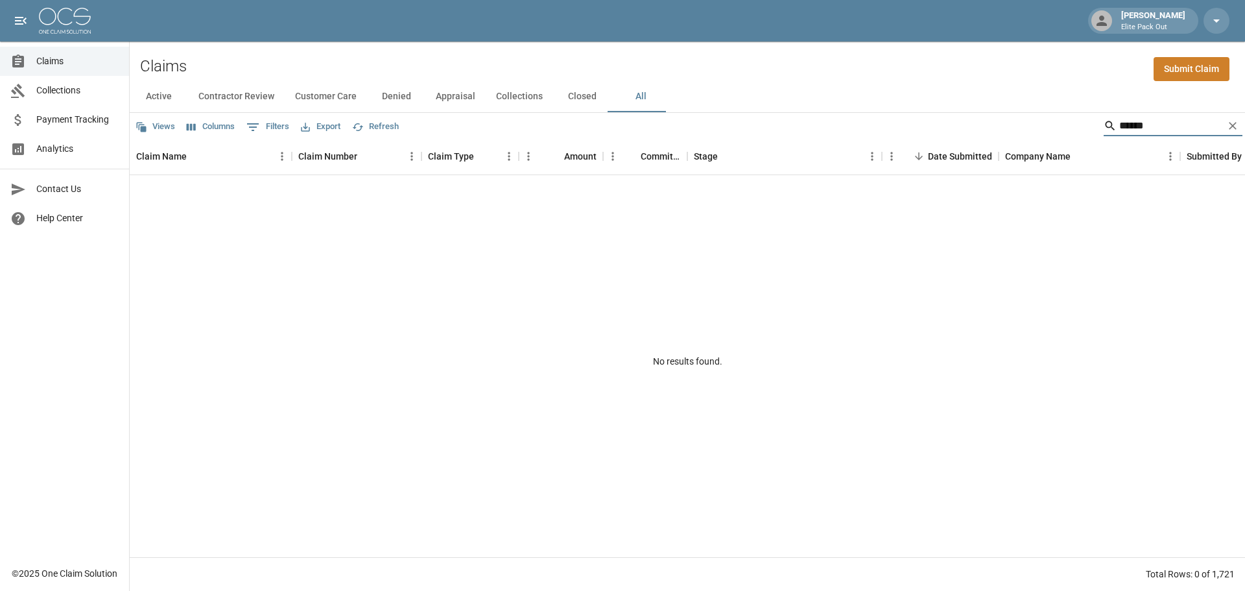
click at [1122, 126] on input "******" at bounding box center [1171, 125] width 104 height 21
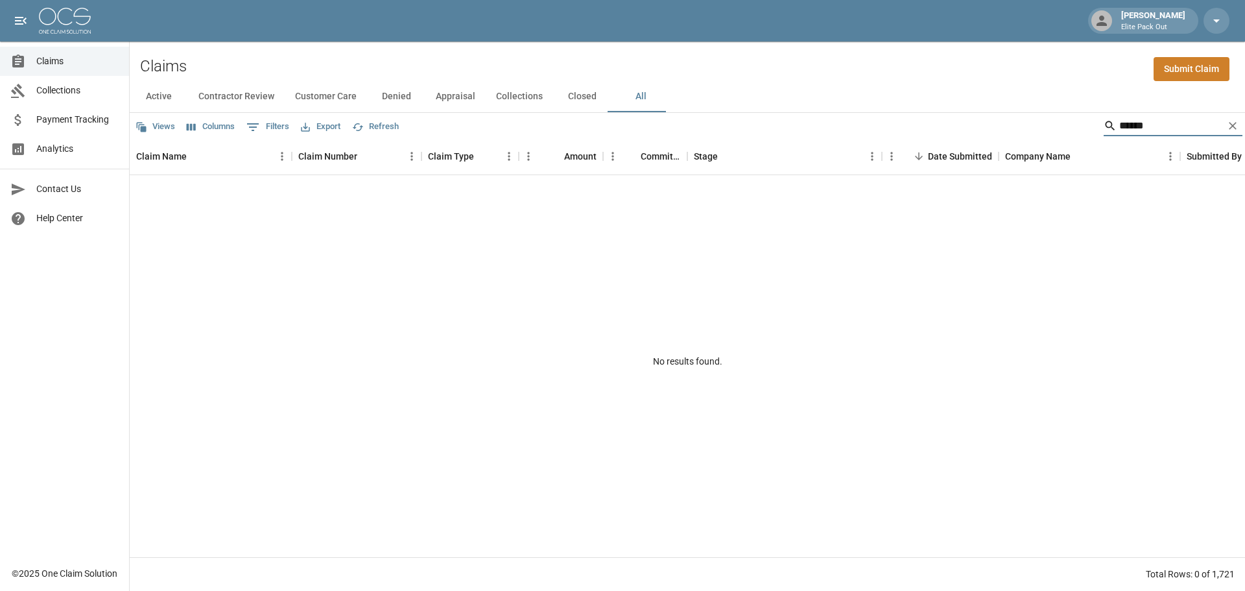
click at [1122, 126] on input "******" at bounding box center [1171, 125] width 104 height 21
click at [1135, 125] on input "******" at bounding box center [1171, 125] width 104 height 21
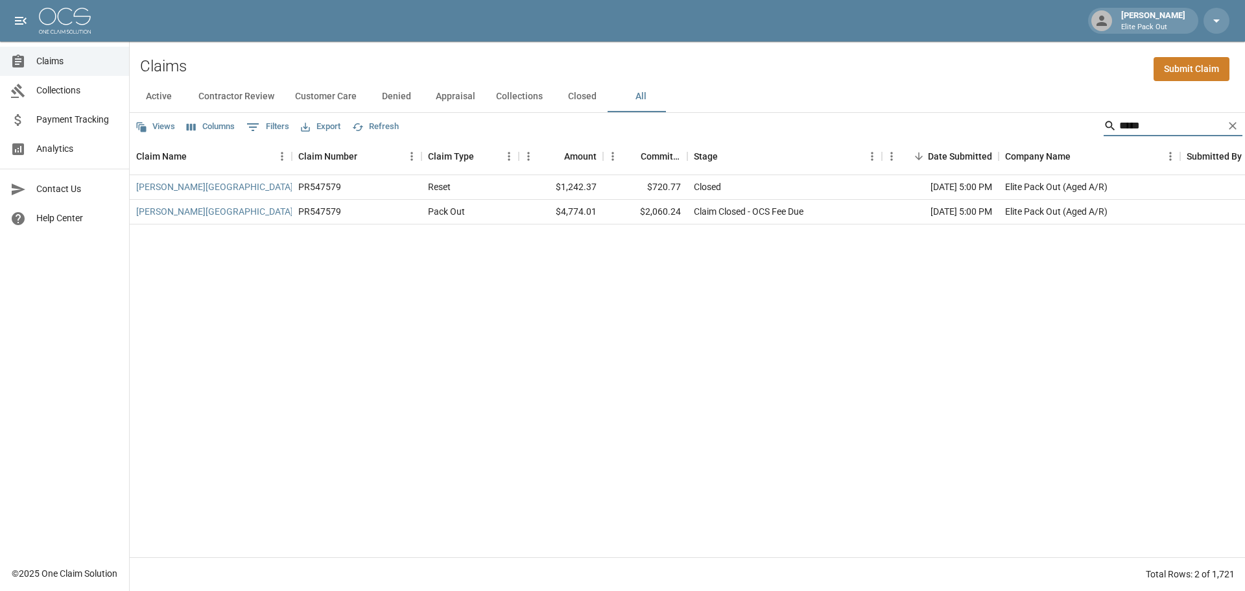
type input "*****"
click at [185, 204] on div "[PERSON_NAME][GEOGRAPHIC_DATA]" at bounding box center [211, 212] width 162 height 25
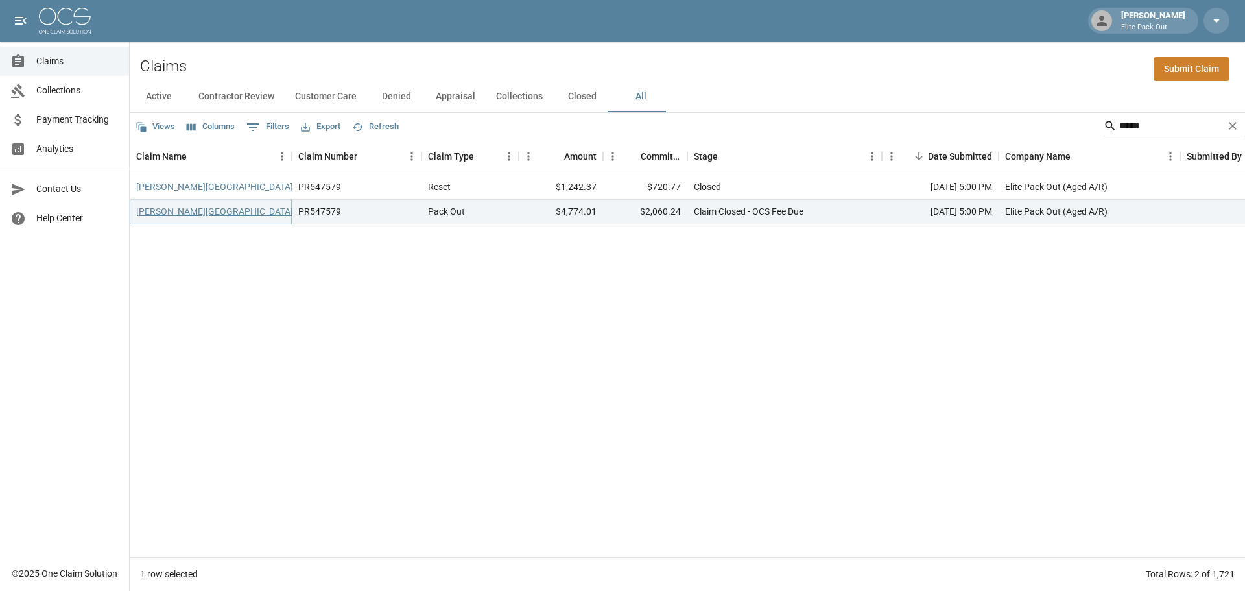
click at [185, 208] on link "[PERSON_NAME][GEOGRAPHIC_DATA]" at bounding box center [214, 211] width 157 height 13
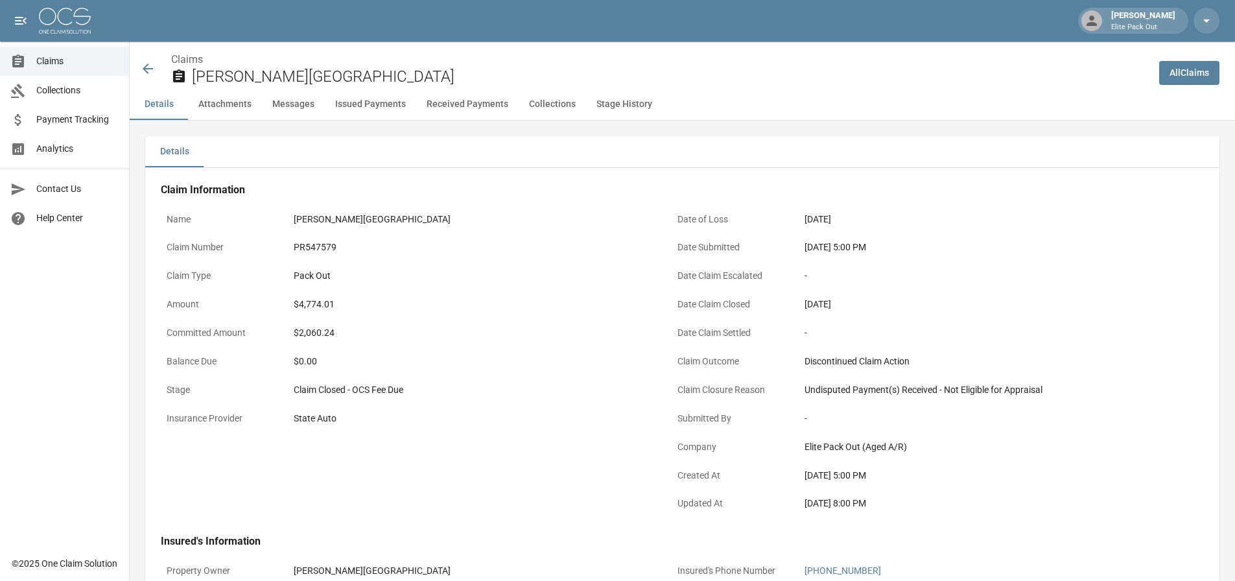
click at [326, 248] on div "PR547579" at bounding box center [472, 248] width 357 height 14
click at [314, 306] on div "$4,774.01" at bounding box center [472, 305] width 357 height 14
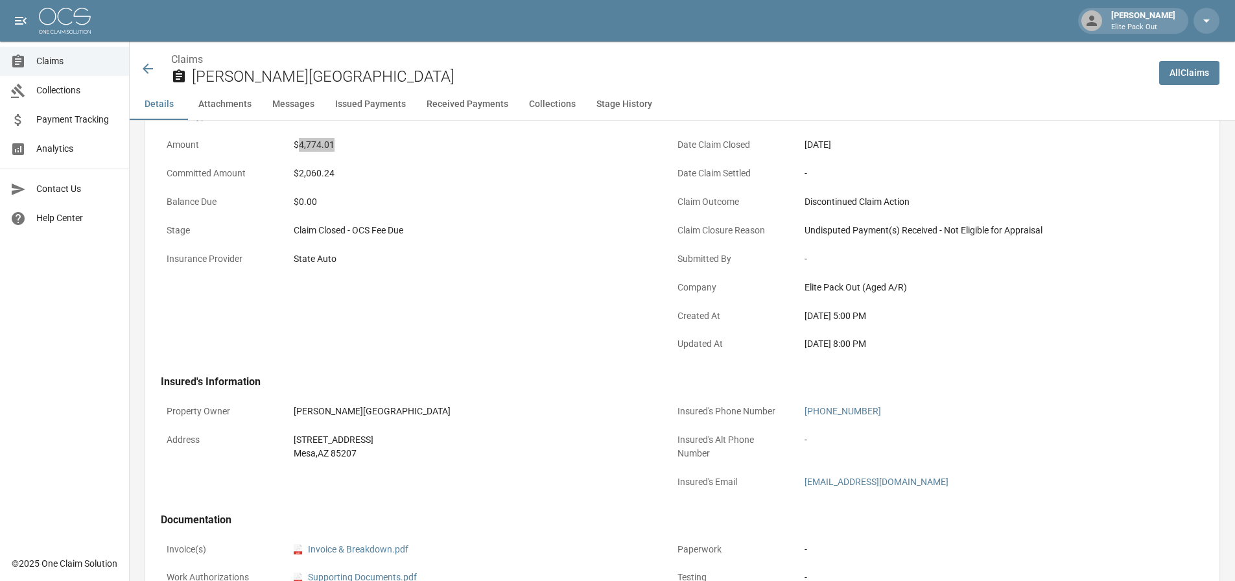
scroll to position [259, 0]
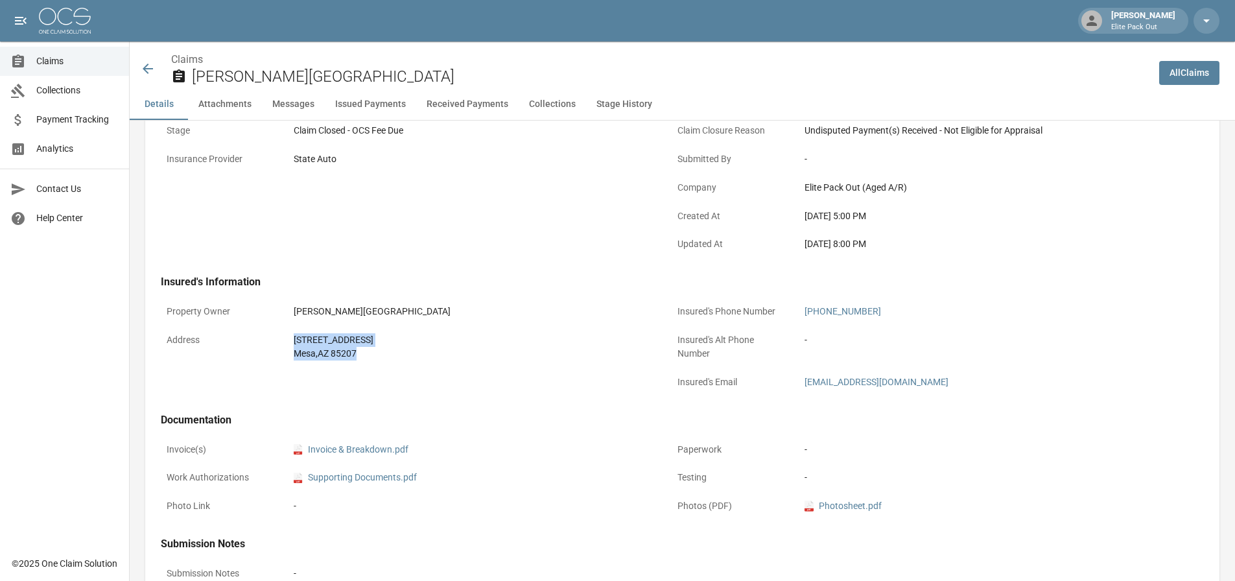
drag, startPoint x: 285, startPoint y: 332, endPoint x: 360, endPoint y: 370, distance: 84.4
click at [360, 370] on div "Property Owner [PERSON_NAME][GEOGRAPHIC_DATA] Address [STREET_ADDRESS]" at bounding box center [400, 340] width 511 height 115
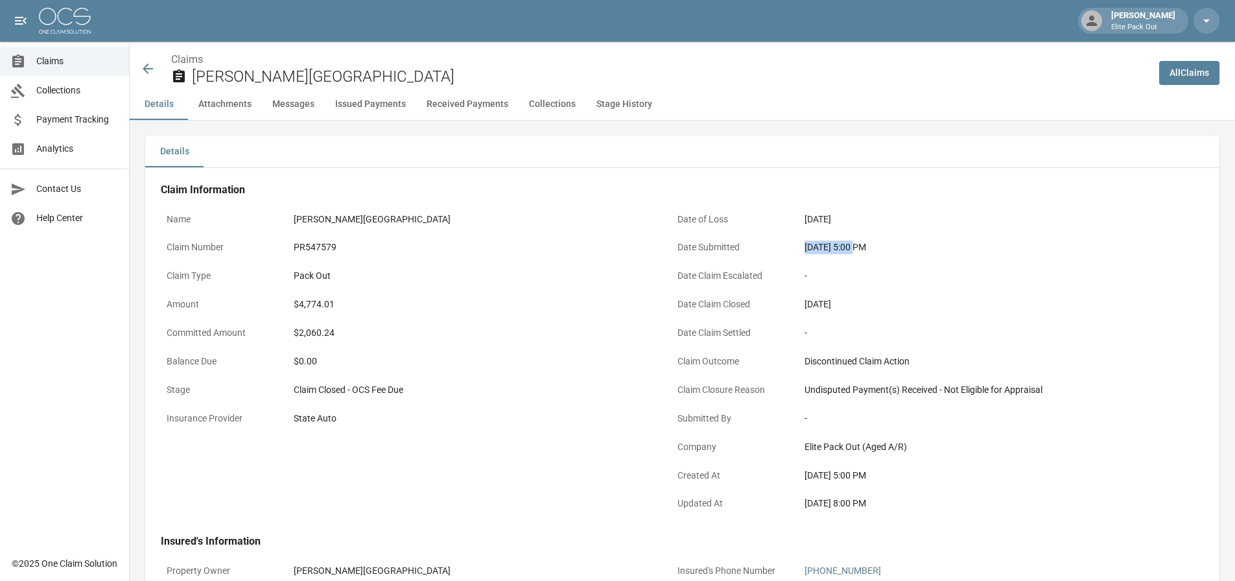
drag, startPoint x: 799, startPoint y: 249, endPoint x: 856, endPoint y: 257, distance: 56.9
click at [856, 257] on div "[DATE] 5:00 PM" at bounding box center [983, 247] width 368 height 25
click at [148, 64] on icon at bounding box center [148, 69] width 16 height 16
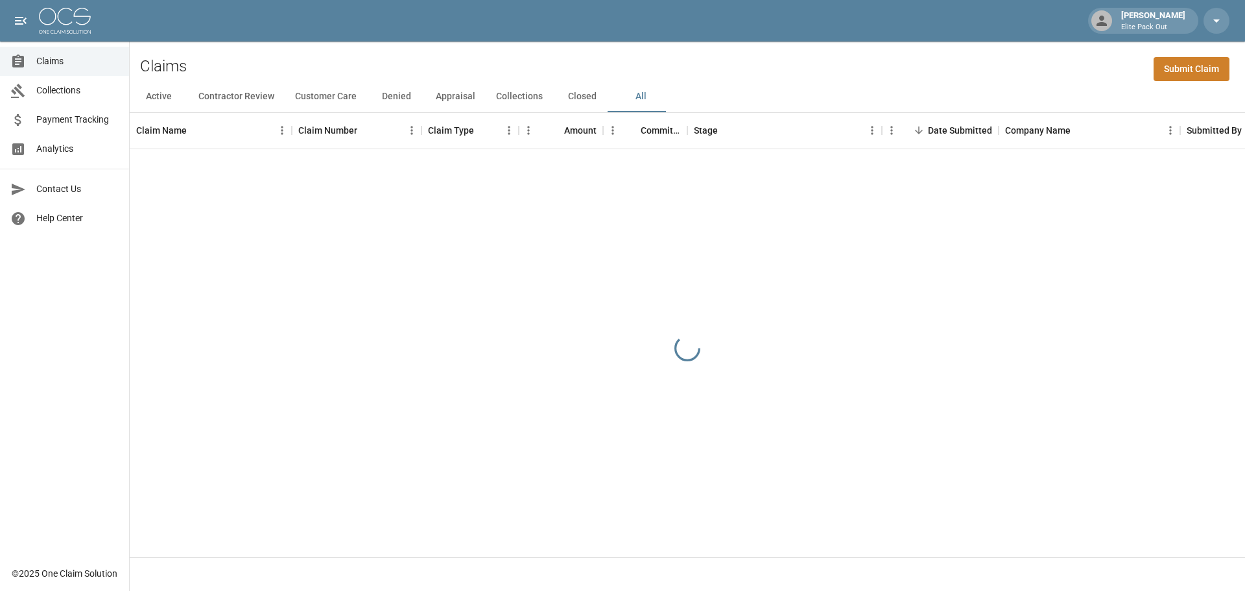
click at [855, 41] on div "[PERSON_NAME] Elite Pack Out" at bounding box center [622, 20] width 1245 height 41
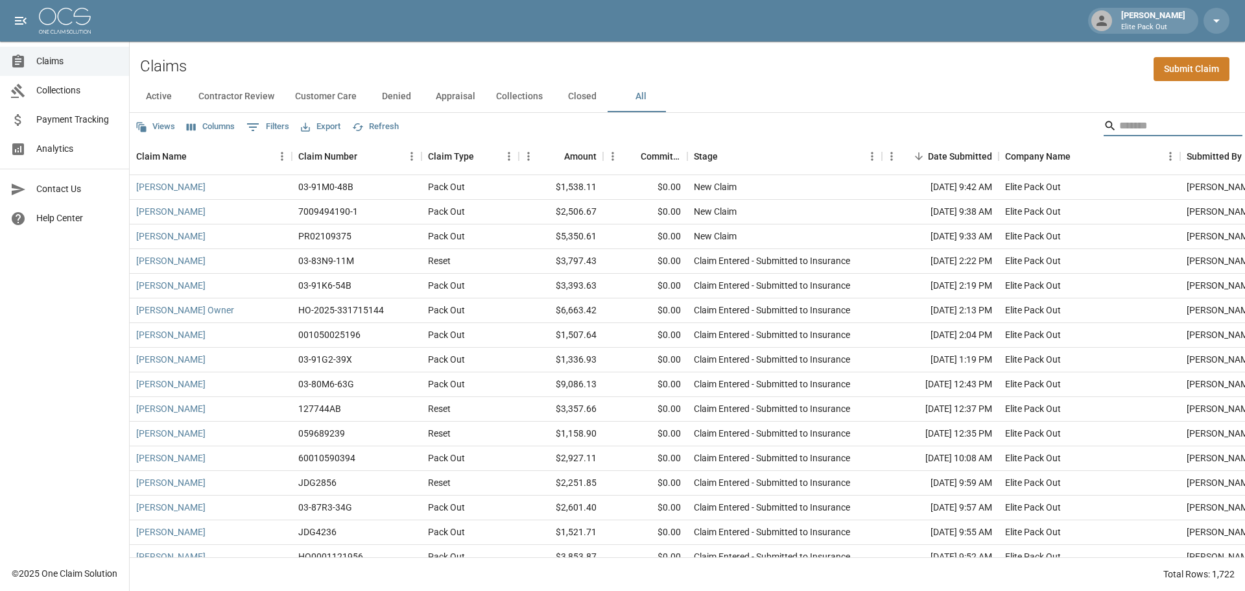
click at [1119, 129] on input "Search" at bounding box center [1171, 125] width 104 height 21
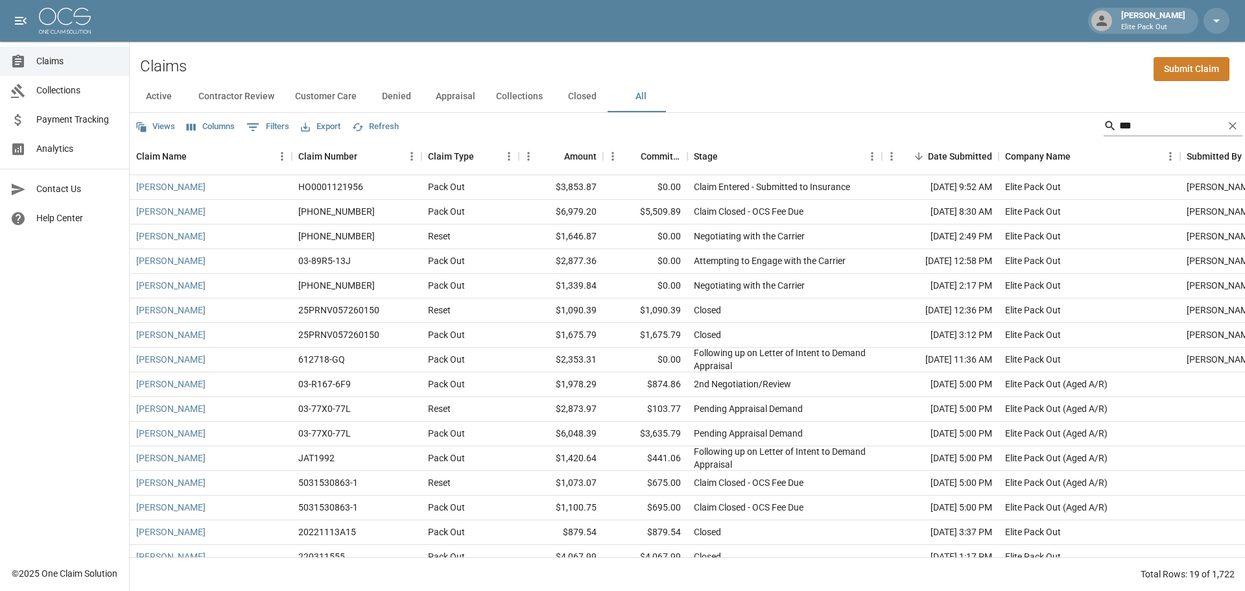
click at [1162, 127] on input "***" at bounding box center [1171, 125] width 104 height 21
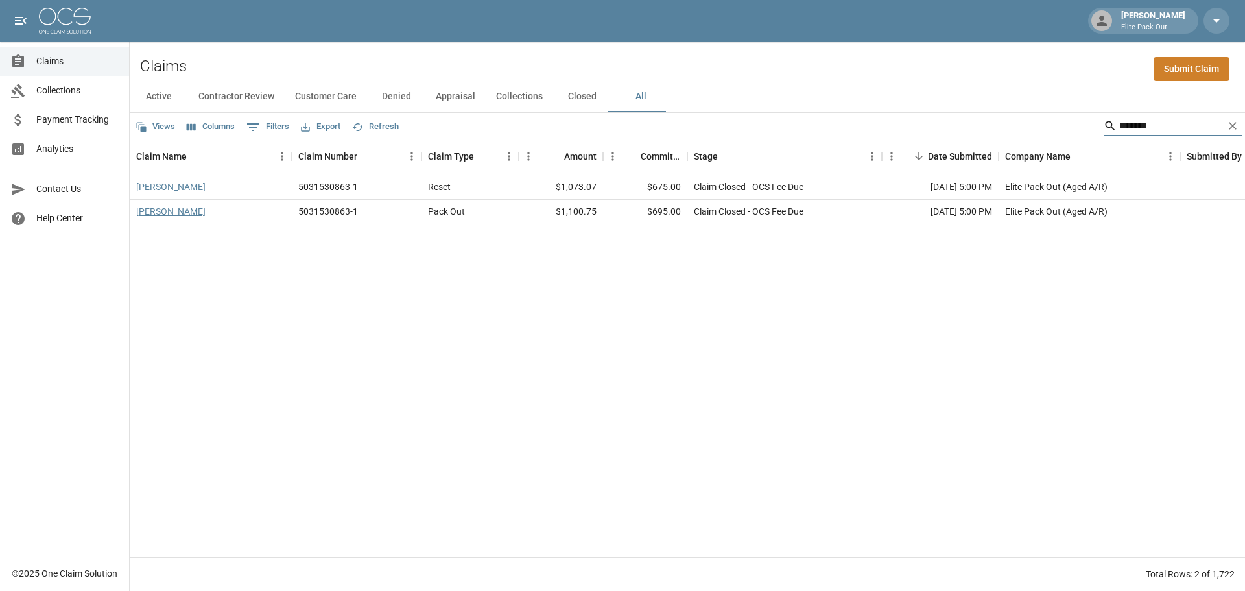
type input "*******"
click at [184, 211] on link "[PERSON_NAME]" at bounding box center [170, 211] width 69 height 13
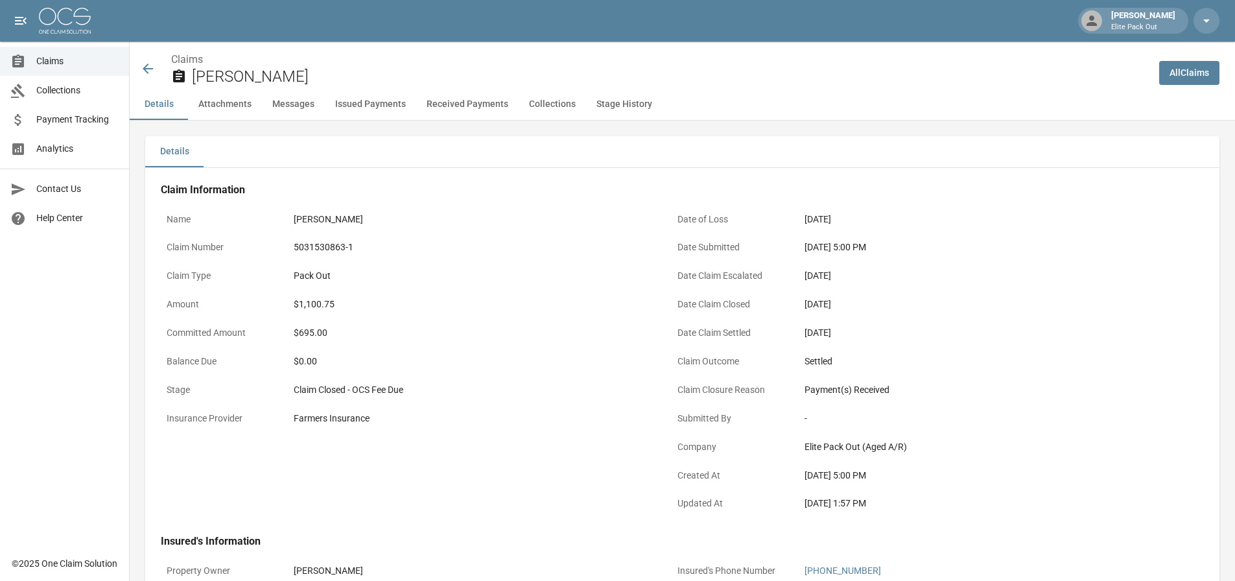
click at [347, 246] on div "5031530863-1" at bounding box center [472, 248] width 357 height 14
click at [310, 307] on div "$1,100.75" at bounding box center [472, 305] width 357 height 14
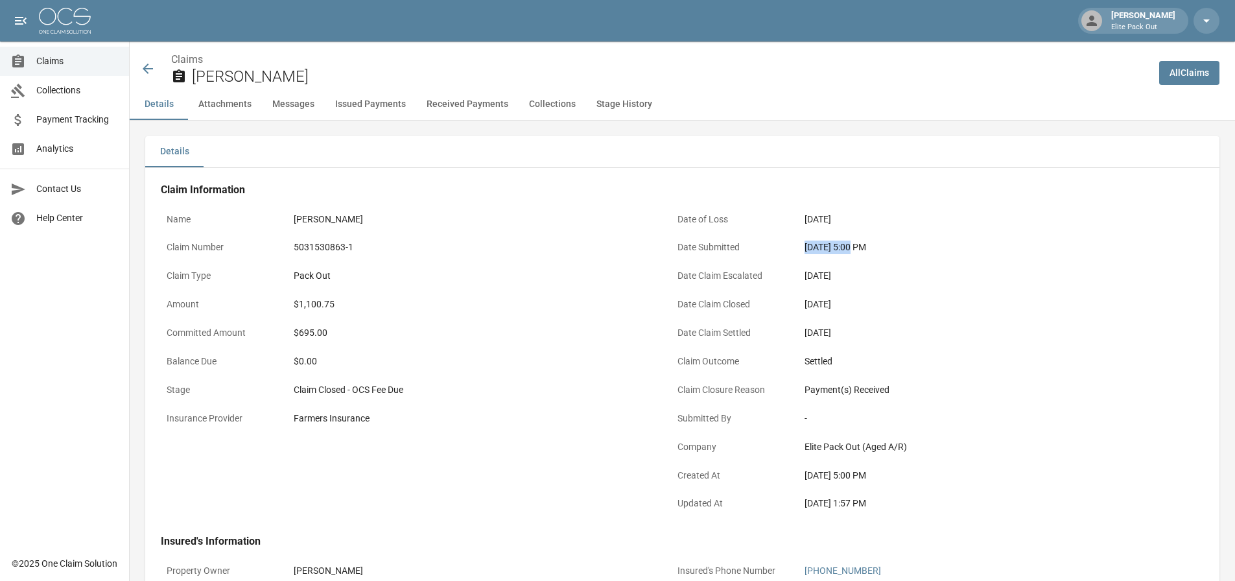
drag, startPoint x: 801, startPoint y: 248, endPoint x: 852, endPoint y: 250, distance: 51.3
click at [852, 250] on div "[DATE] 5:00 PM" at bounding box center [983, 247] width 368 height 25
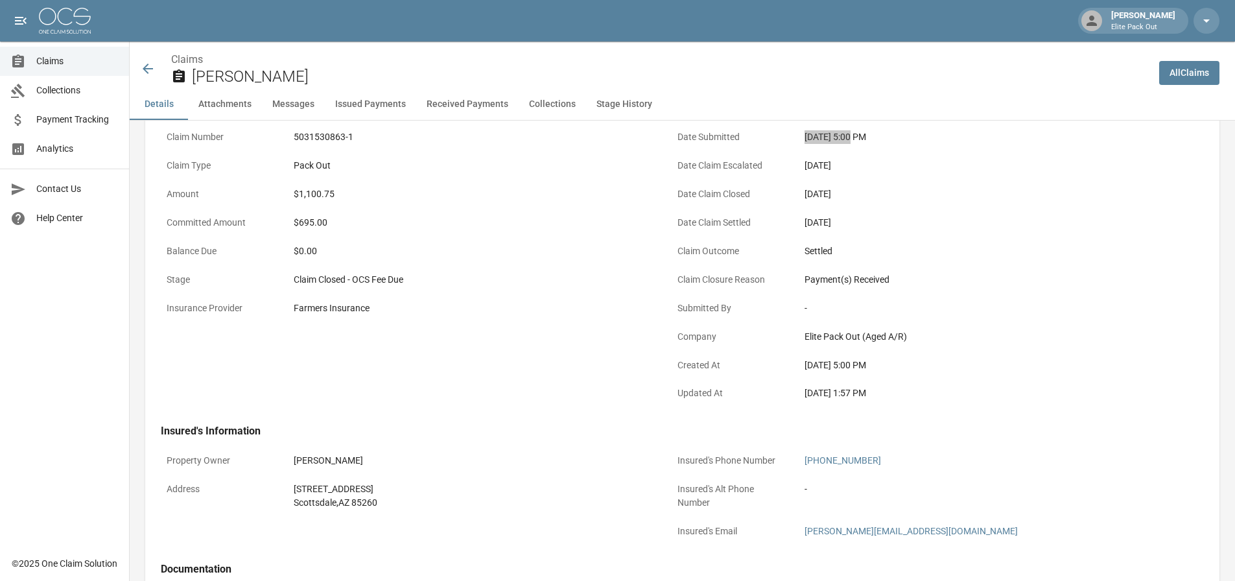
scroll to position [259, 0]
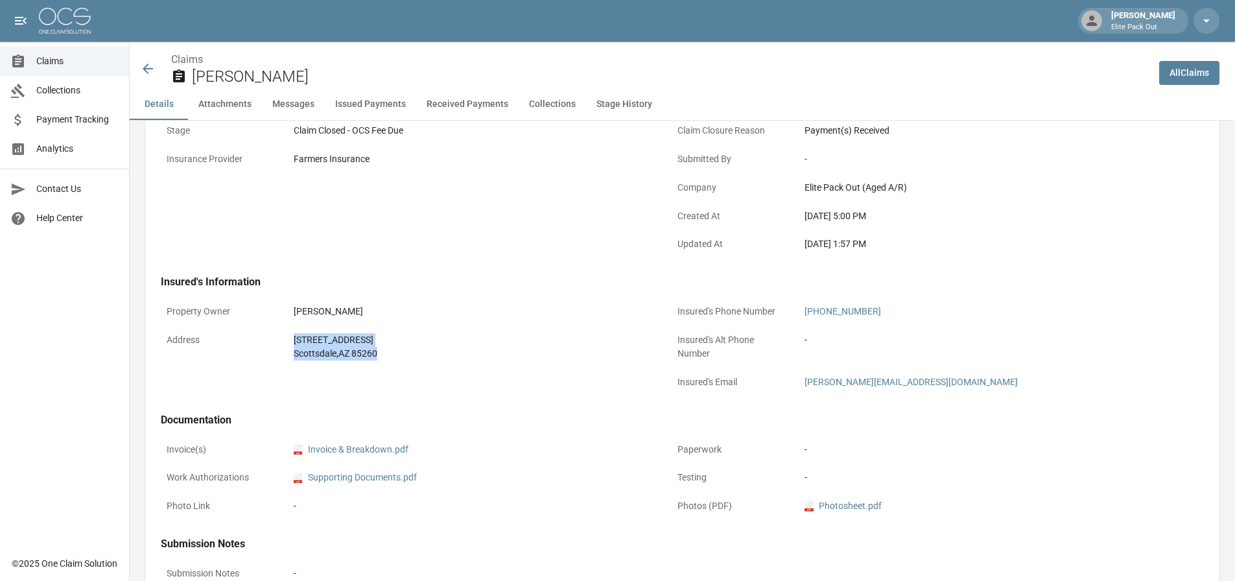
drag, startPoint x: 317, startPoint y: 343, endPoint x: 387, endPoint y: 357, distance: 71.5
click at [387, 357] on div "Address [STREET_ADDRESS]" at bounding box center [408, 346] width 495 height 39
click at [151, 62] on icon at bounding box center [148, 69] width 16 height 16
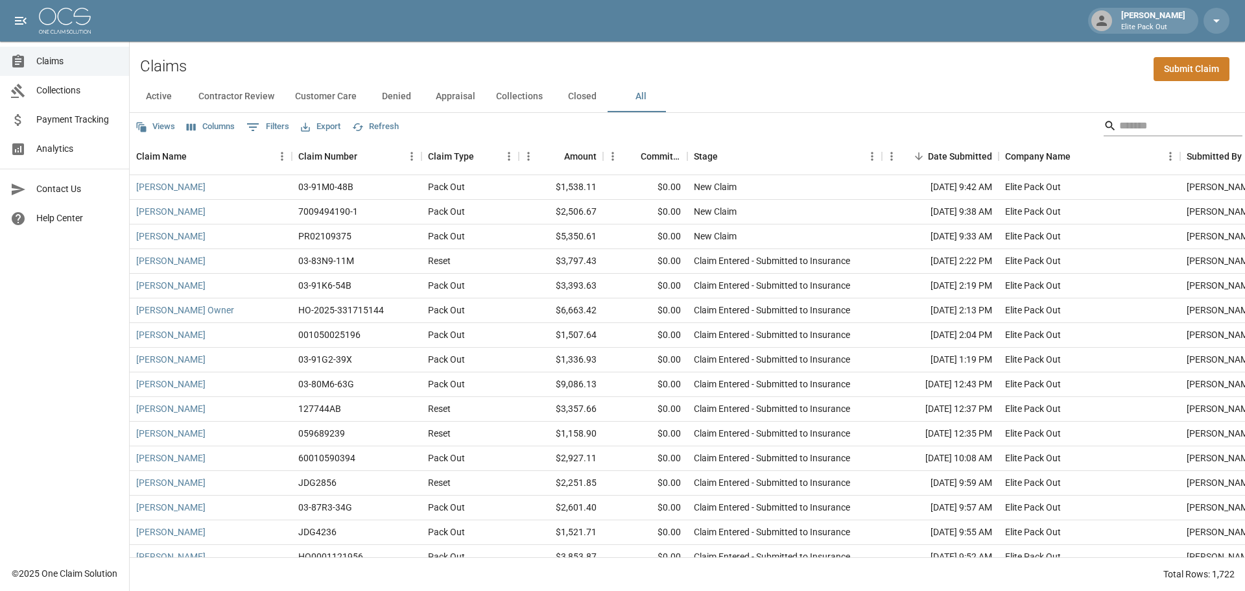
click at [1119, 123] on input "Search" at bounding box center [1171, 125] width 104 height 21
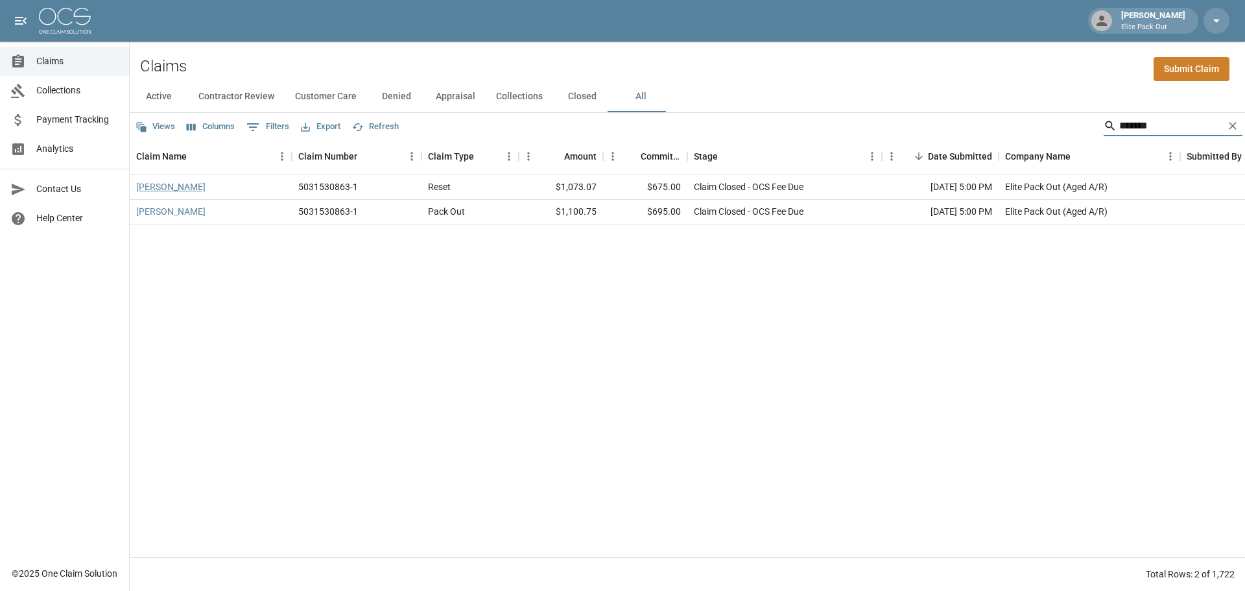
type input "*******"
click at [174, 185] on link "[PERSON_NAME]" at bounding box center [170, 186] width 69 height 13
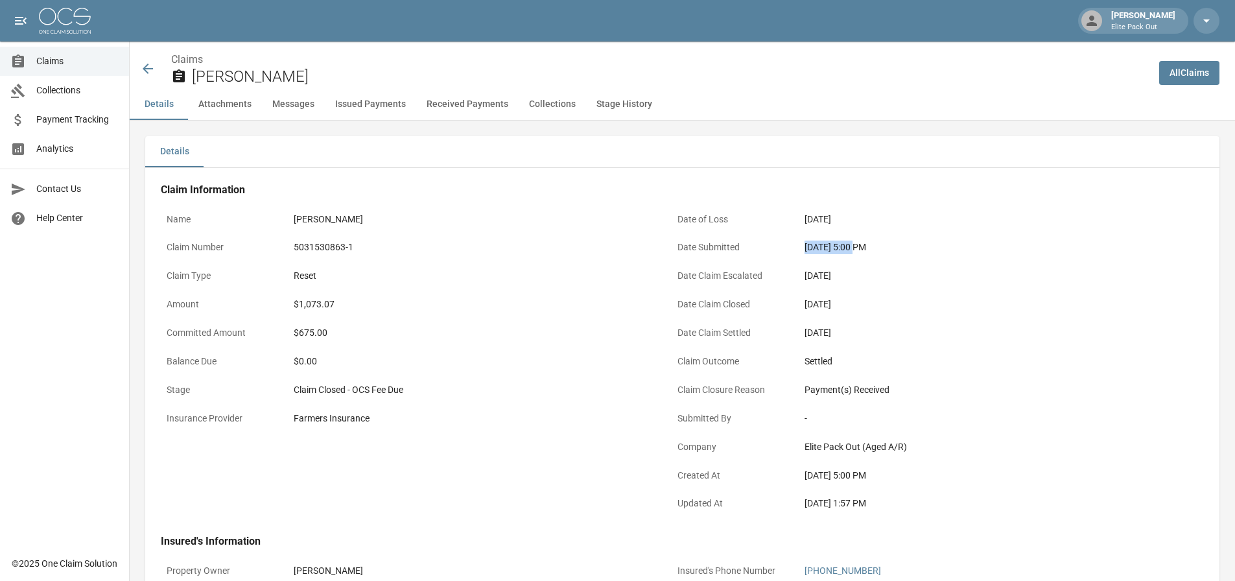
drag, startPoint x: 807, startPoint y: 244, endPoint x: 855, endPoint y: 244, distance: 48.0
click at [855, 244] on div "[DATE] 5:00 PM" at bounding box center [983, 248] width 357 height 14
click at [314, 307] on div "$1,073.07" at bounding box center [472, 305] width 357 height 14
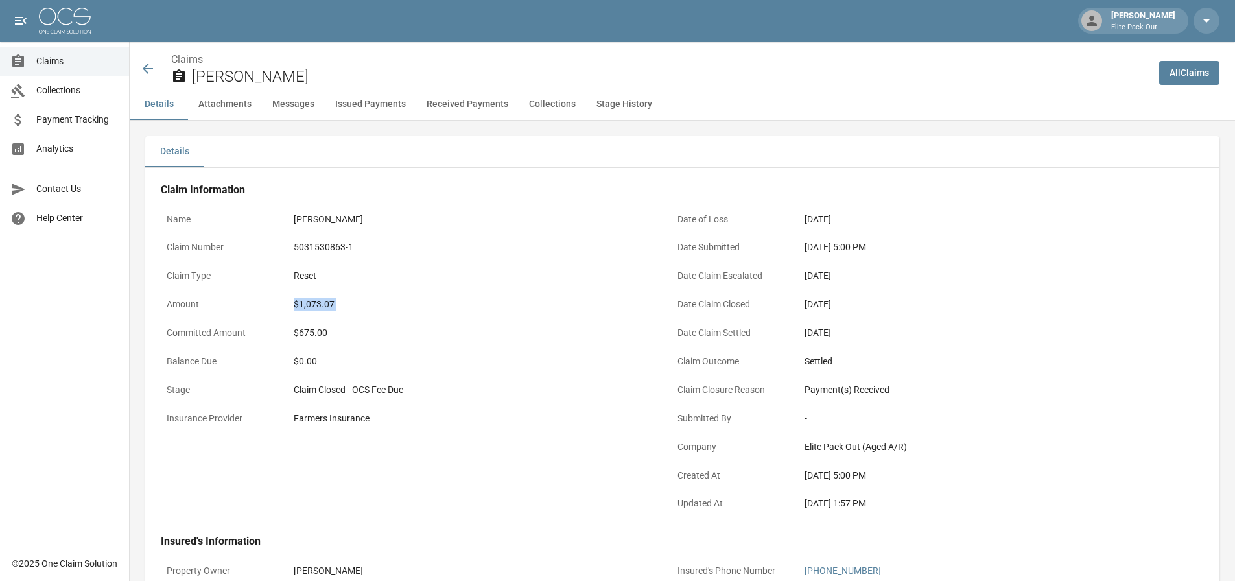
click at [416, 316] on div "$1,073.07" at bounding box center [472, 304] width 368 height 25
